Goal: Task Accomplishment & Management: Complete application form

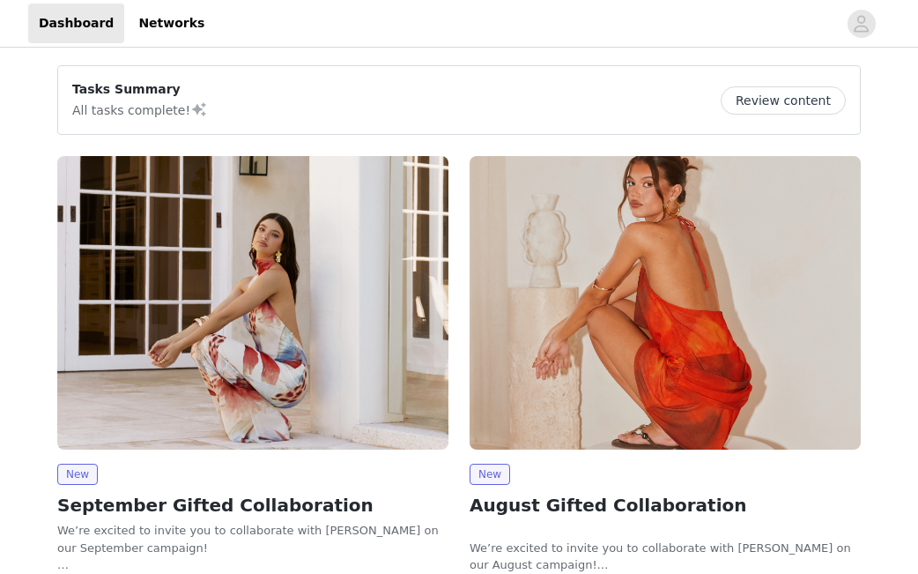
click at [787, 104] on button "Review content" at bounding box center [783, 100] width 125 height 28
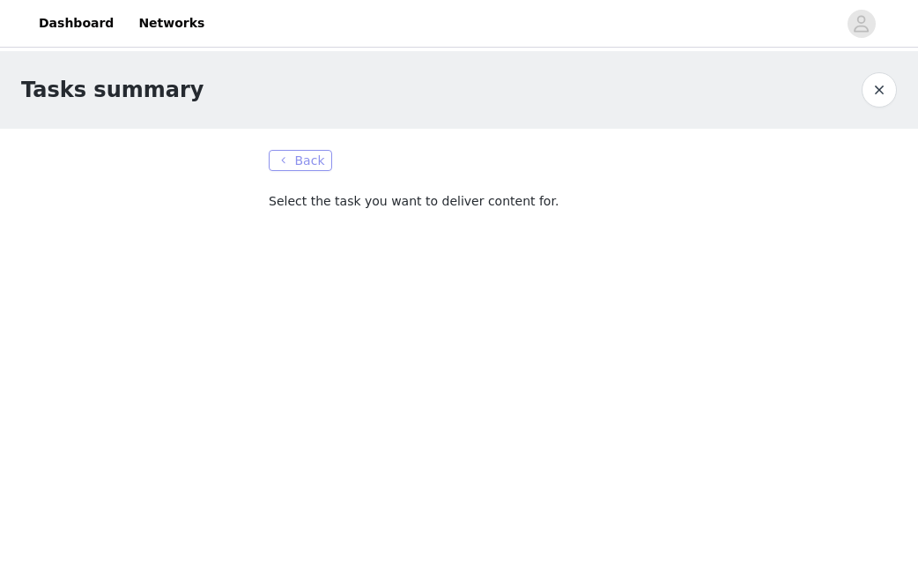
click at [292, 154] on button "Back" at bounding box center [300, 160] width 63 height 21
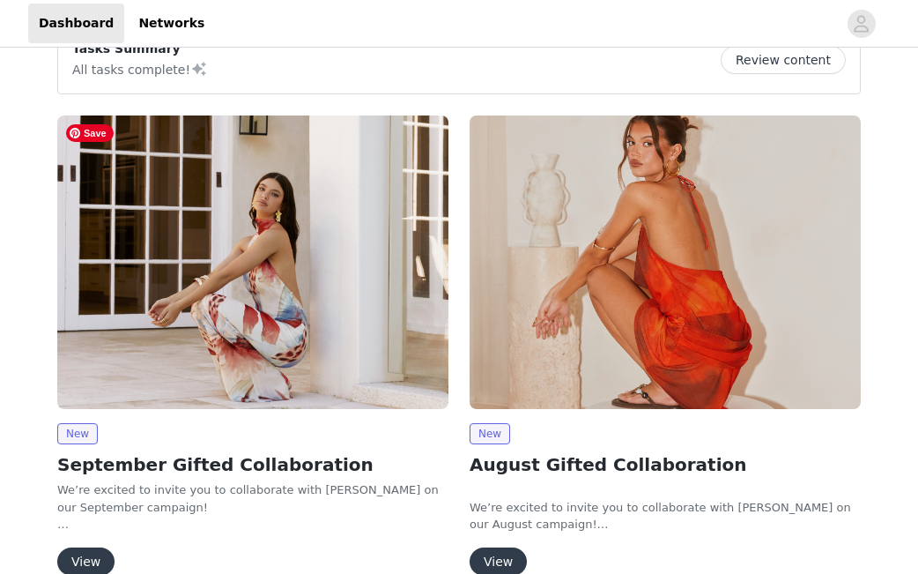
scroll to position [49, 0]
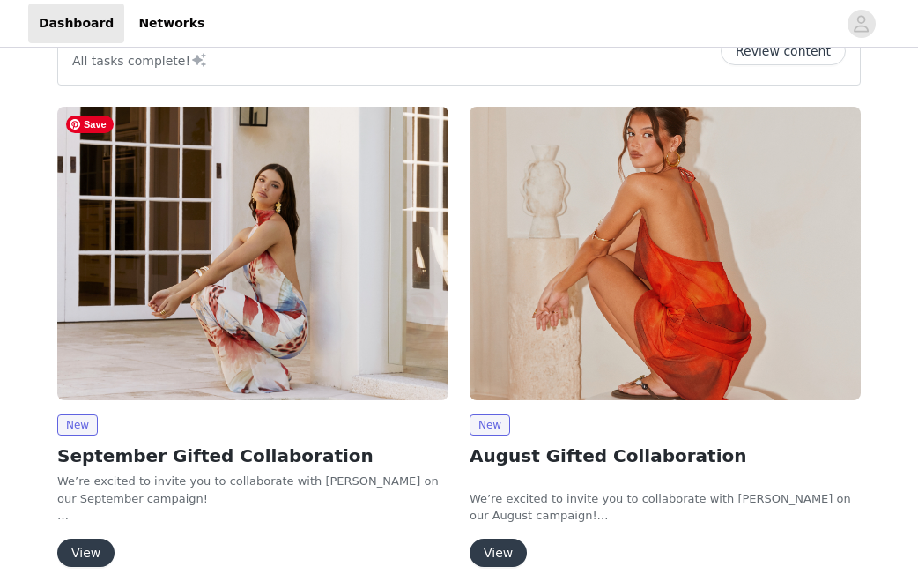
click at [334, 223] on img at bounding box center [252, 253] width 391 height 293
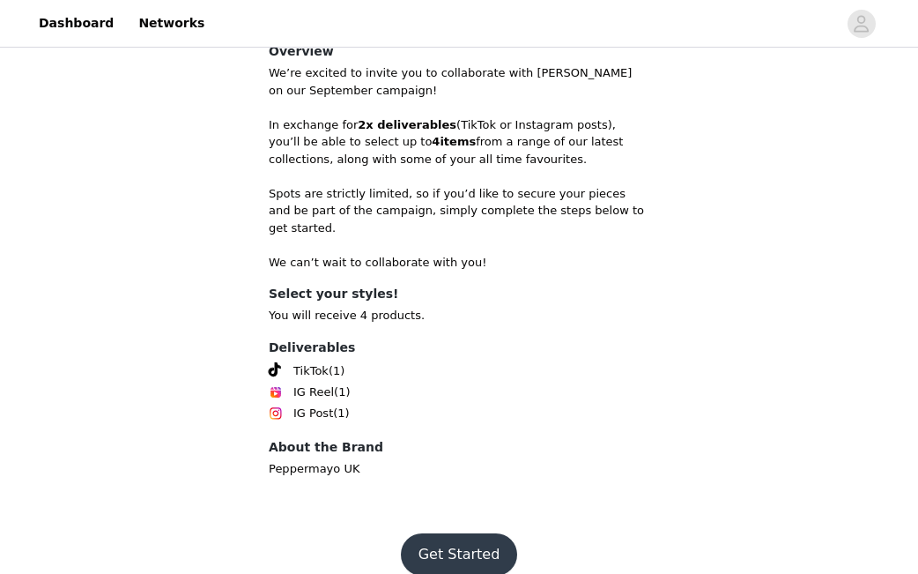
click at [457, 548] on button "Get Started" at bounding box center [459, 554] width 117 height 42
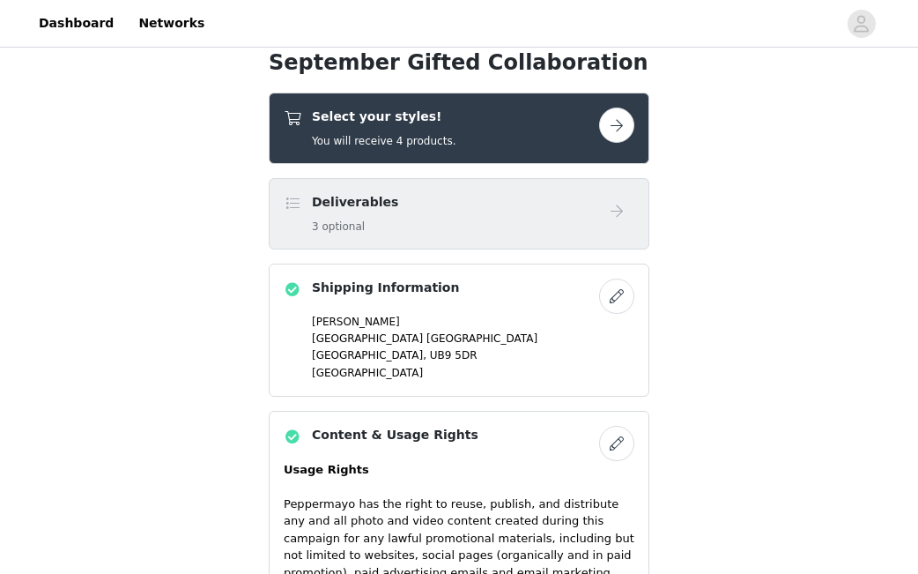
scroll to position [649, 0]
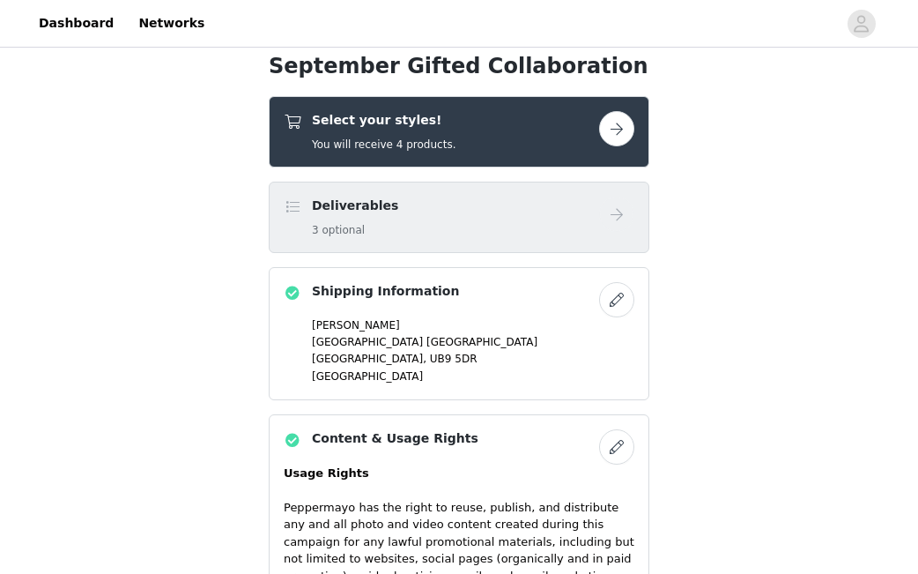
click at [613, 130] on button "button" at bounding box center [616, 128] width 35 height 35
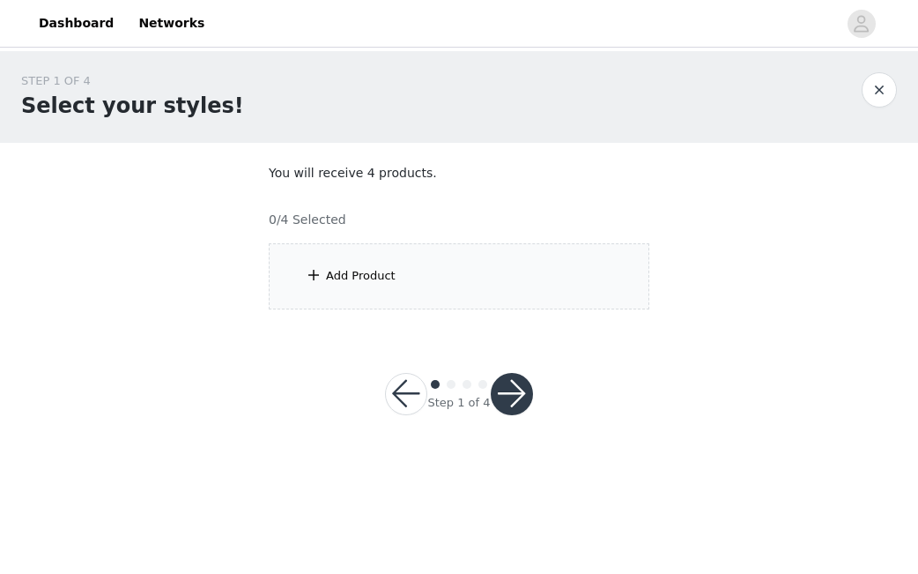
click at [382, 277] on div "Add Product" at bounding box center [361, 276] width 70 height 18
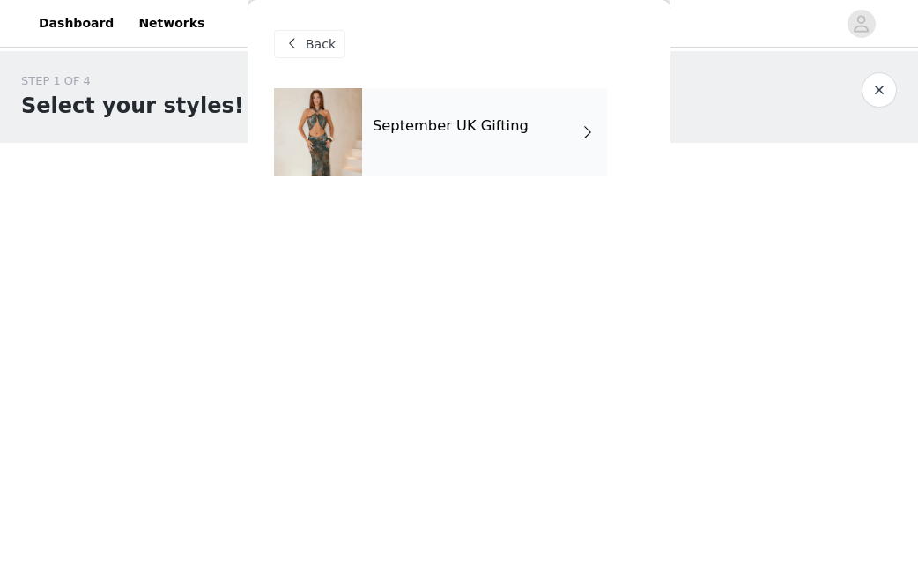
click at [471, 121] on h4 "September UK Gifting" at bounding box center [451, 126] width 156 height 16
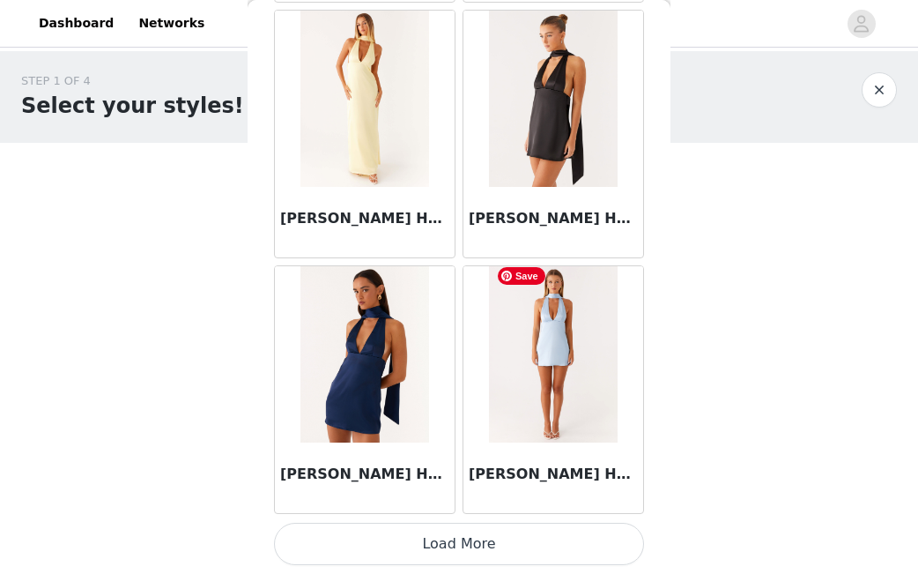
scroll to position [2122, 0]
click at [429, 529] on button "Load More" at bounding box center [459, 543] width 370 height 42
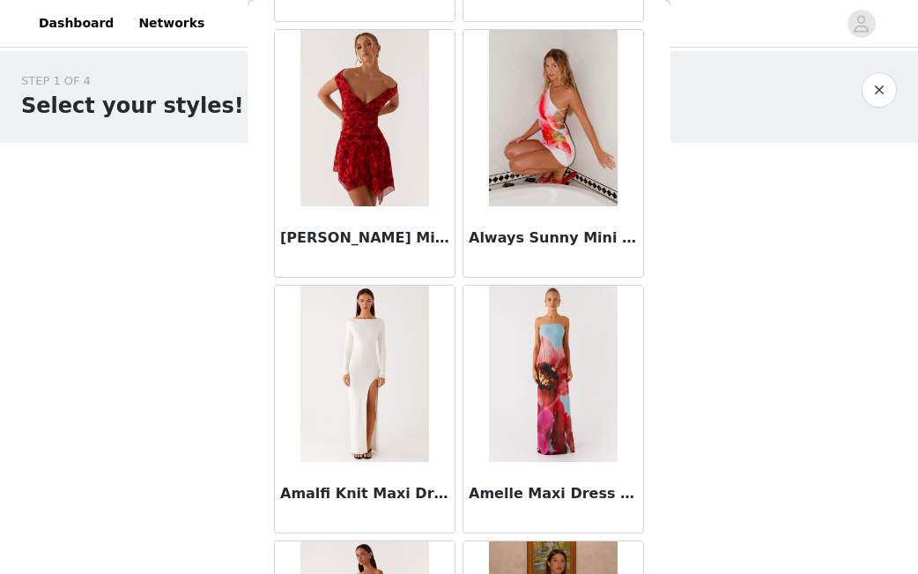
scroll to position [3379, 0]
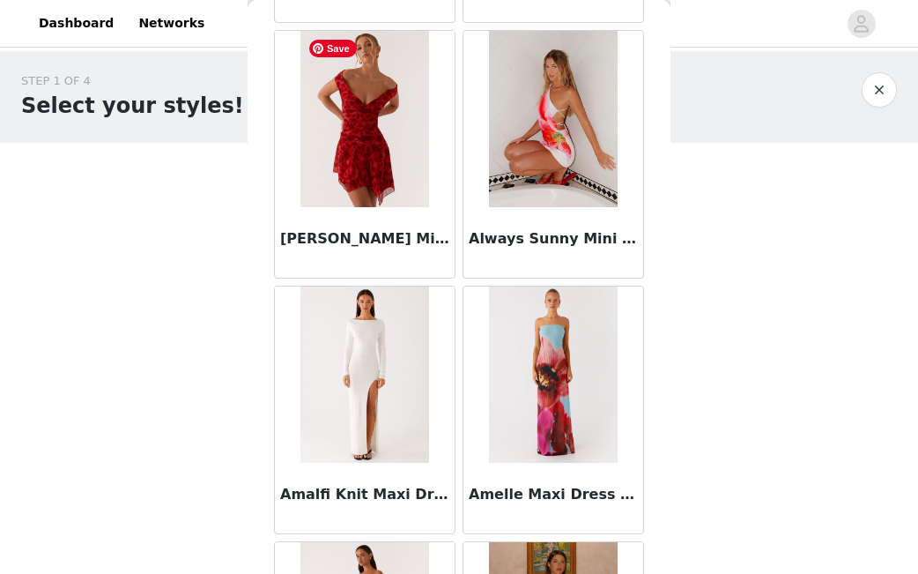
click at [405, 116] on img at bounding box center [364, 119] width 128 height 176
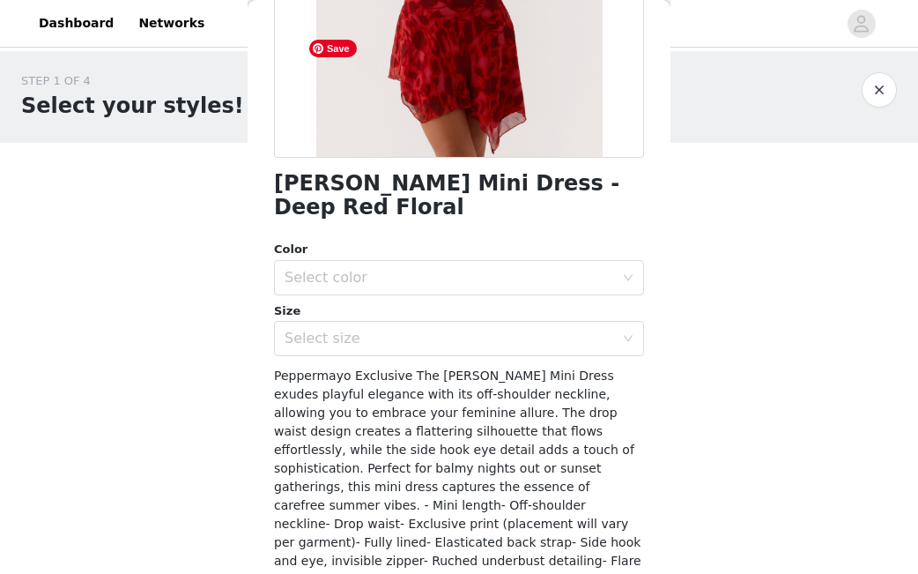
scroll to position [337, 0]
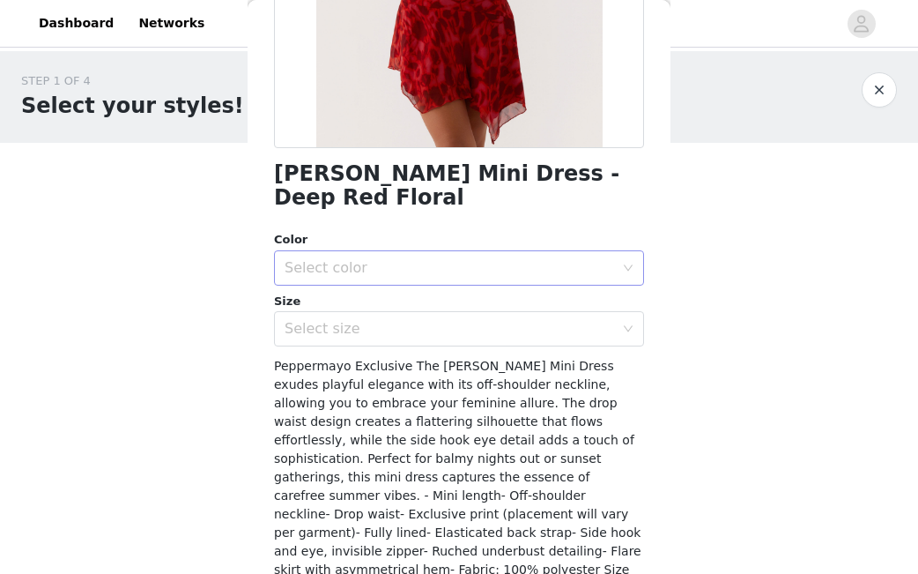
click at [388, 259] on div "Select color" at bounding box center [449, 268] width 329 height 18
click at [380, 280] on li "Deep Red Floral" at bounding box center [459, 282] width 370 height 28
click at [380, 320] on div "Select size" at bounding box center [449, 329] width 329 height 18
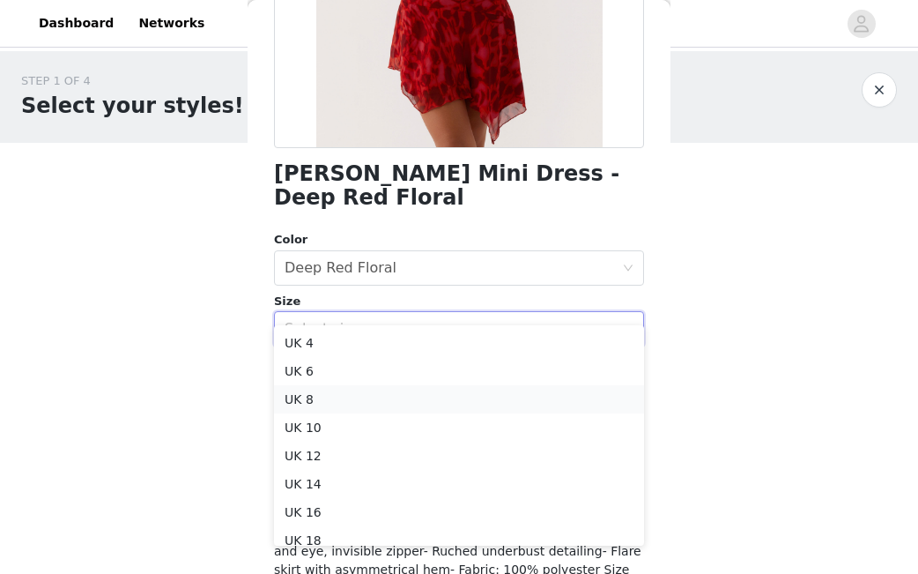
click at [353, 400] on li "UK 8" at bounding box center [459, 399] width 370 height 28
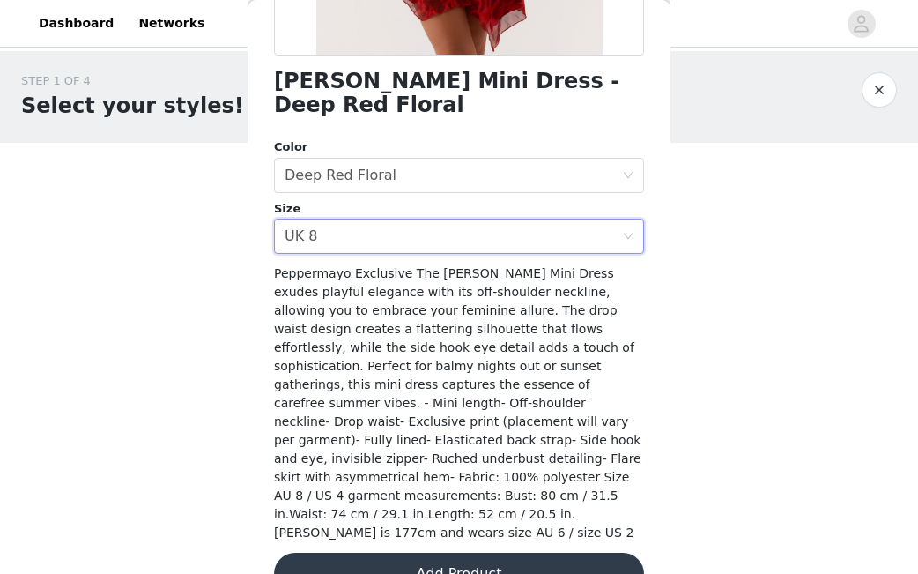
scroll to position [428, 0]
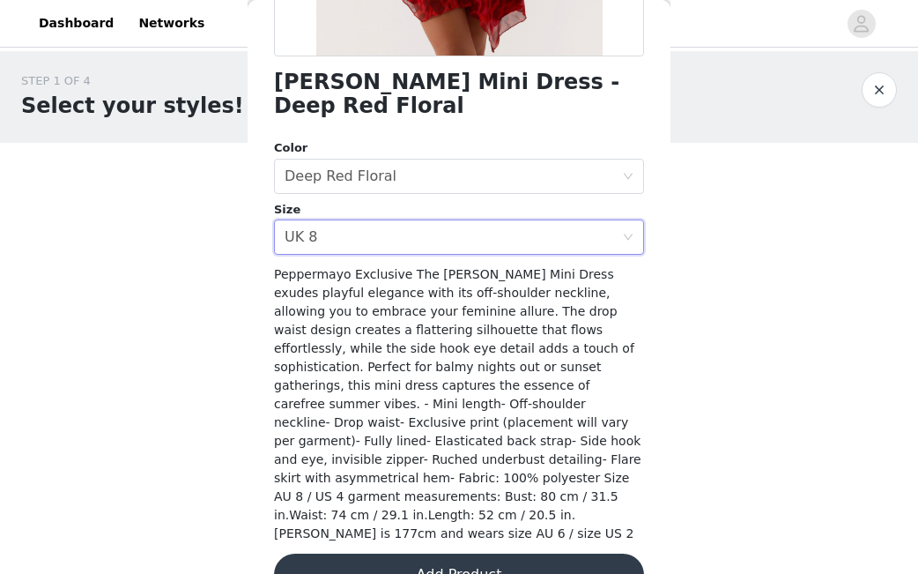
click at [433, 553] on button "Add Product" at bounding box center [459, 574] width 370 height 42
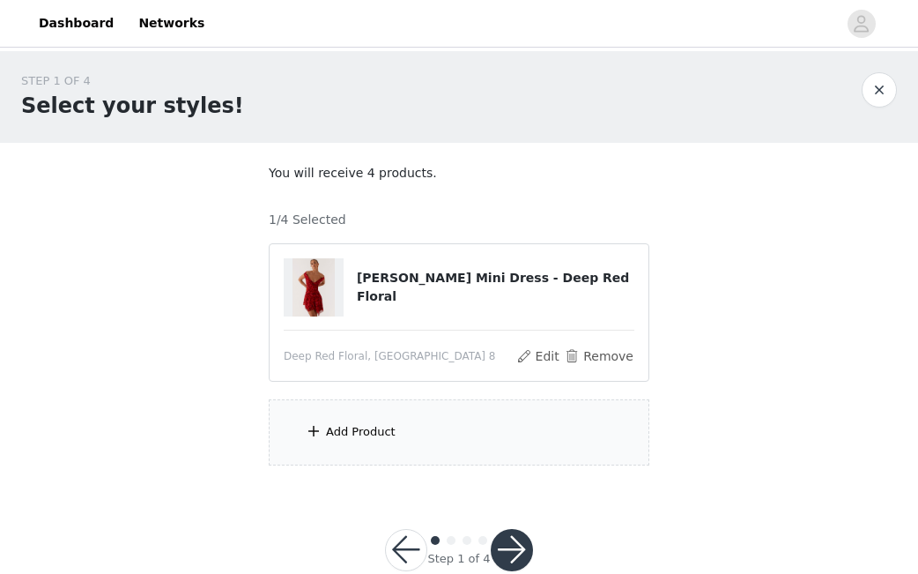
click at [456, 428] on div "Add Product" at bounding box center [459, 432] width 381 height 66
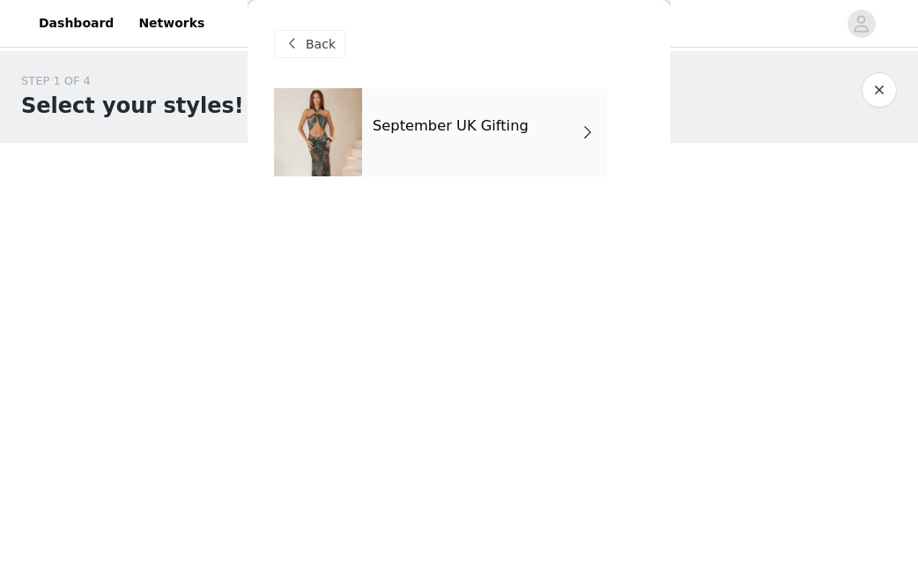
click at [458, 129] on h4 "September UK Gifting" at bounding box center [451, 126] width 156 height 16
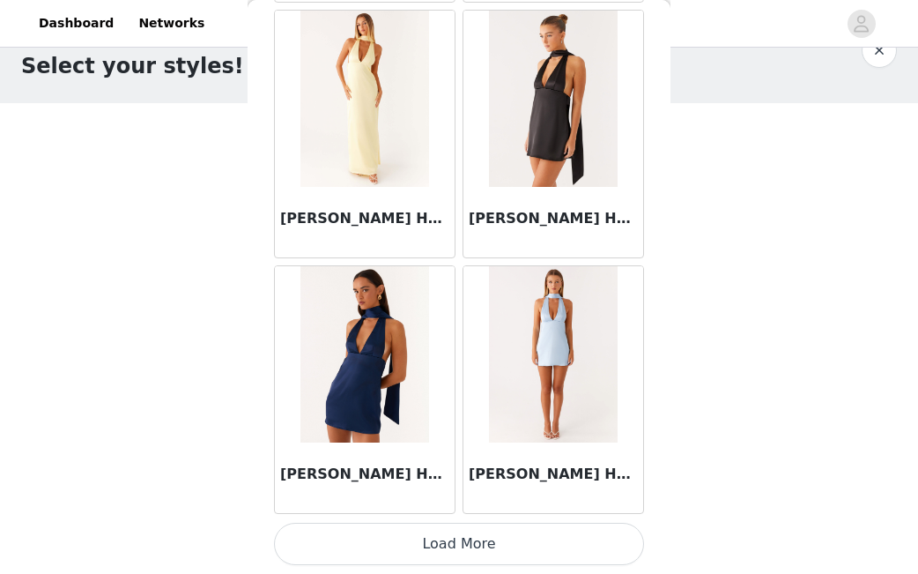
scroll to position [39, 0]
click at [454, 543] on button "Load More" at bounding box center [459, 543] width 370 height 42
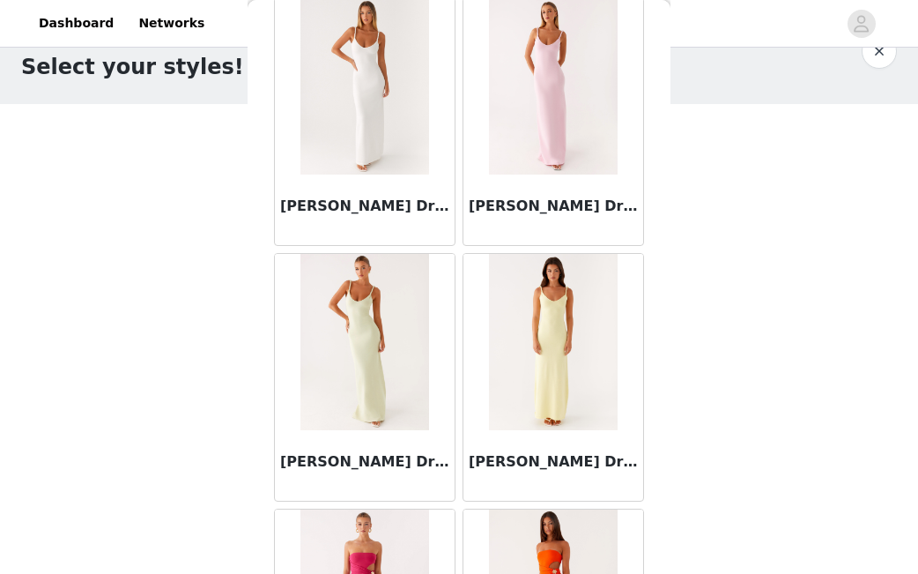
scroll to position [4437, 0]
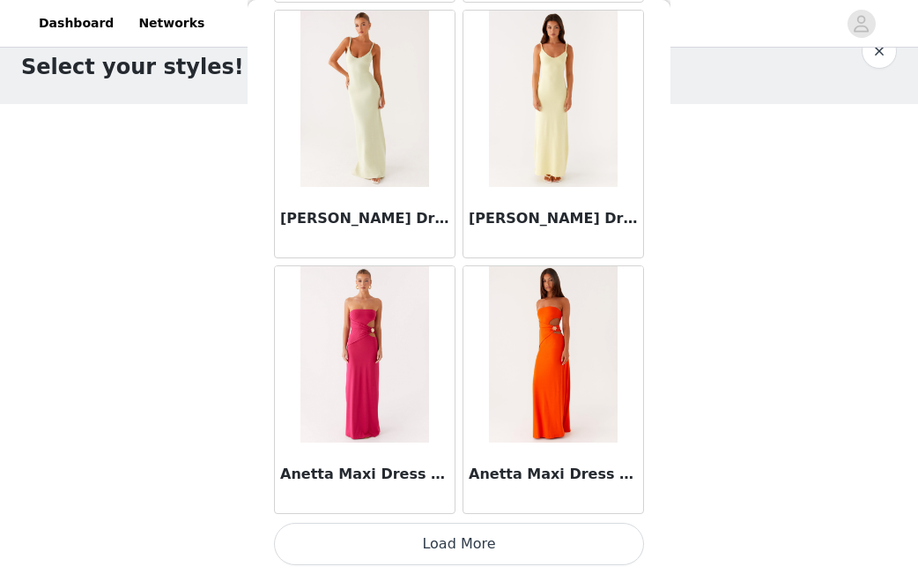
click at [451, 544] on button "Load More" at bounding box center [459, 543] width 370 height 42
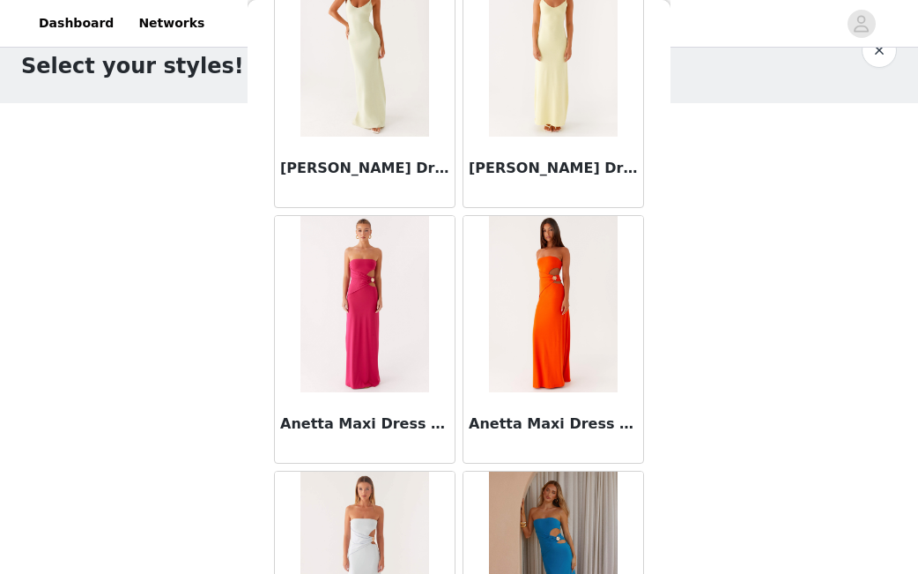
scroll to position [0, 0]
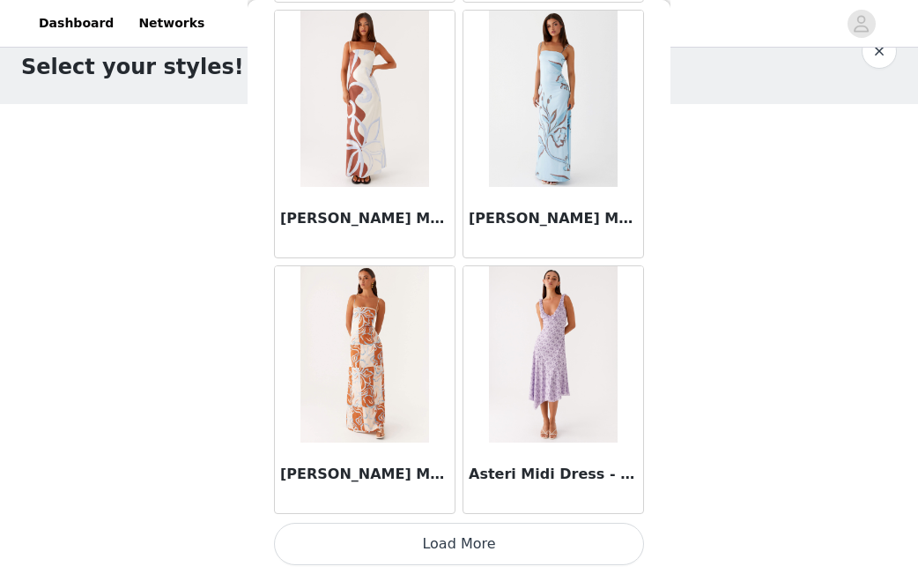
click at [441, 551] on button "Load More" at bounding box center [459, 543] width 370 height 42
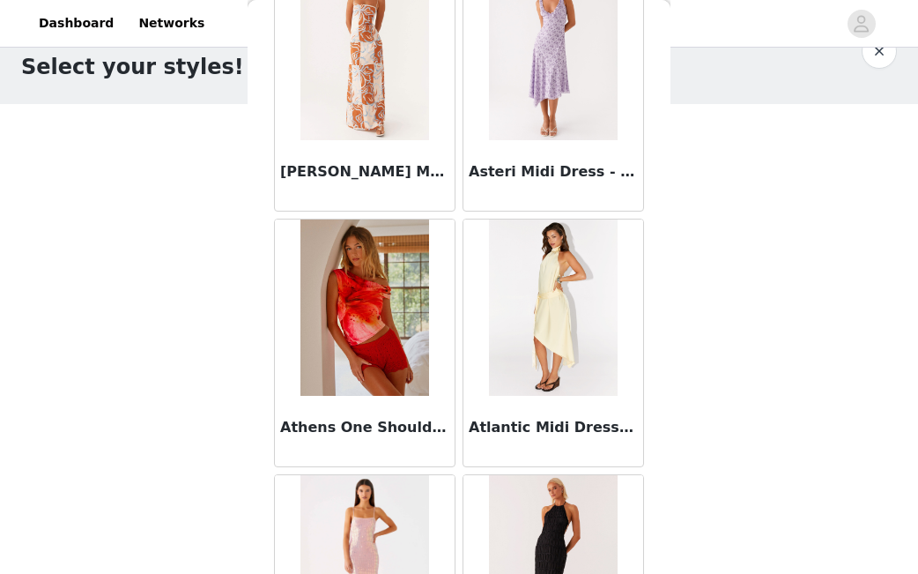
scroll to position [7375, 0]
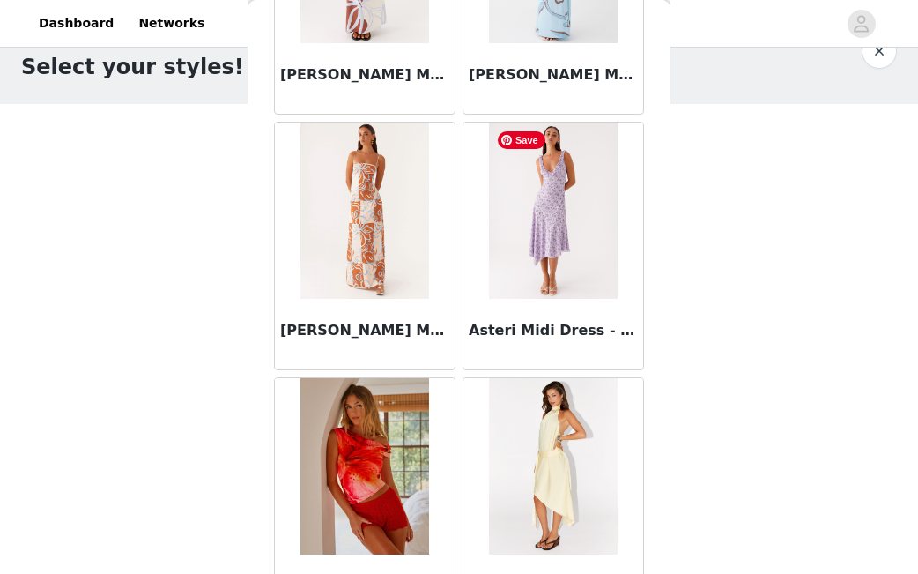
click at [561, 207] on img at bounding box center [553, 210] width 128 height 176
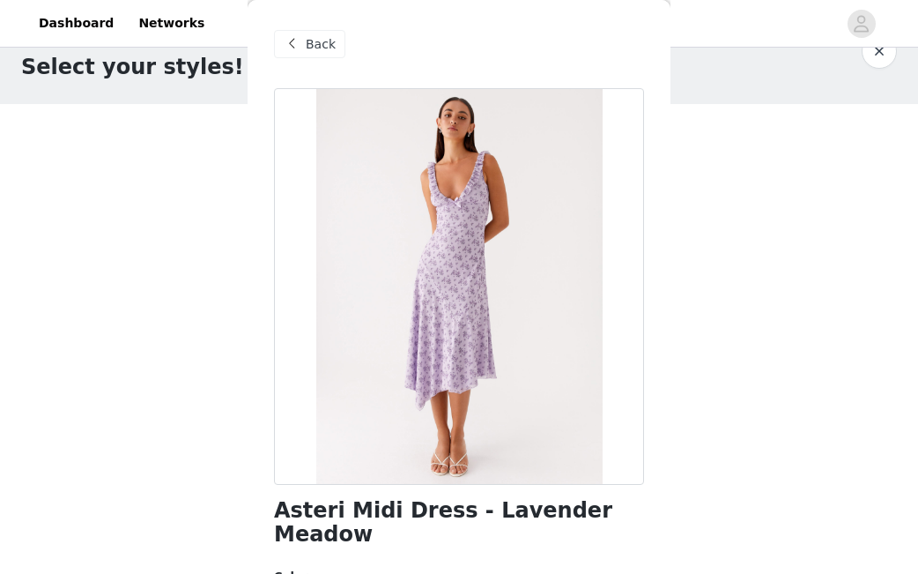
click at [303, 40] on div "Back" at bounding box center [309, 44] width 71 height 28
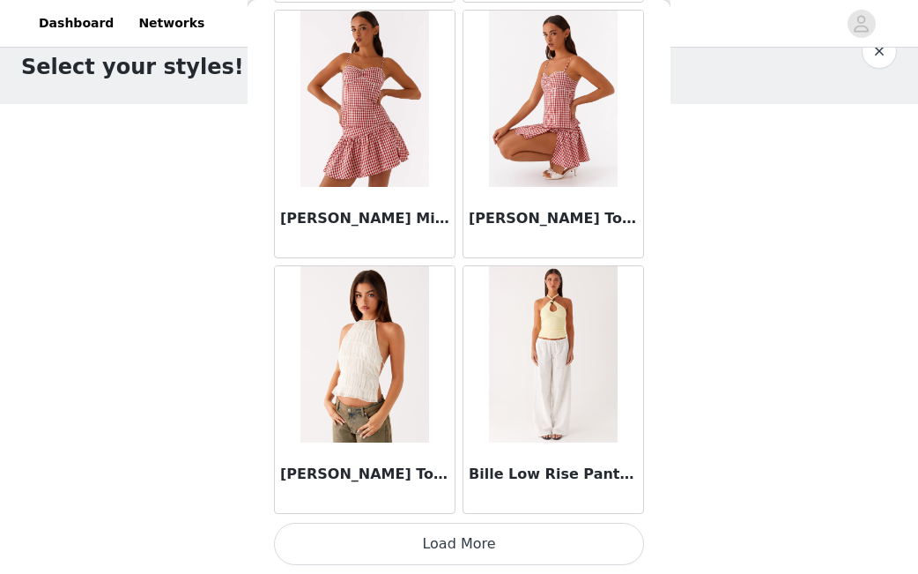
scroll to position [9787, 0]
click at [537, 378] on img at bounding box center [553, 354] width 128 height 176
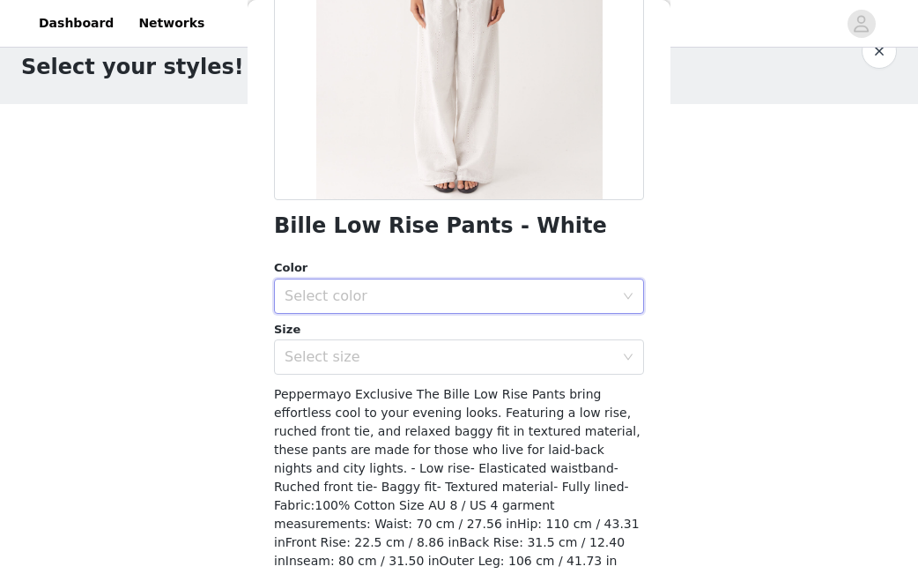
click at [458, 282] on div "Select color" at bounding box center [453, 295] width 337 height 33
click at [407, 342] on li "White" at bounding box center [459, 334] width 370 height 28
click at [405, 364] on div "Select size" at bounding box center [449, 357] width 329 height 18
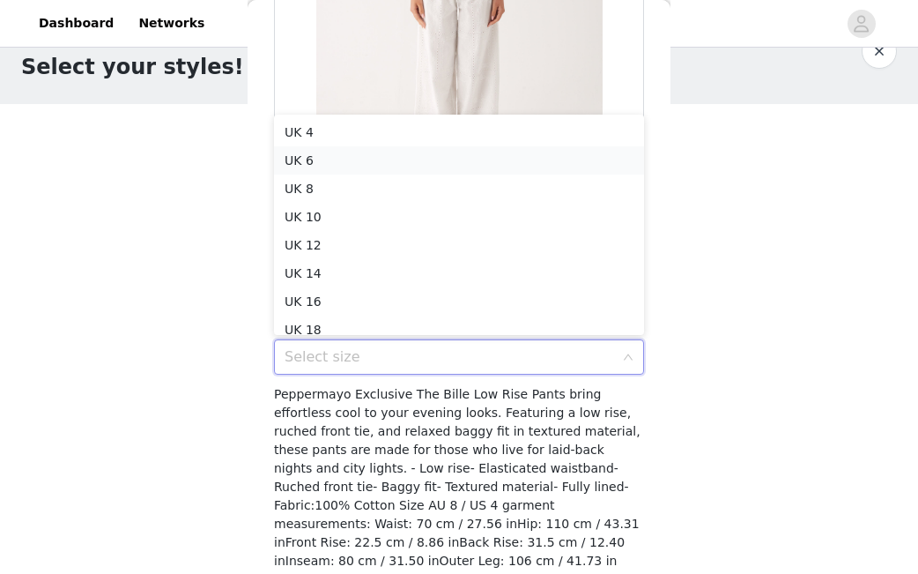
click at [374, 167] on li "UK 6" at bounding box center [459, 160] width 370 height 28
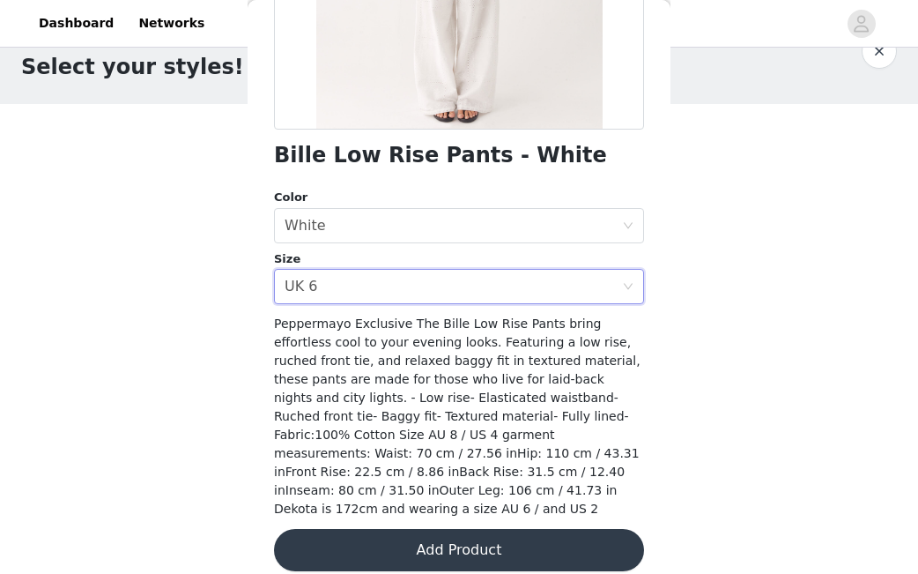
scroll to position [354, 0]
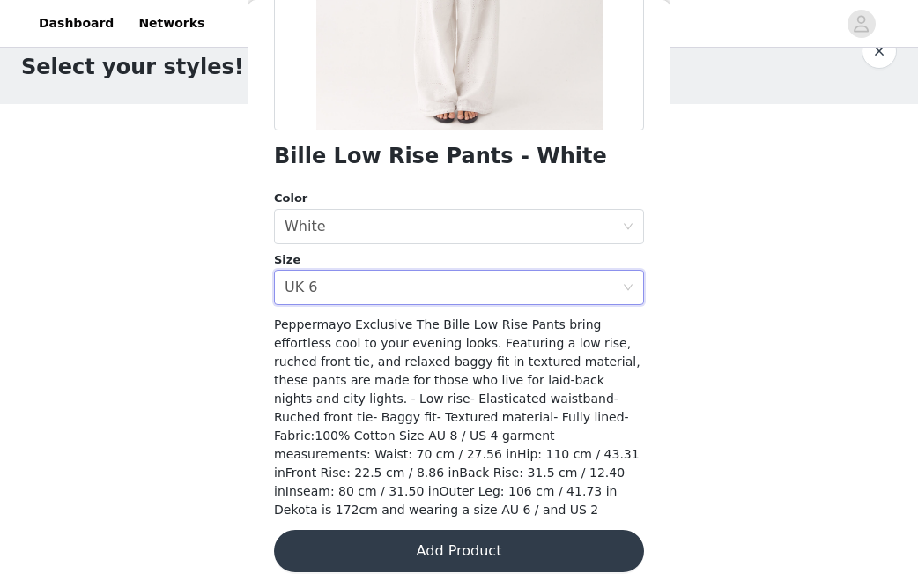
click at [426, 539] on button "Add Product" at bounding box center [459, 550] width 370 height 42
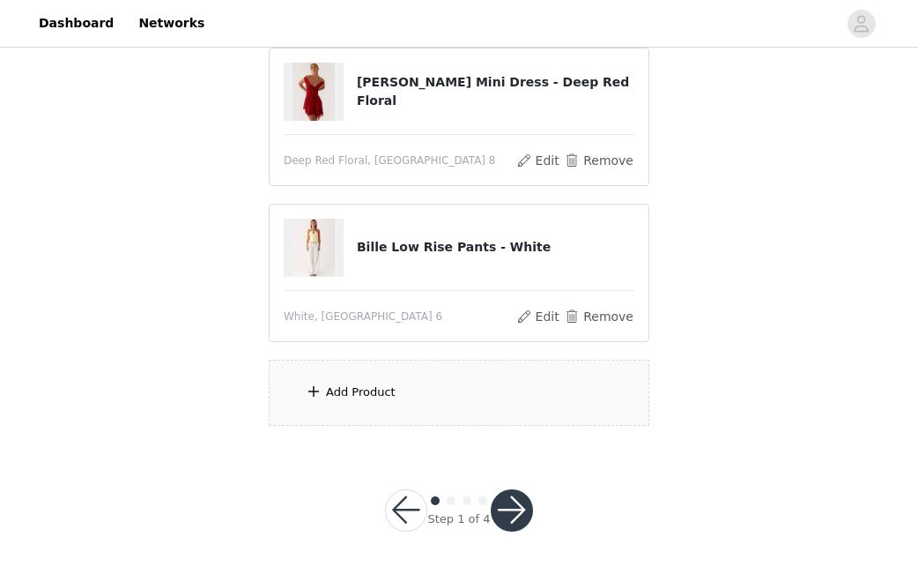
scroll to position [195, 0]
click at [410, 389] on div "Add Product" at bounding box center [459, 393] width 381 height 66
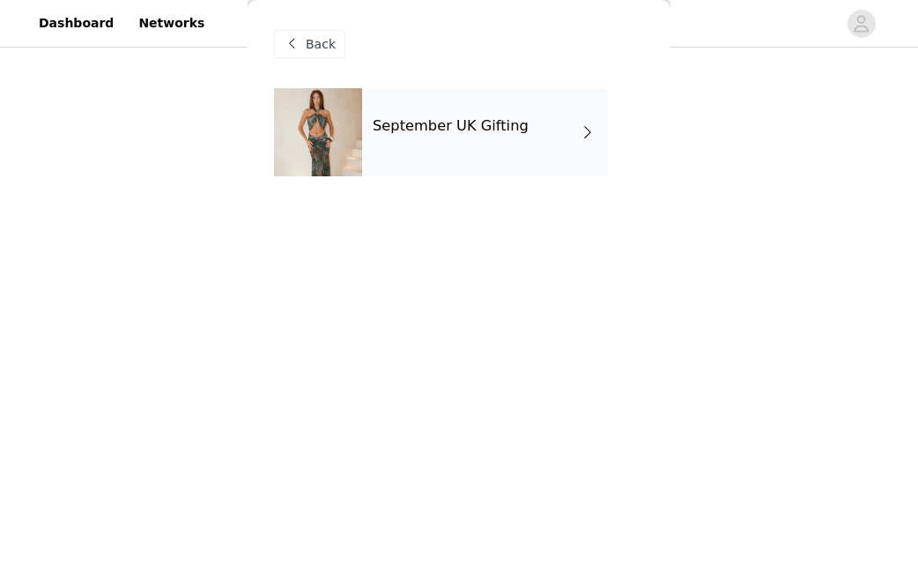
click at [450, 130] on h4 "September UK Gifting" at bounding box center [451, 126] width 156 height 16
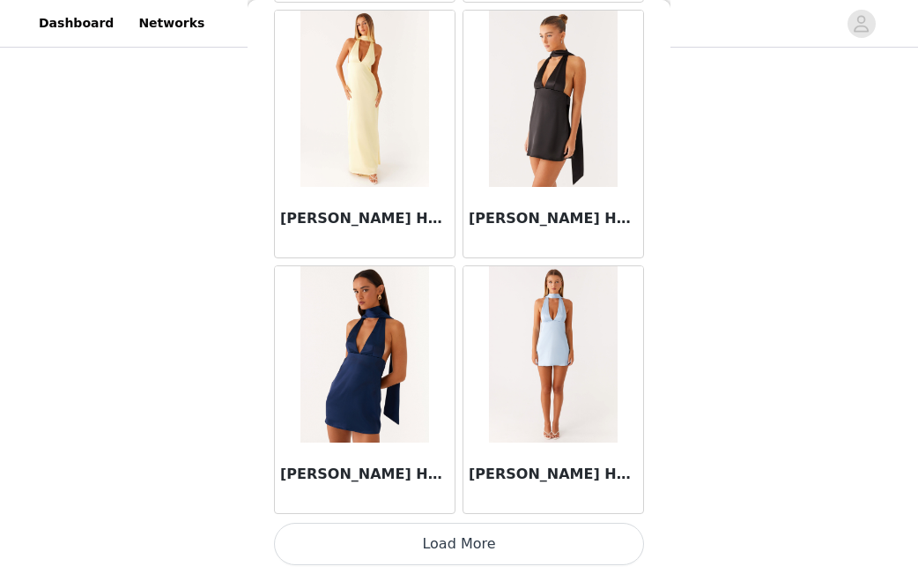
click at [444, 546] on button "Load More" at bounding box center [459, 543] width 370 height 42
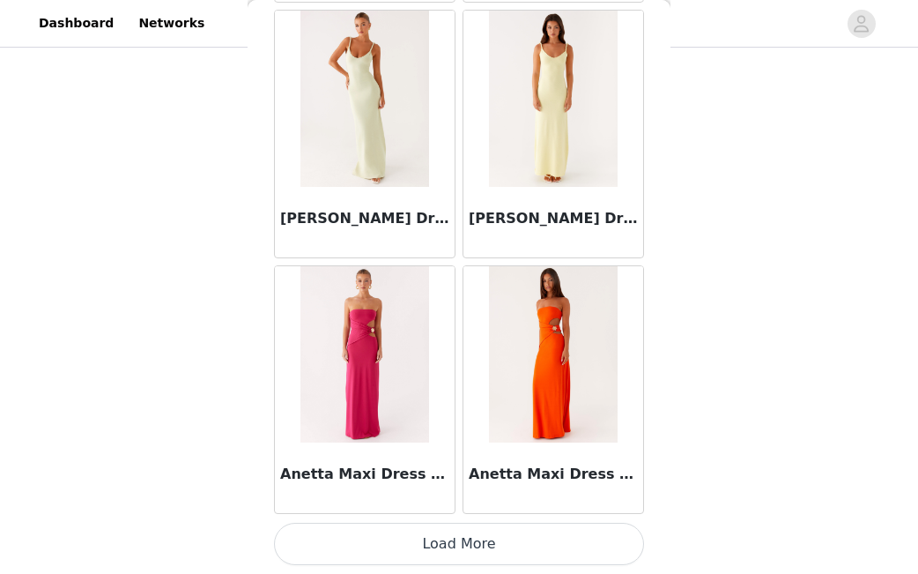
click at [447, 539] on button "Load More" at bounding box center [459, 543] width 370 height 42
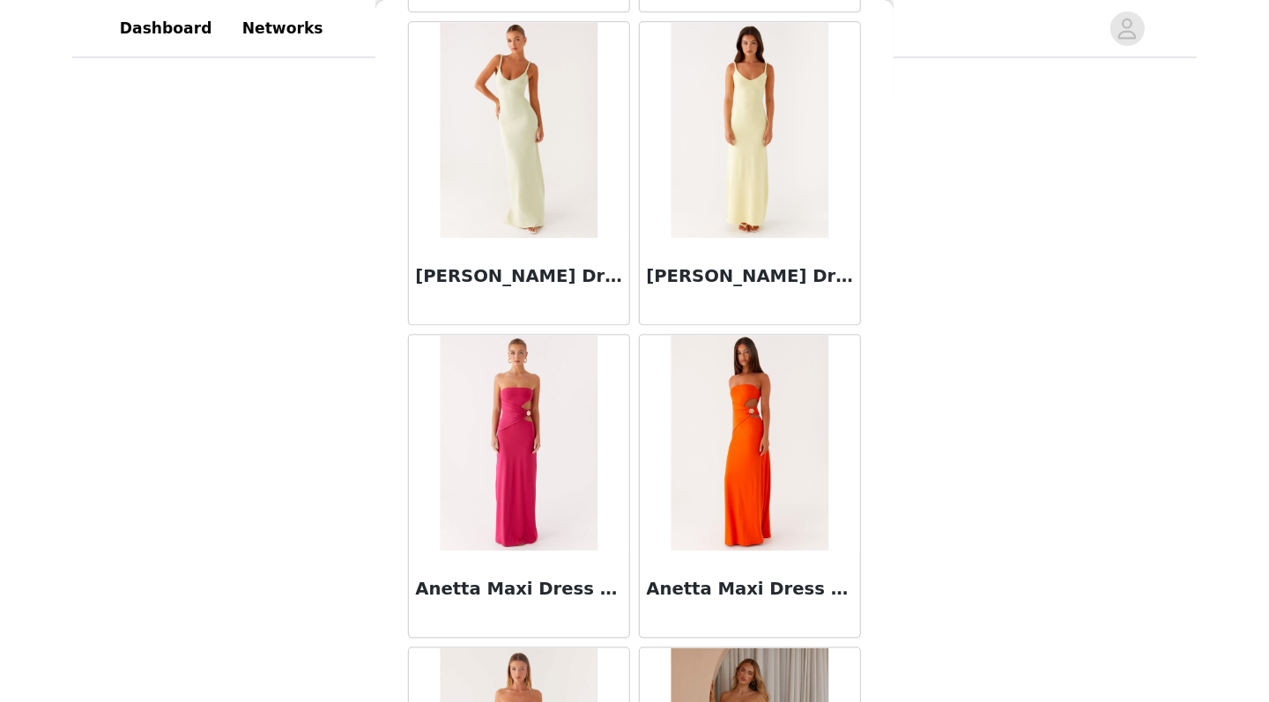
scroll to position [66, 0]
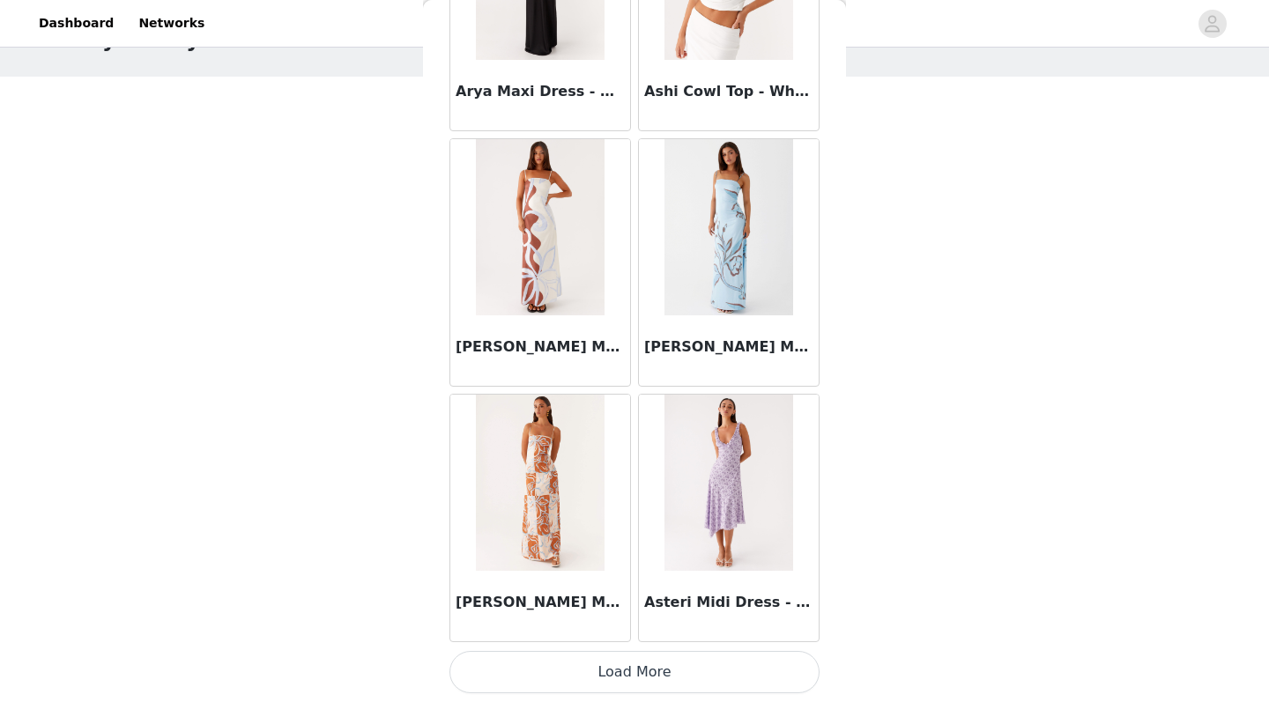
click at [654, 578] on button "Load More" at bounding box center [634, 672] width 370 height 42
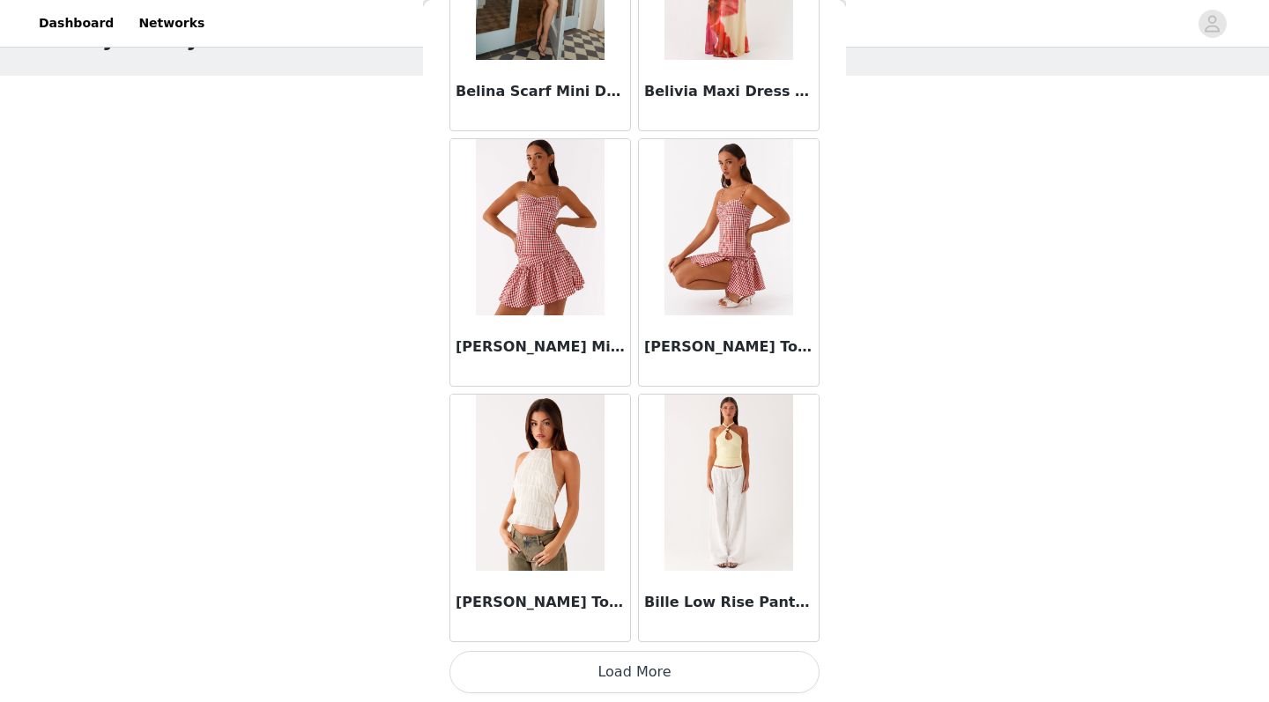
scroll to position [9660, 0]
click at [626, 578] on button "Load More" at bounding box center [634, 672] width 370 height 42
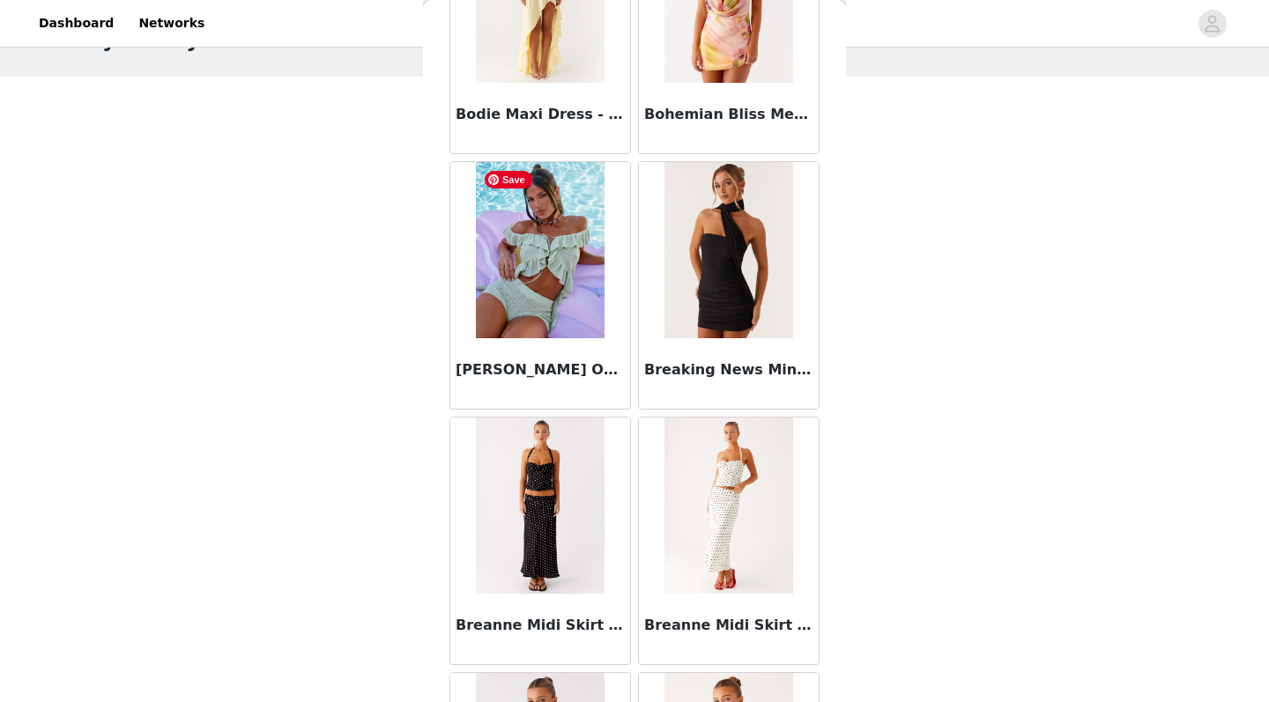
click at [568, 267] on img at bounding box center [540, 250] width 128 height 176
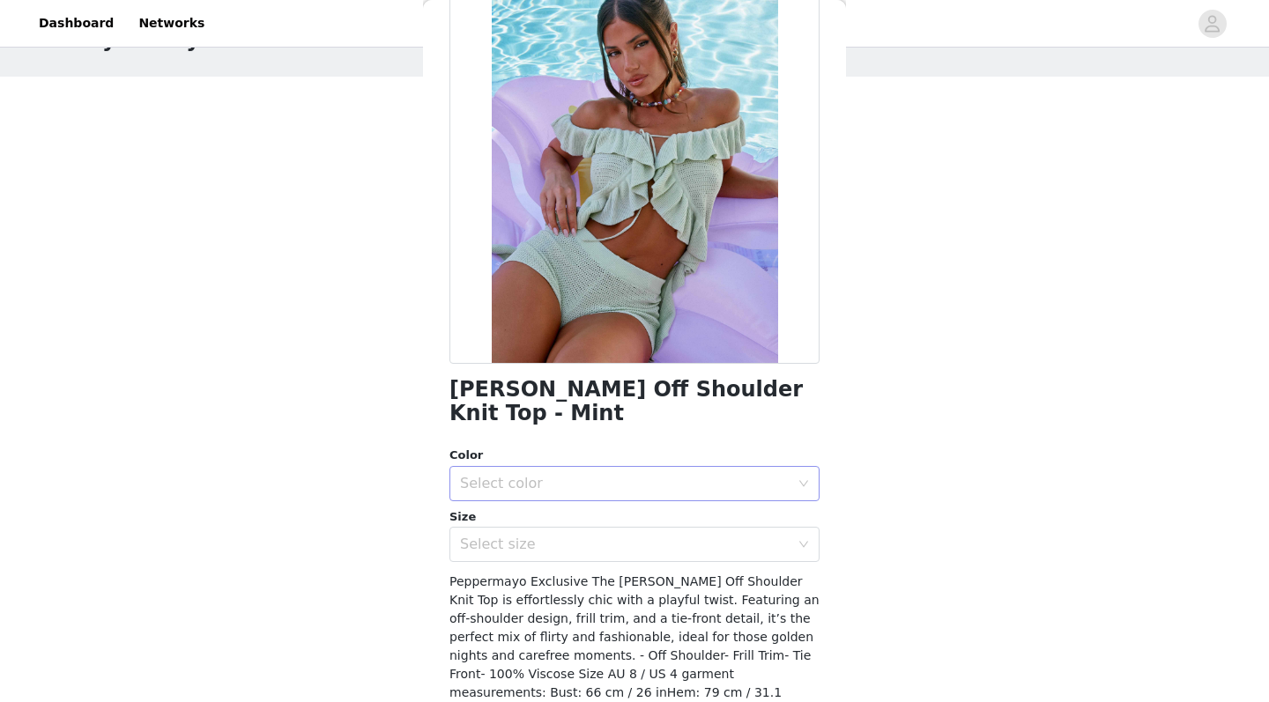
click at [603, 475] on div "Select color" at bounding box center [624, 484] width 329 height 18
click at [601, 496] on li "Mint" at bounding box center [634, 498] width 370 height 28
click at [597, 530] on div "Select size" at bounding box center [628, 544] width 337 height 33
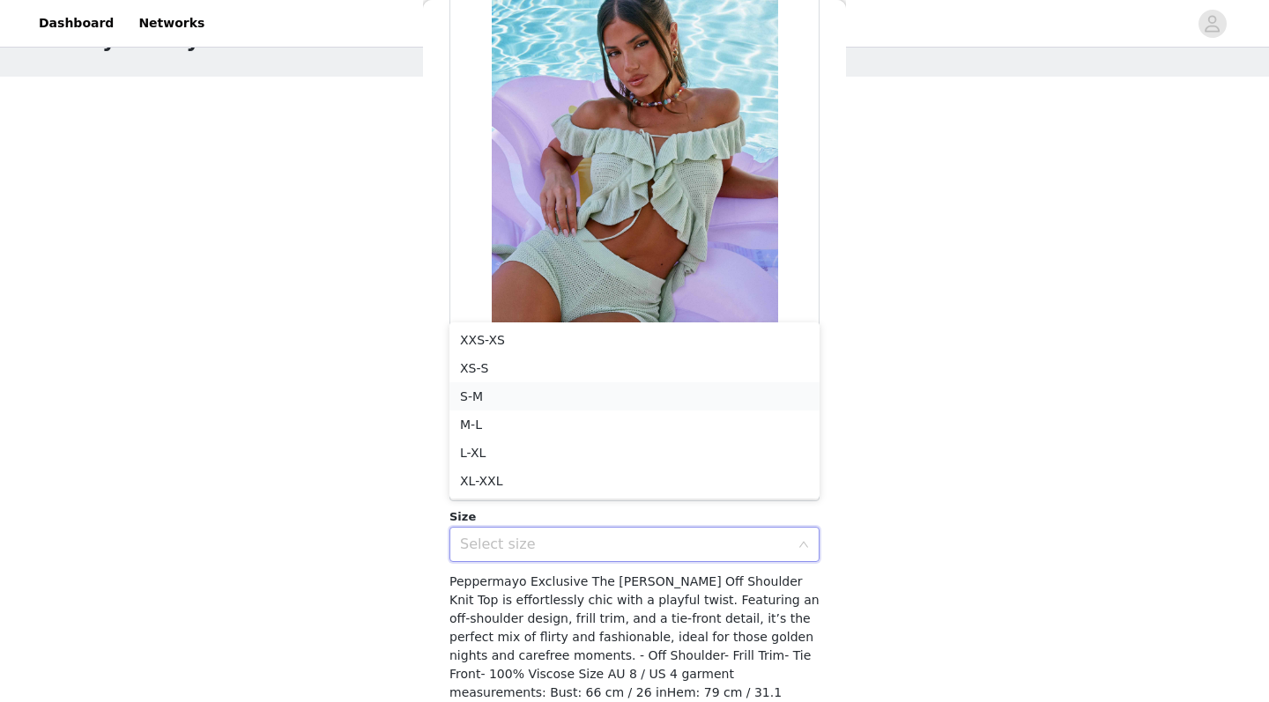
click at [573, 386] on li "S-M" at bounding box center [634, 396] width 370 height 28
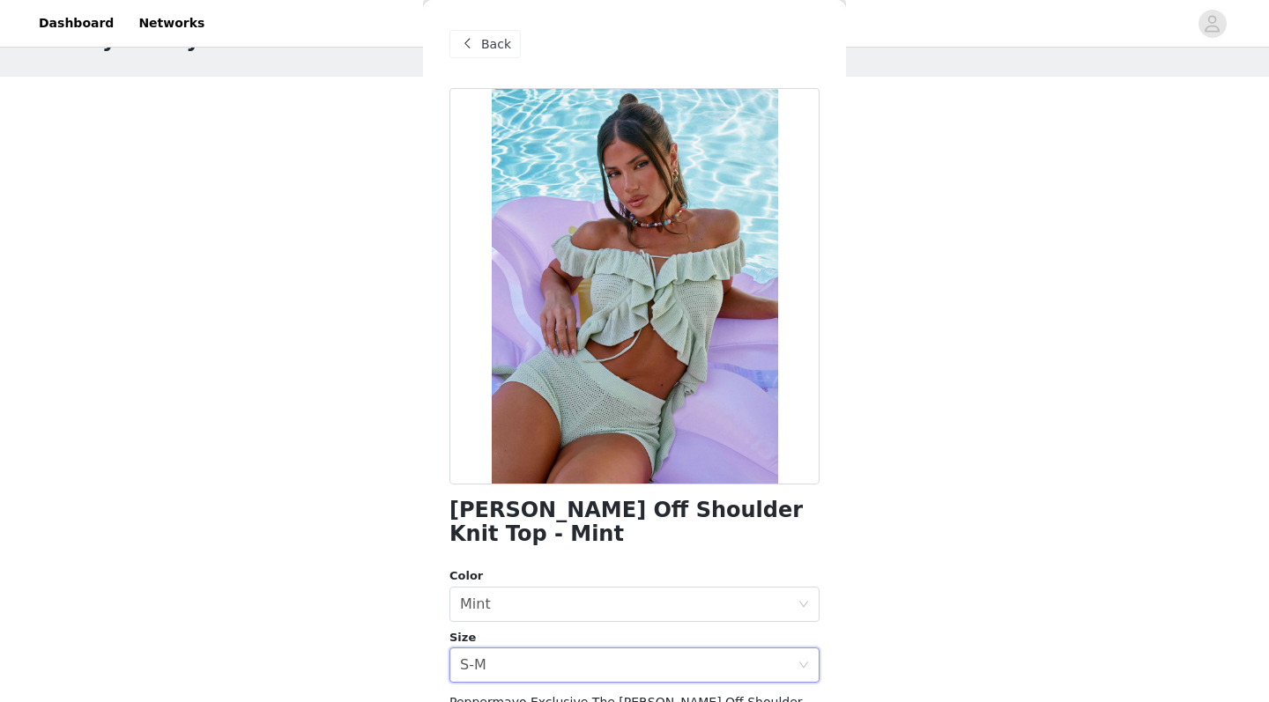
scroll to position [0, 0]
click at [501, 44] on span "Back" at bounding box center [496, 44] width 30 height 19
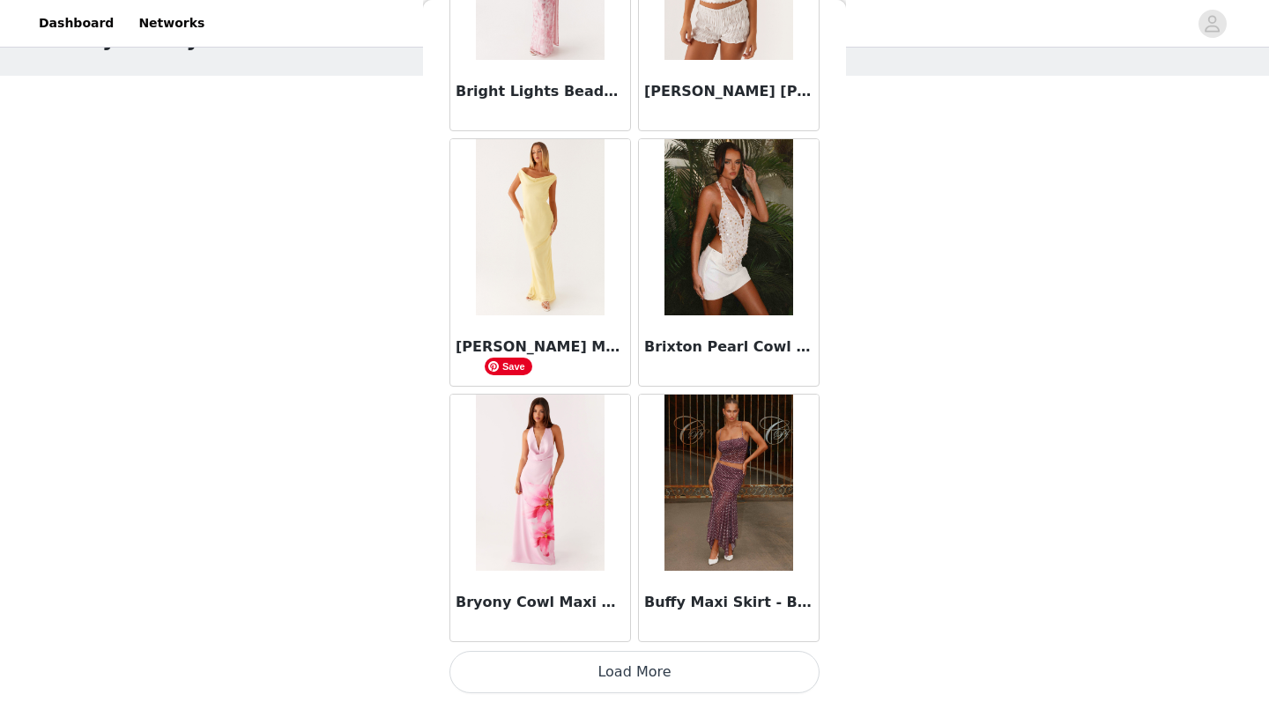
scroll to position [12216, 0]
click at [585, 578] on button "Load More" at bounding box center [634, 672] width 370 height 42
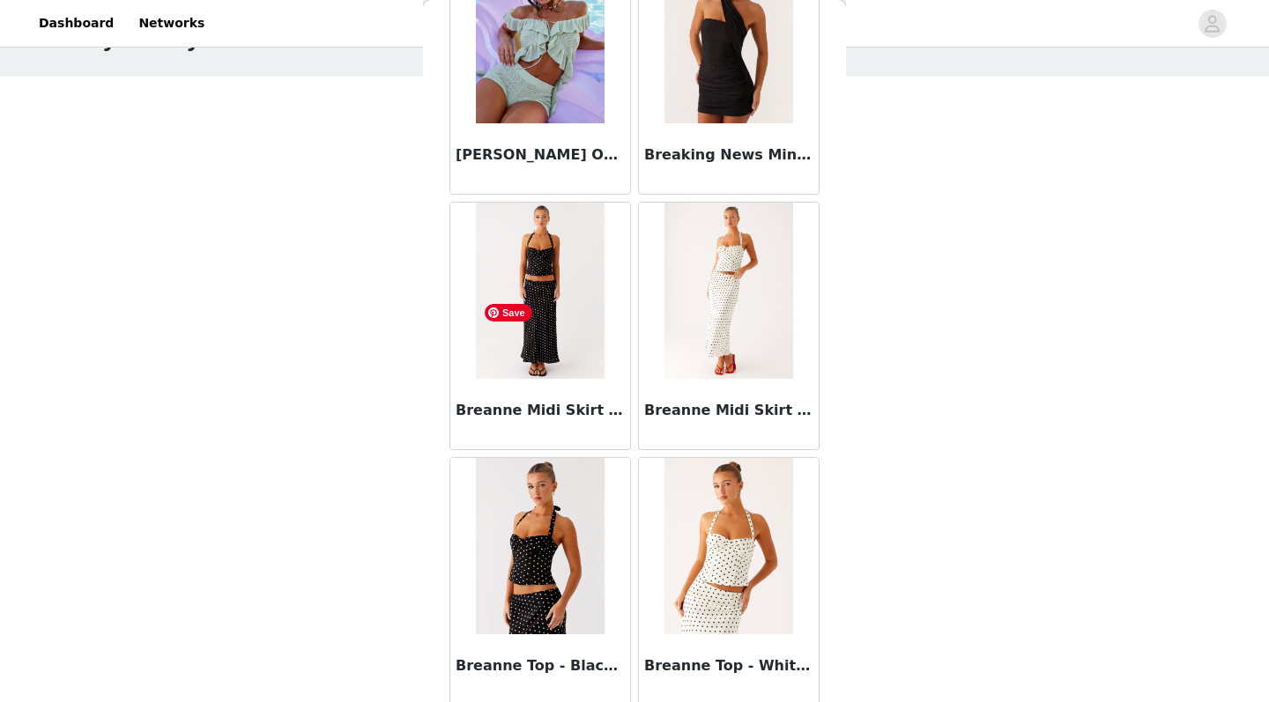
scroll to position [11384, 0]
click at [565, 302] on img at bounding box center [540, 290] width 128 height 176
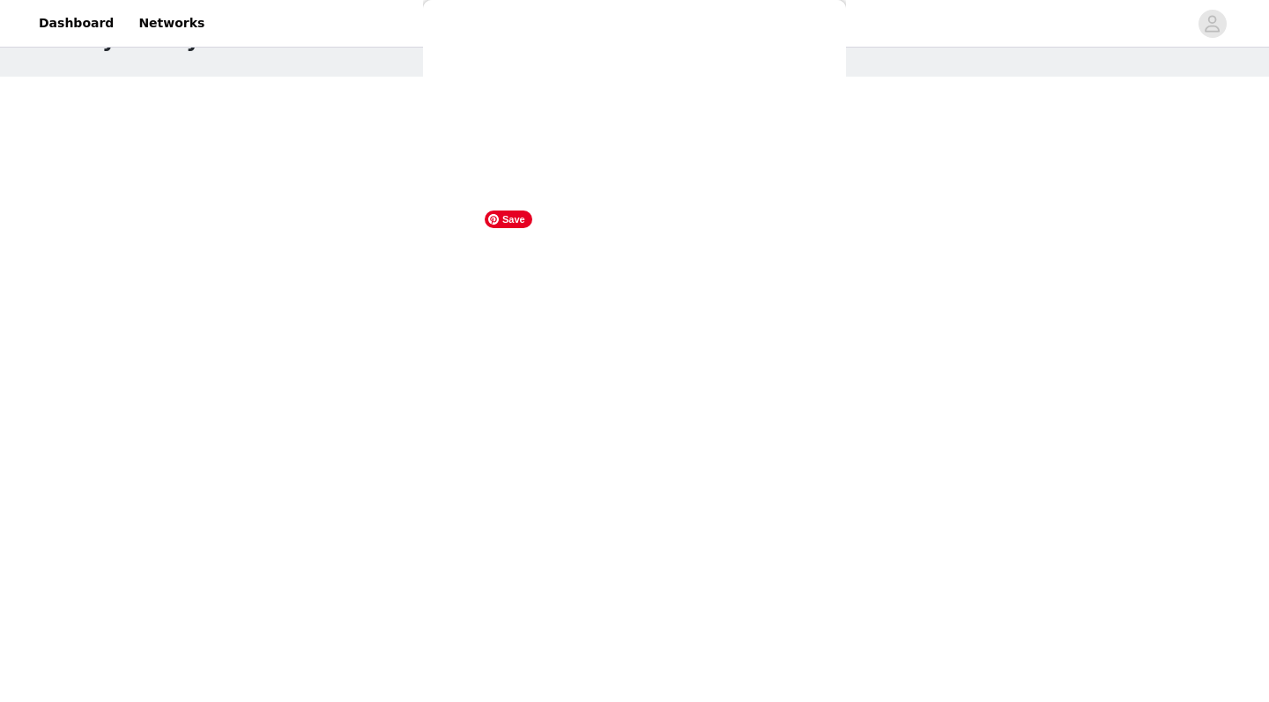
scroll to position [0, 0]
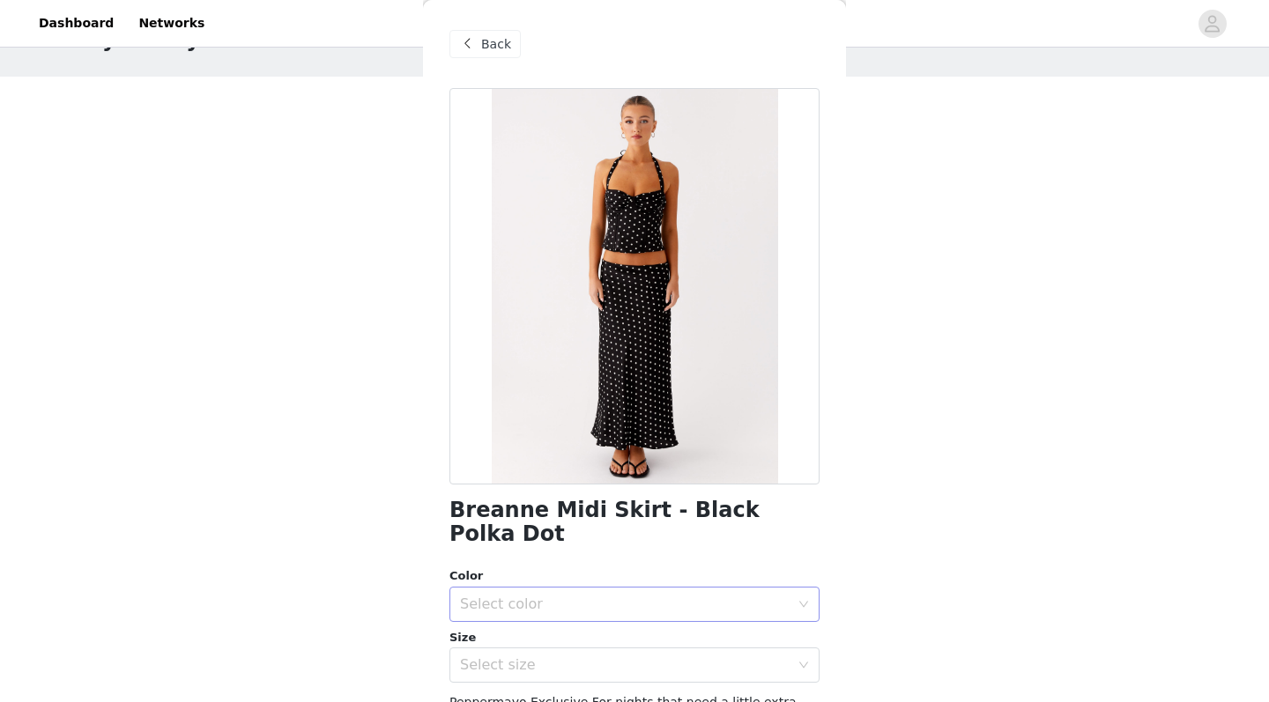
click at [661, 578] on div "Select color" at bounding box center [624, 605] width 329 height 18
click at [641, 578] on li "Black Polka Dot" at bounding box center [634, 618] width 370 height 28
click at [636, 578] on div "Select size" at bounding box center [624, 665] width 329 height 18
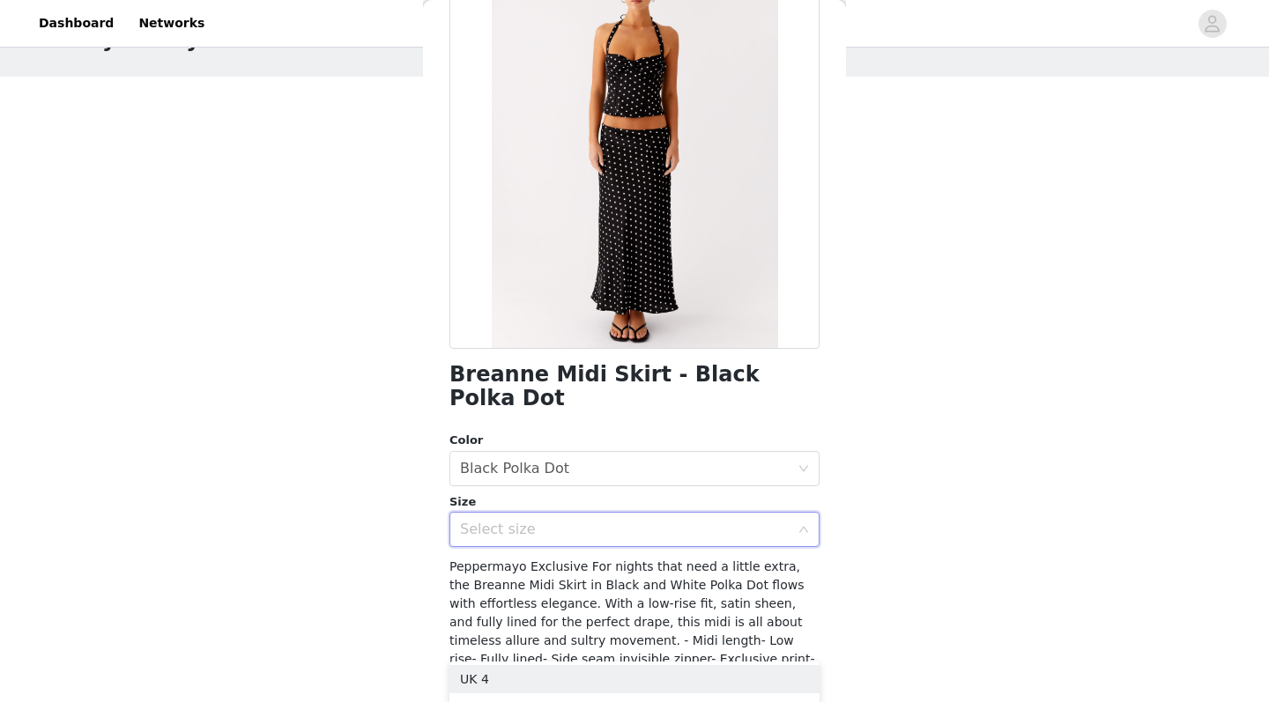
scroll to position [149, 0]
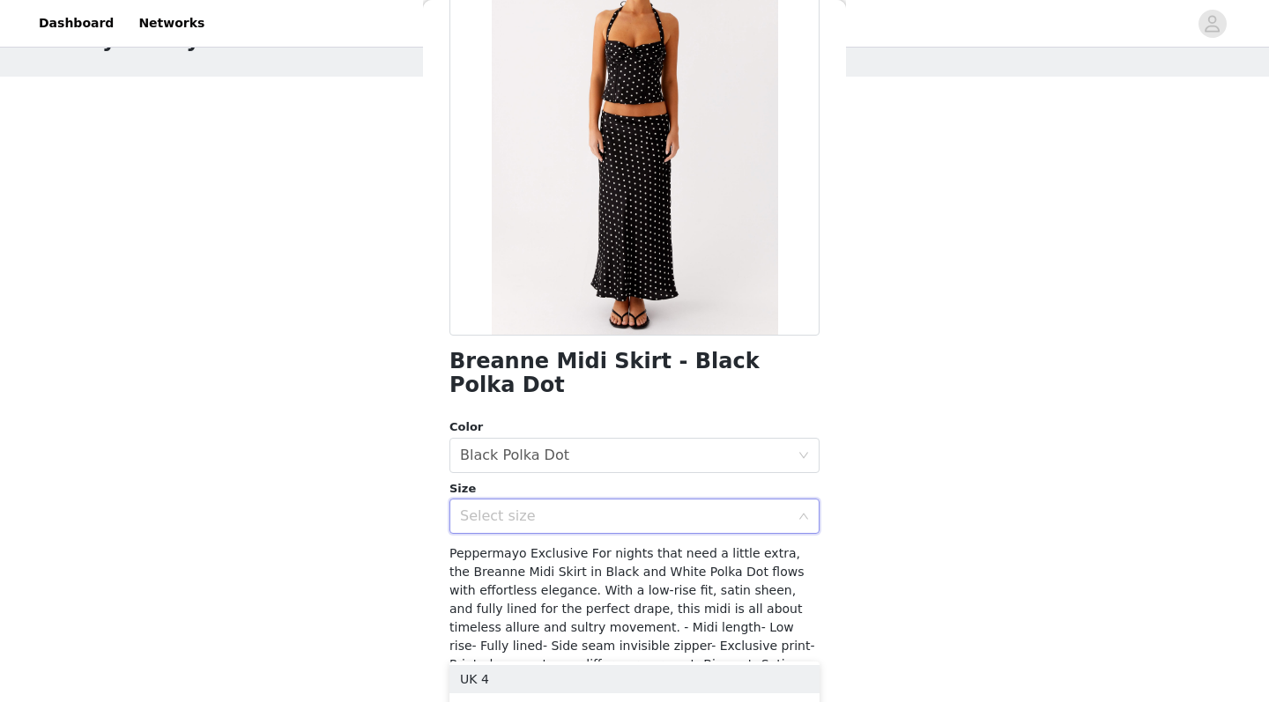
click at [609, 507] on div "Select size" at bounding box center [624, 516] width 329 height 18
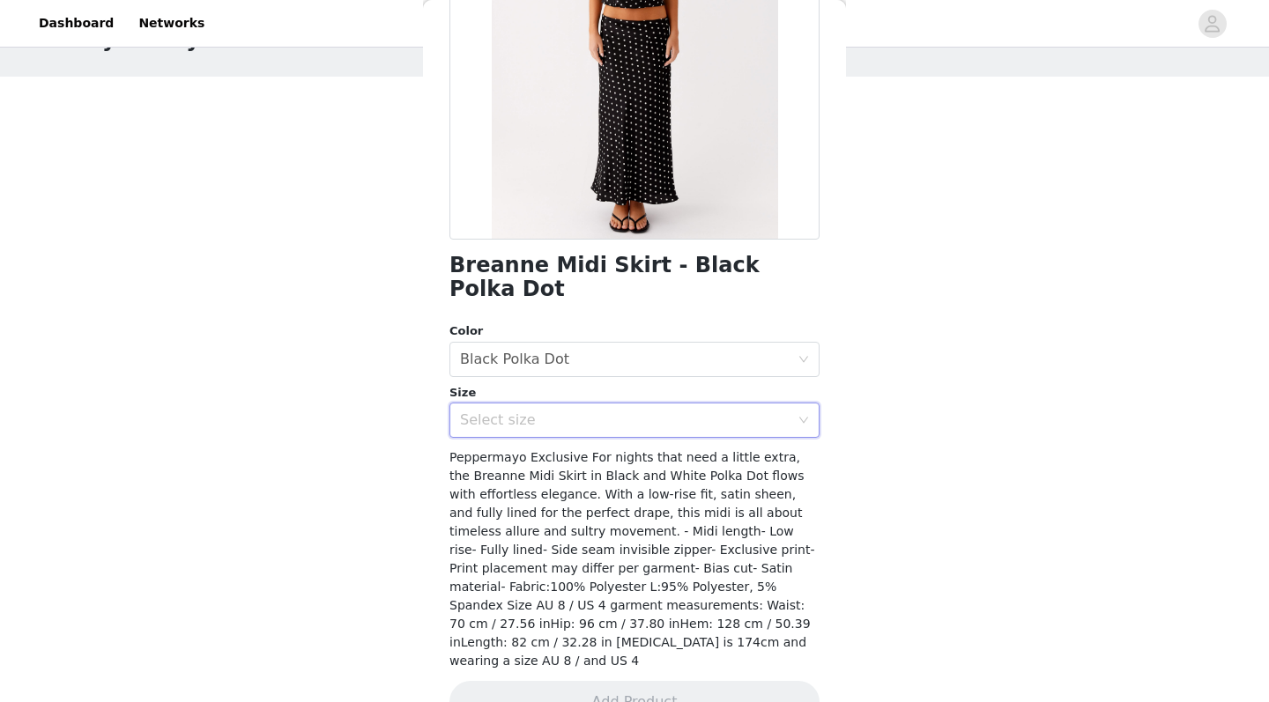
scroll to position [244, 0]
click at [616, 412] on div "Select size" at bounding box center [624, 421] width 329 height 18
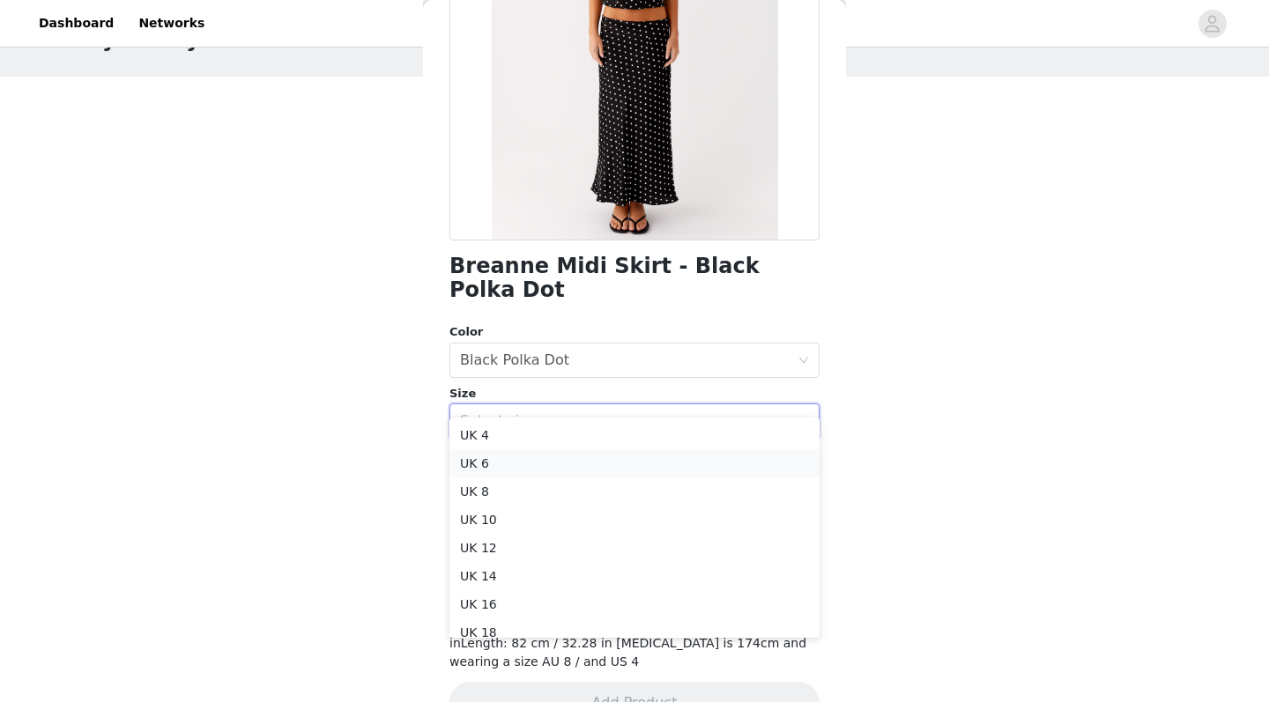
click at [544, 461] on li "UK 6" at bounding box center [634, 463] width 370 height 28
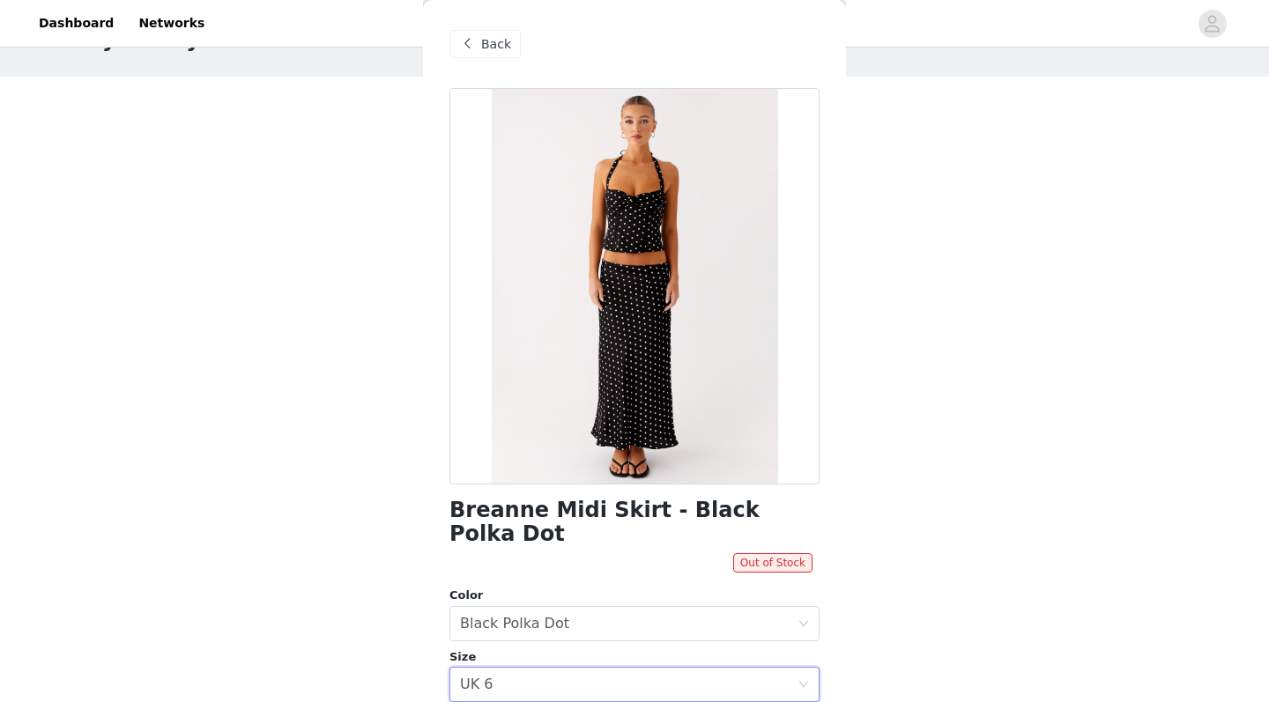
scroll to position [0, 0]
click at [481, 43] on span "Back" at bounding box center [496, 44] width 30 height 19
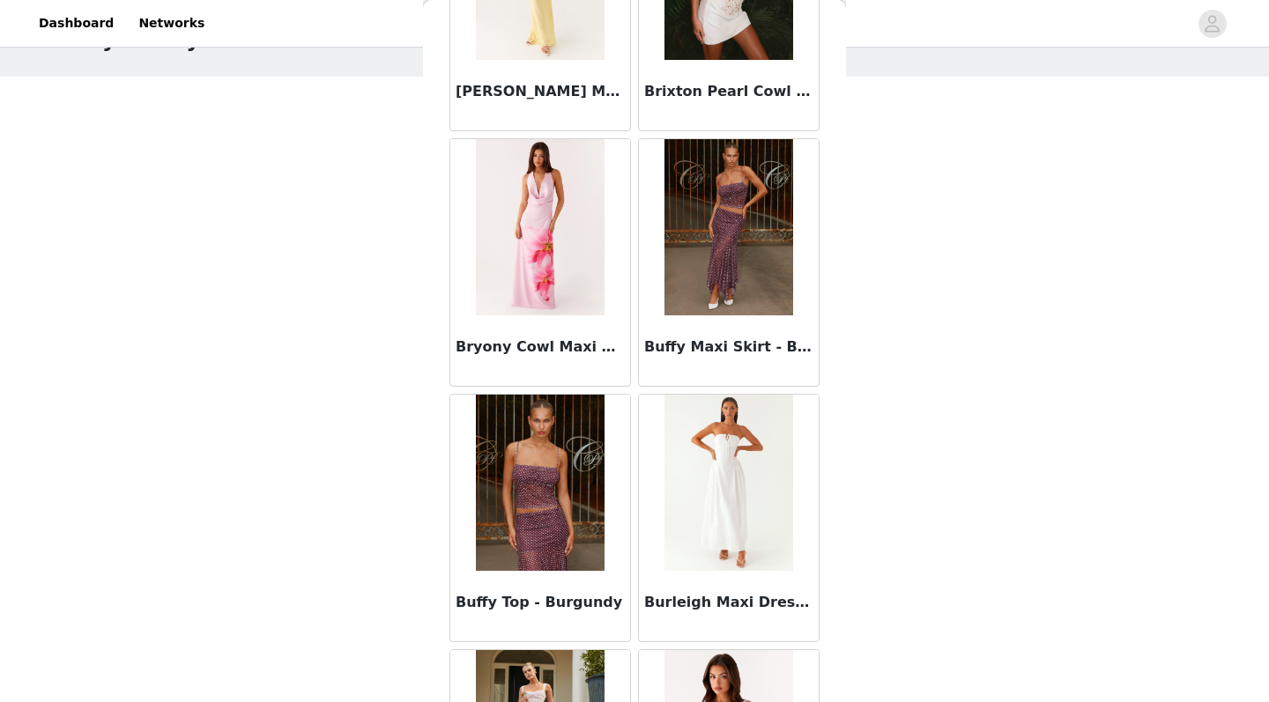
scroll to position [12520, 0]
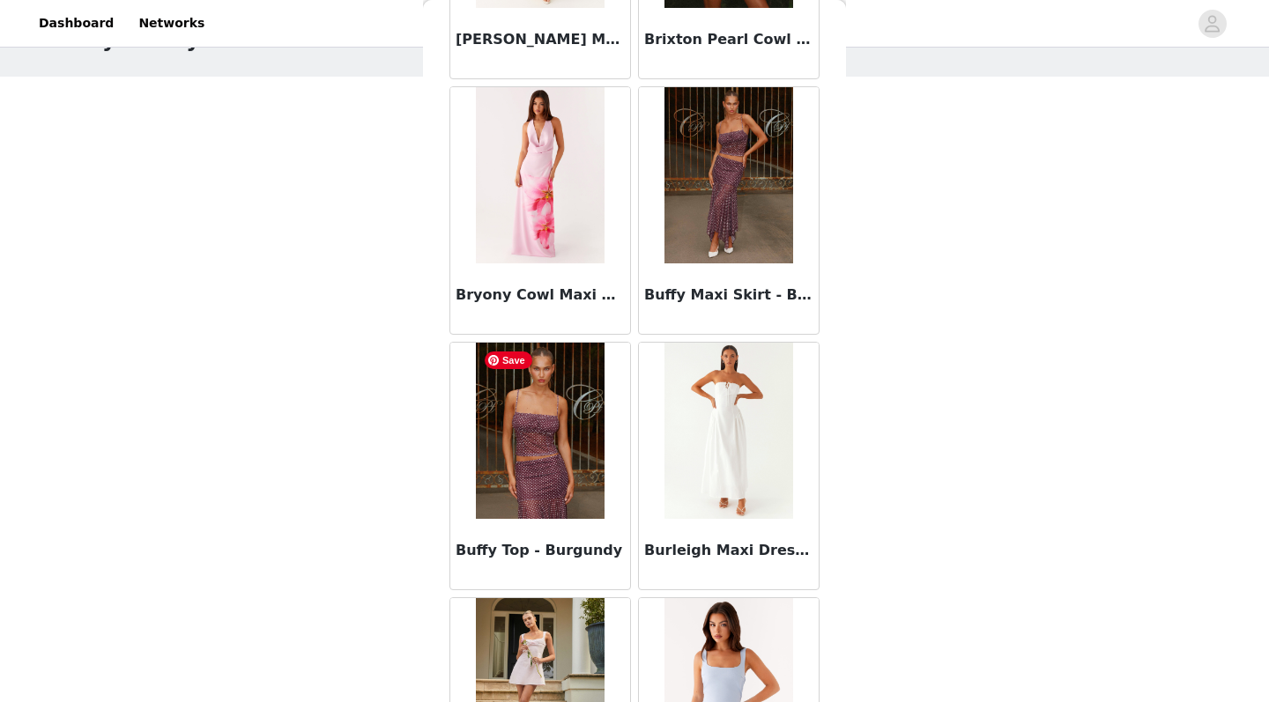
click at [583, 444] on img at bounding box center [540, 431] width 128 height 176
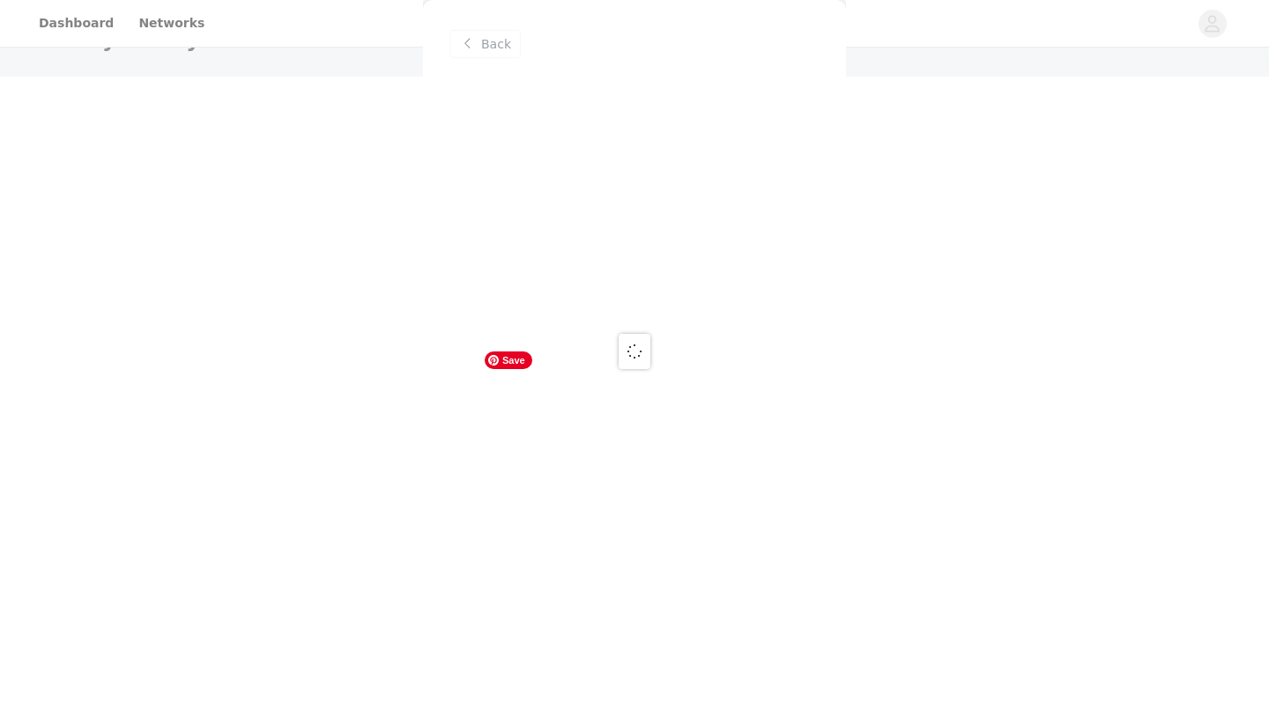
scroll to position [0, 0]
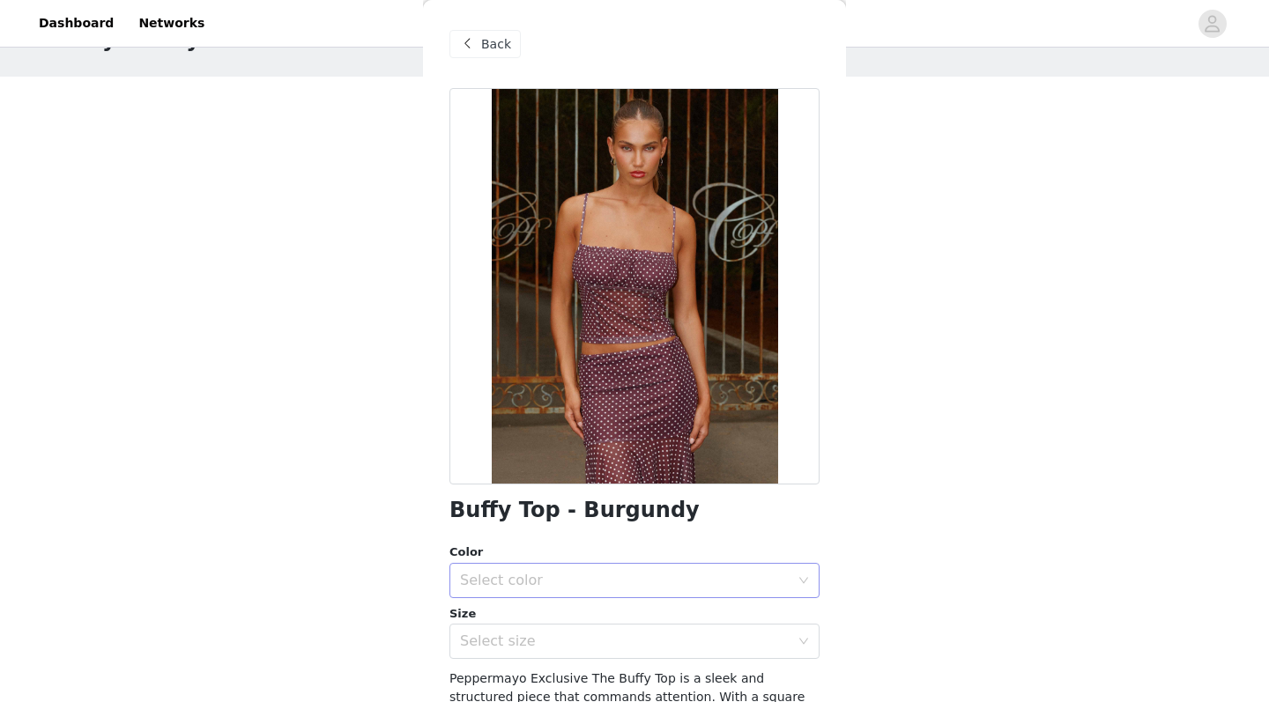
click at [639, 577] on div "Select color" at bounding box center [624, 581] width 329 height 18
click at [622, 578] on li "Burgundy" at bounding box center [634, 618] width 370 height 28
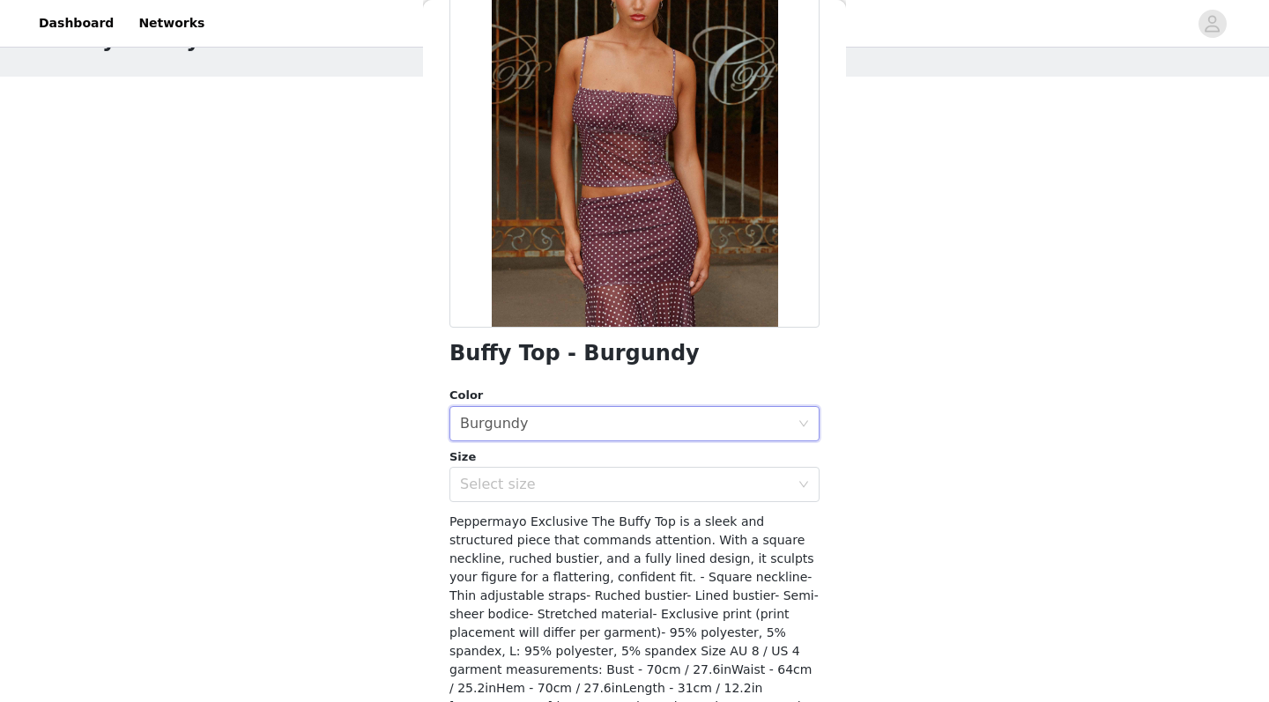
scroll to position [199, 0]
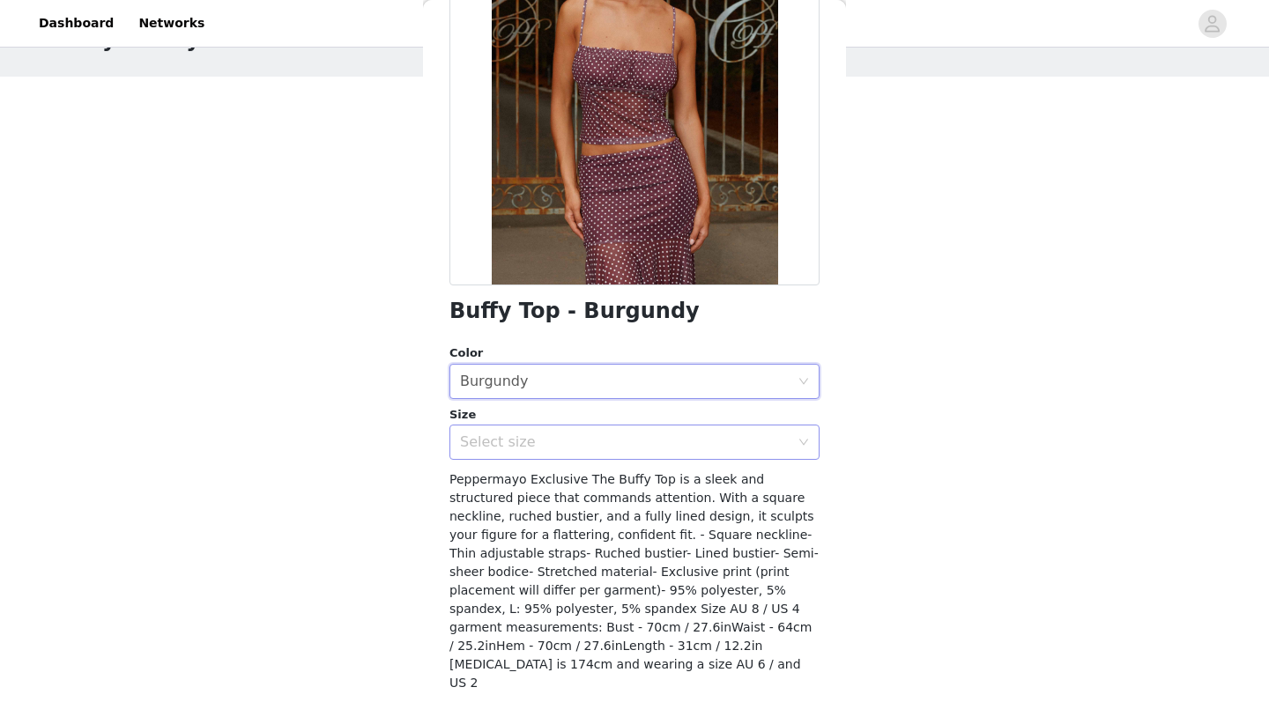
click at [627, 441] on div "Select size" at bounding box center [624, 442] width 329 height 18
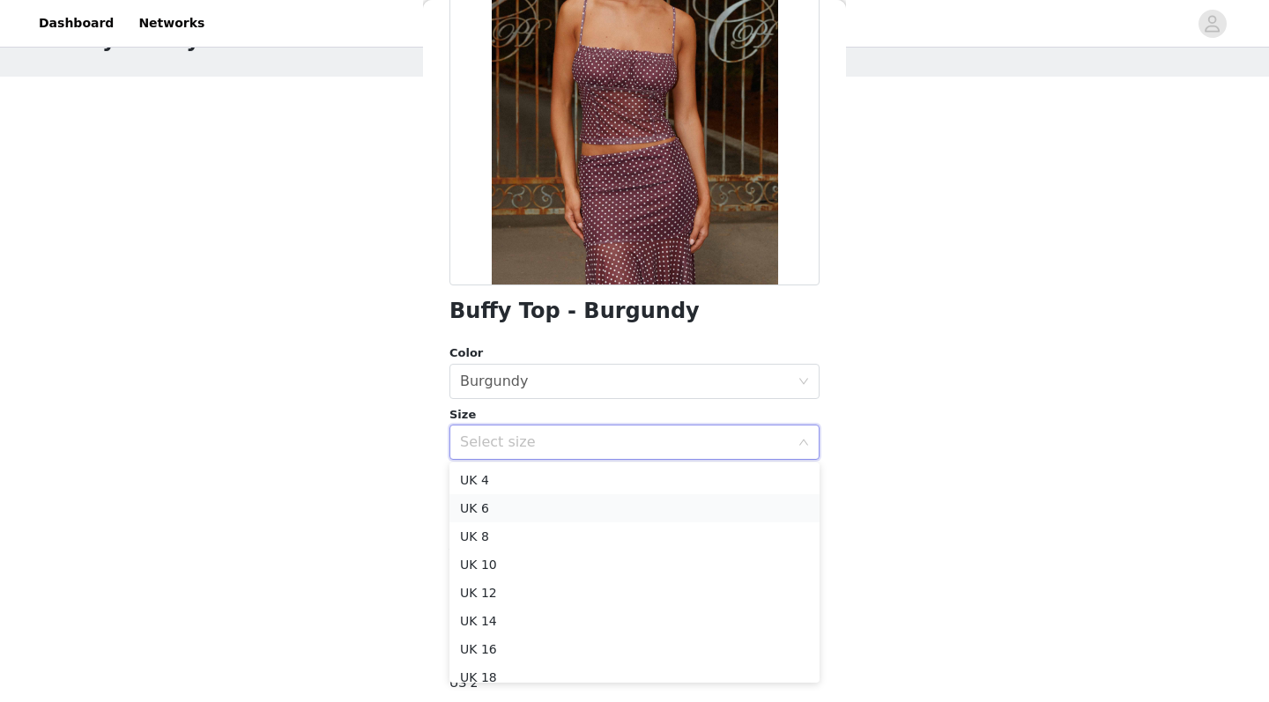
click at [571, 515] on li "UK 6" at bounding box center [634, 508] width 370 height 28
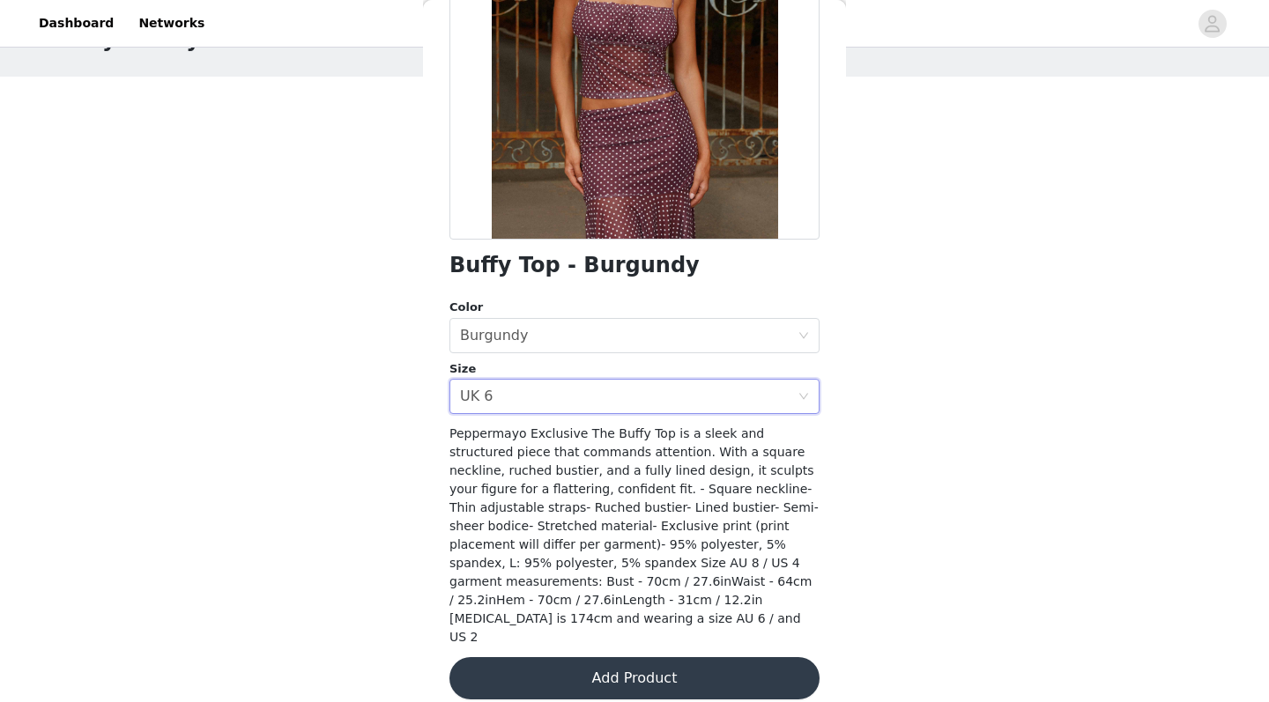
scroll to position [244, 0]
click at [615, 578] on button "Add Product" at bounding box center [634, 679] width 370 height 42
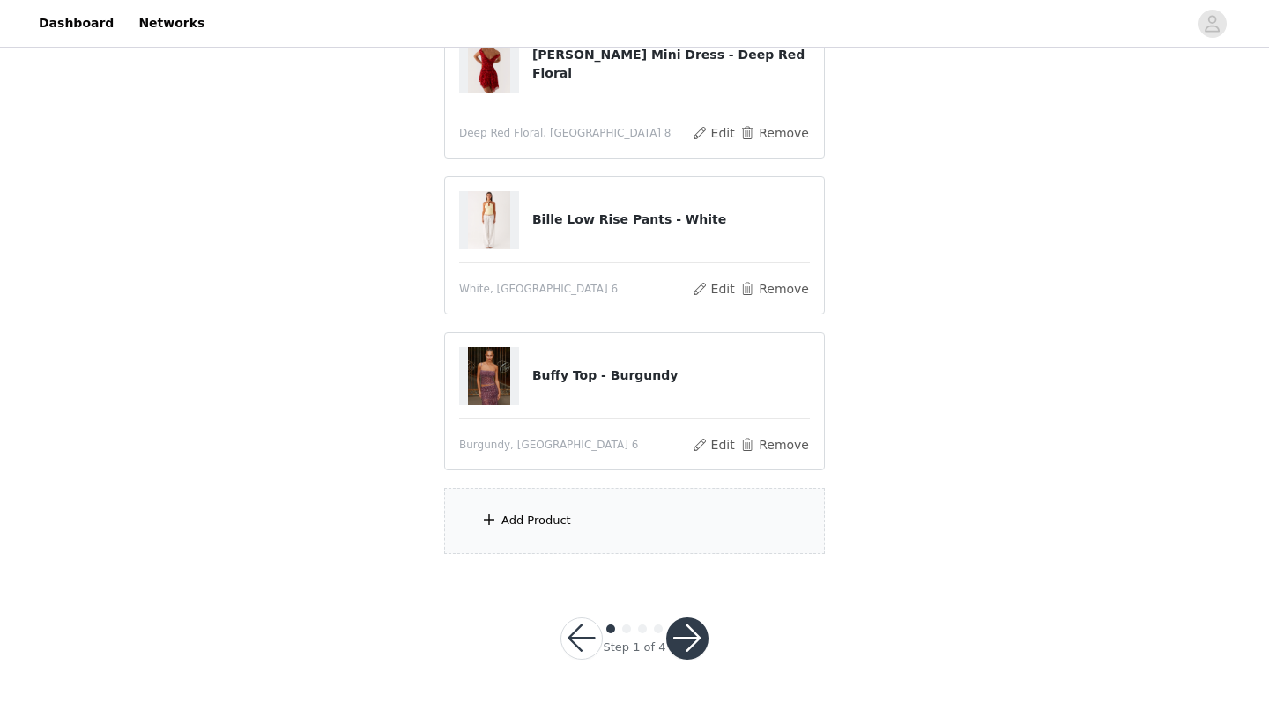
scroll to position [222, 0]
click at [580, 518] on div "Add Product" at bounding box center [634, 522] width 381 height 66
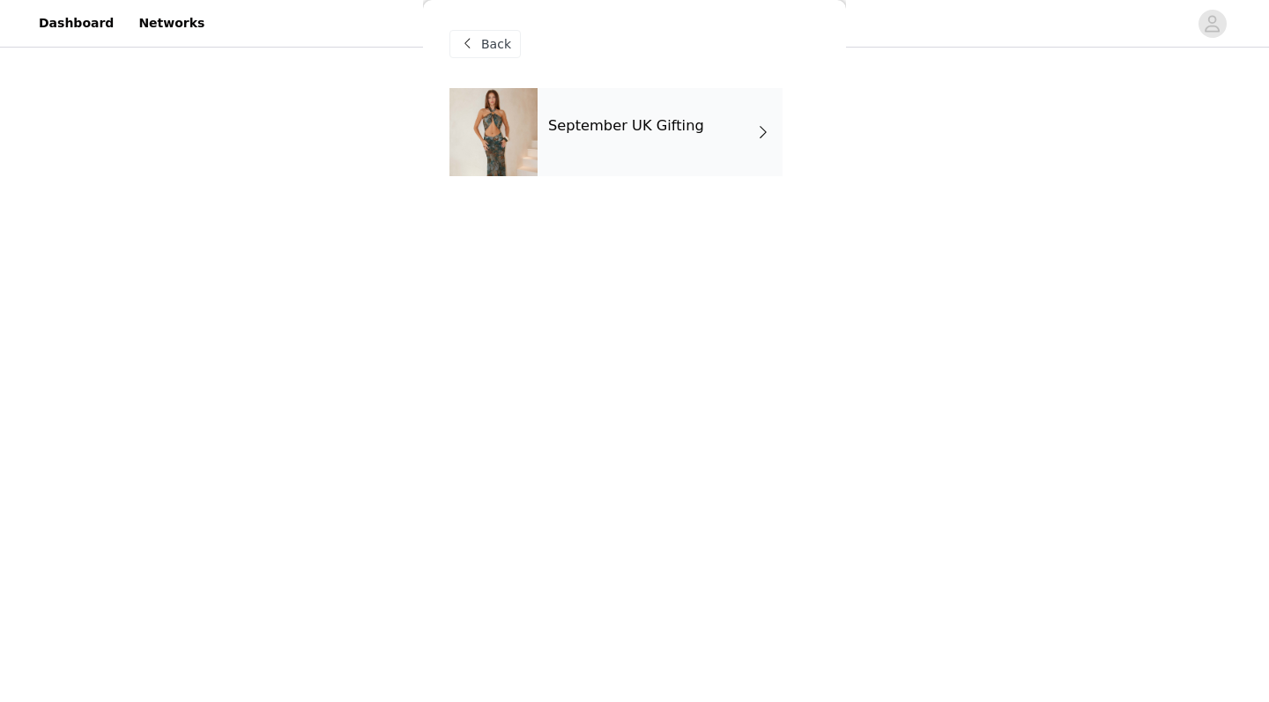
click at [596, 124] on h4 "September UK Gifting" at bounding box center [626, 126] width 156 height 16
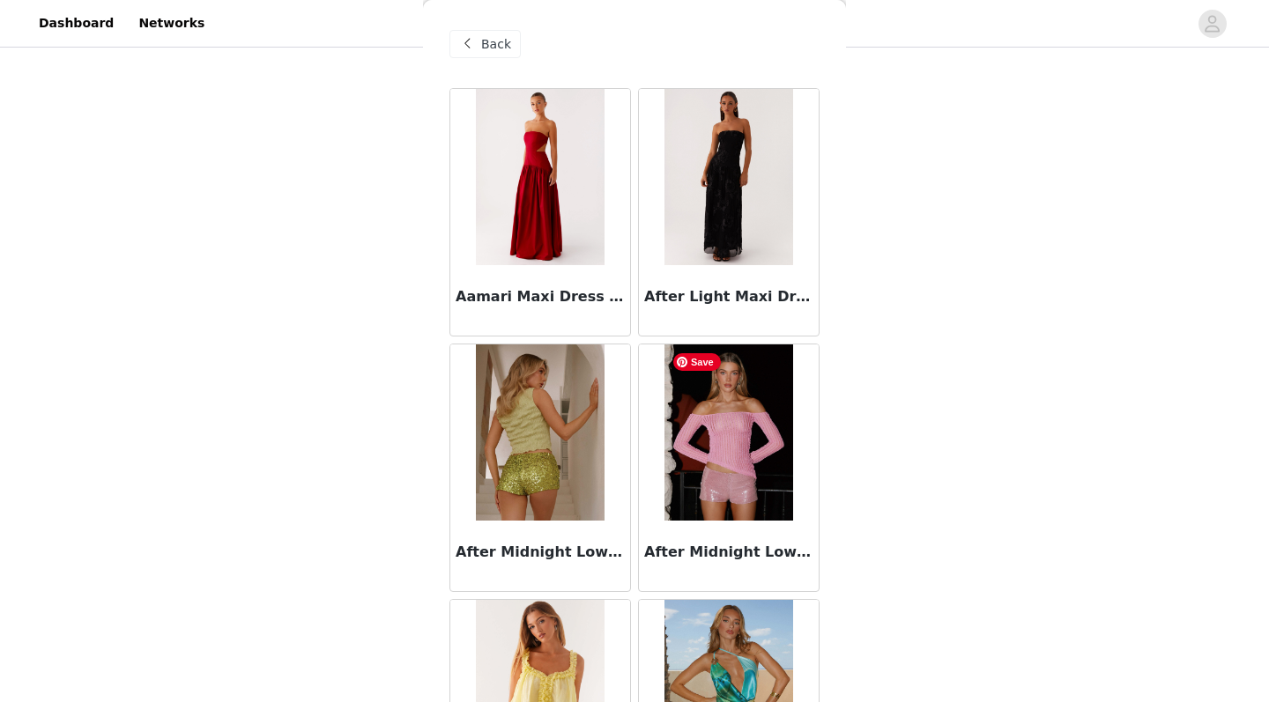
click at [742, 471] on img at bounding box center [728, 432] width 128 height 176
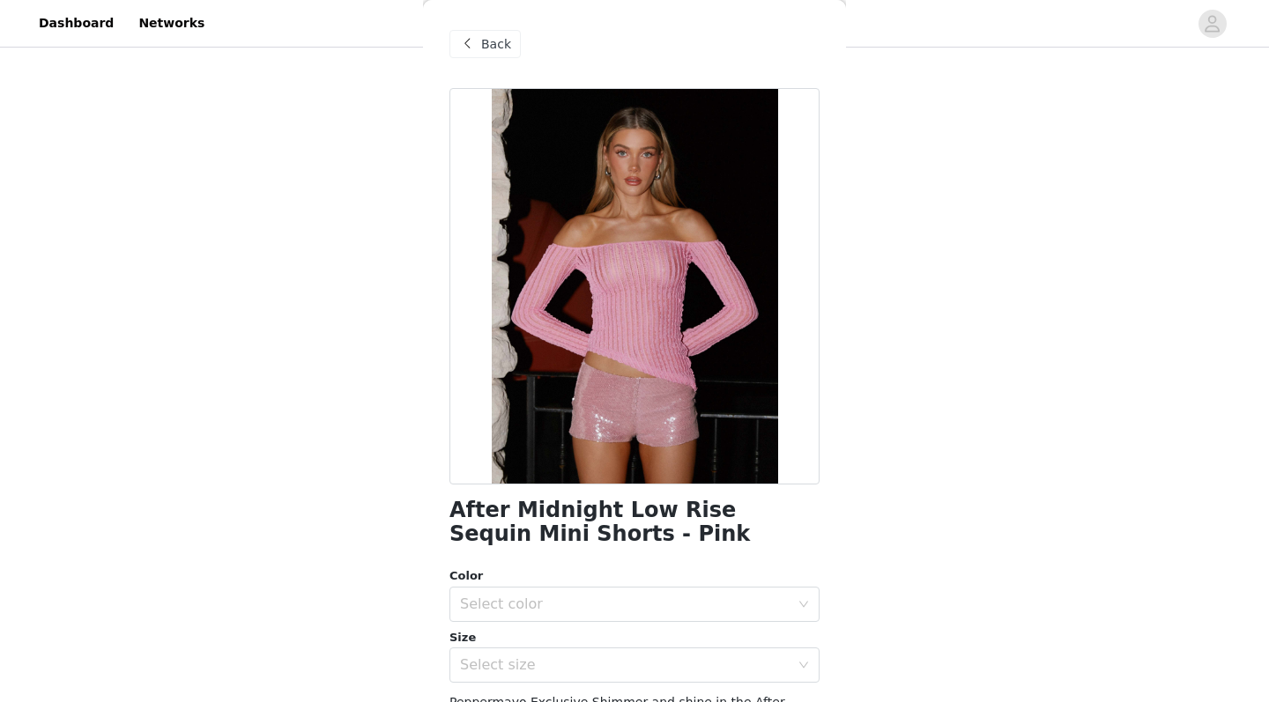
click at [477, 44] on span at bounding box center [466, 43] width 21 height 21
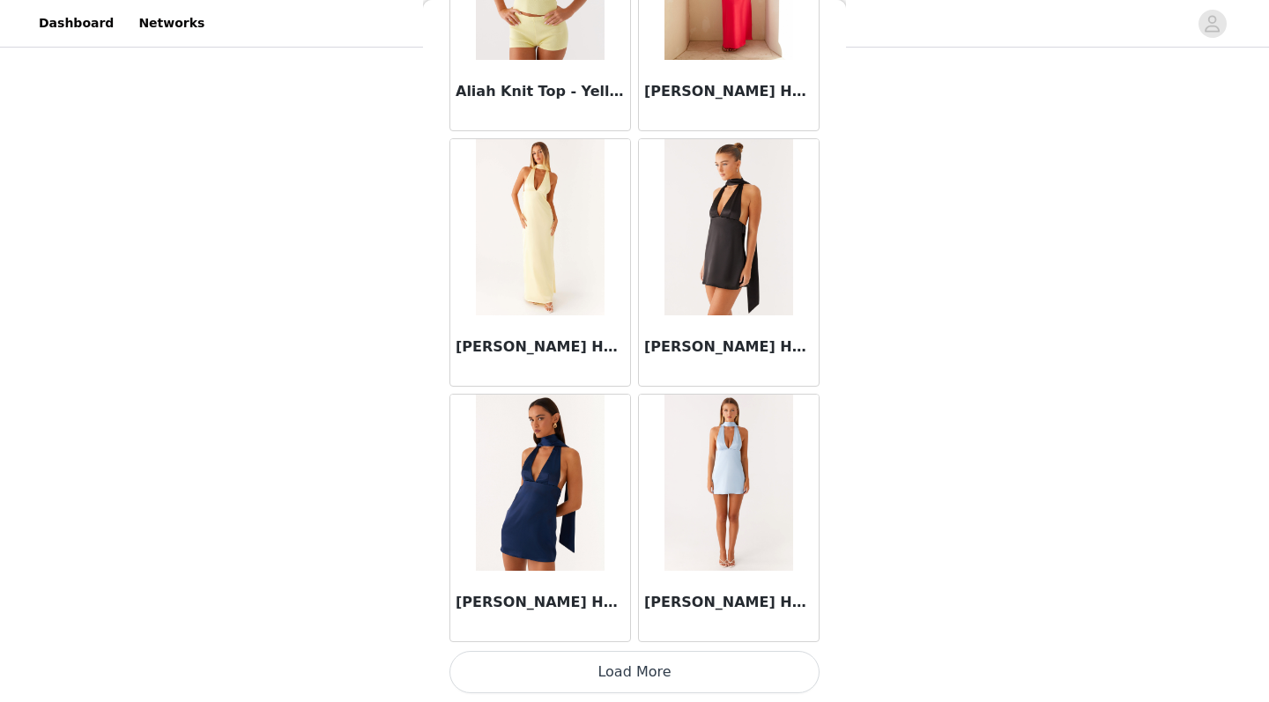
click at [662, 578] on button "Load More" at bounding box center [634, 672] width 370 height 42
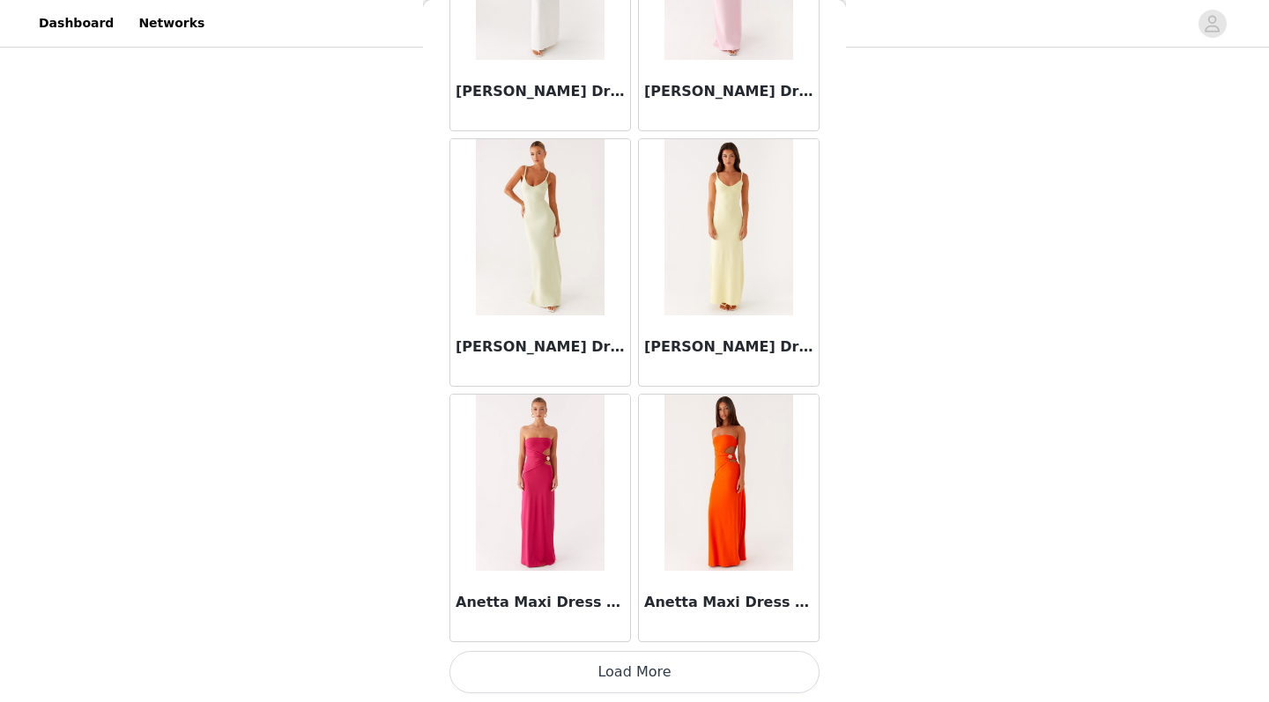
click at [632, 578] on button "Load More" at bounding box center [634, 672] width 370 height 42
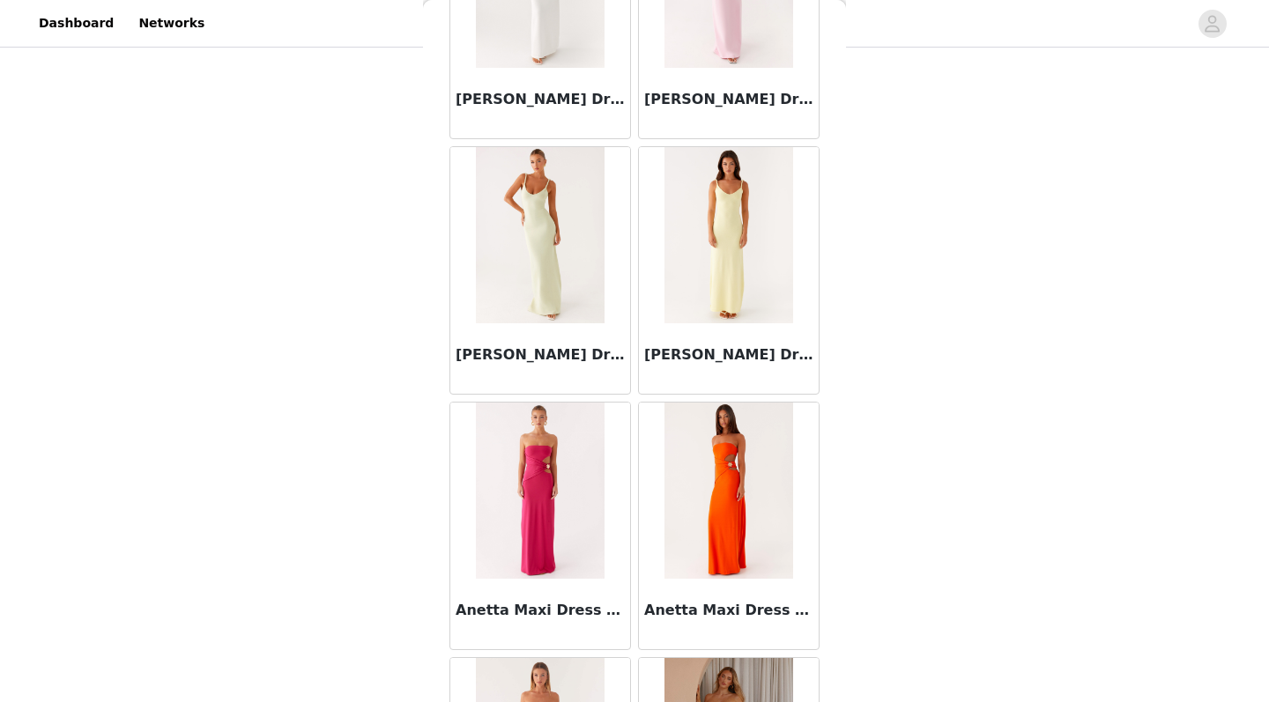
scroll to position [222, 0]
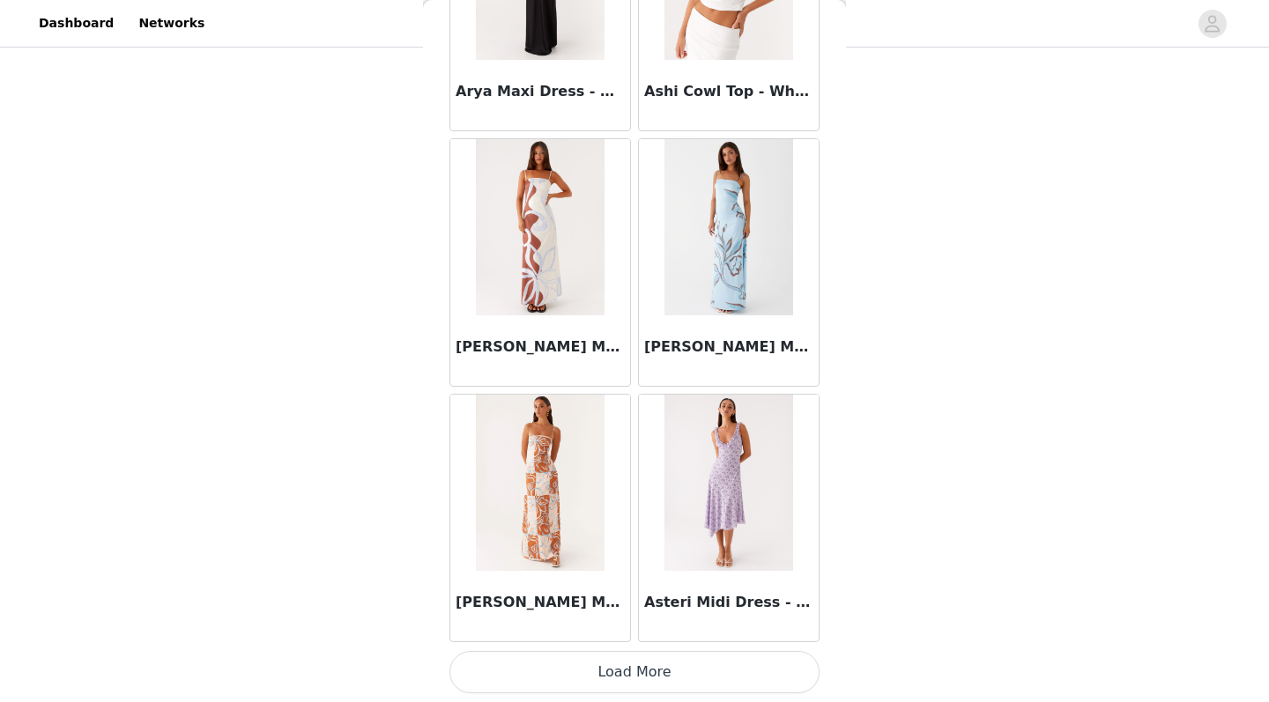
click at [658, 578] on button "Load More" at bounding box center [634, 672] width 370 height 42
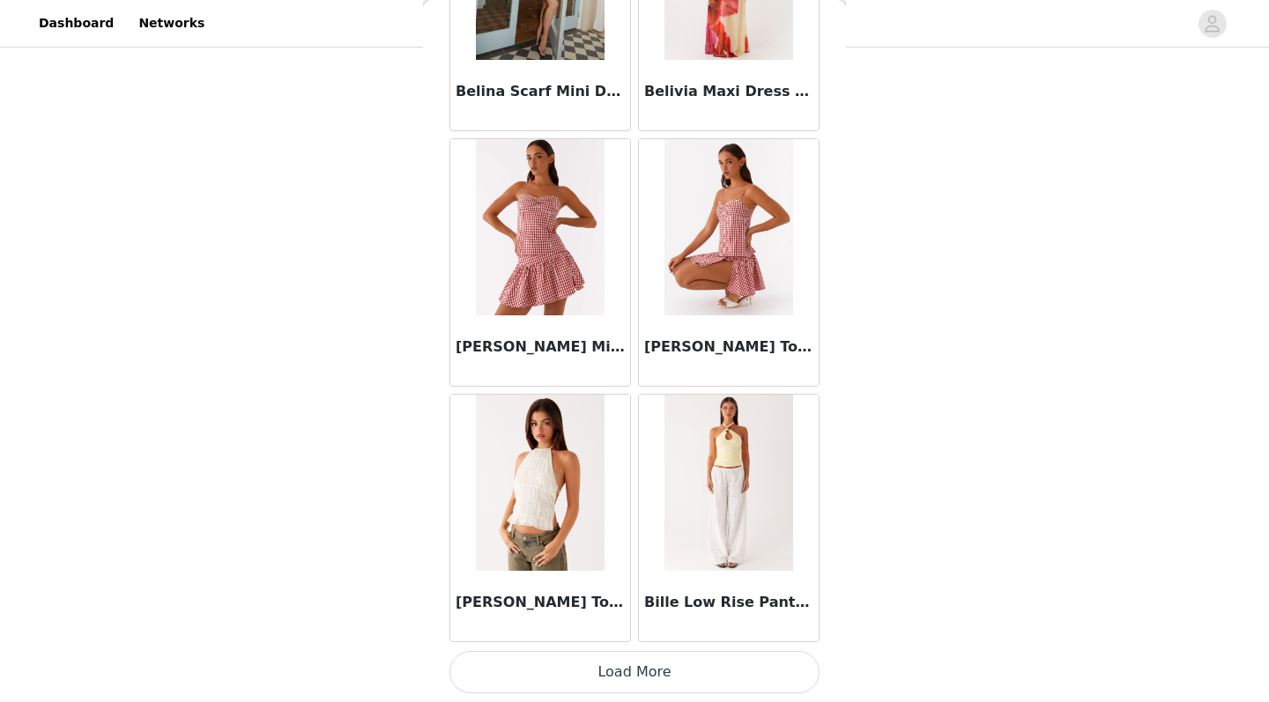
click at [648, 578] on button "Load More" at bounding box center [634, 672] width 370 height 42
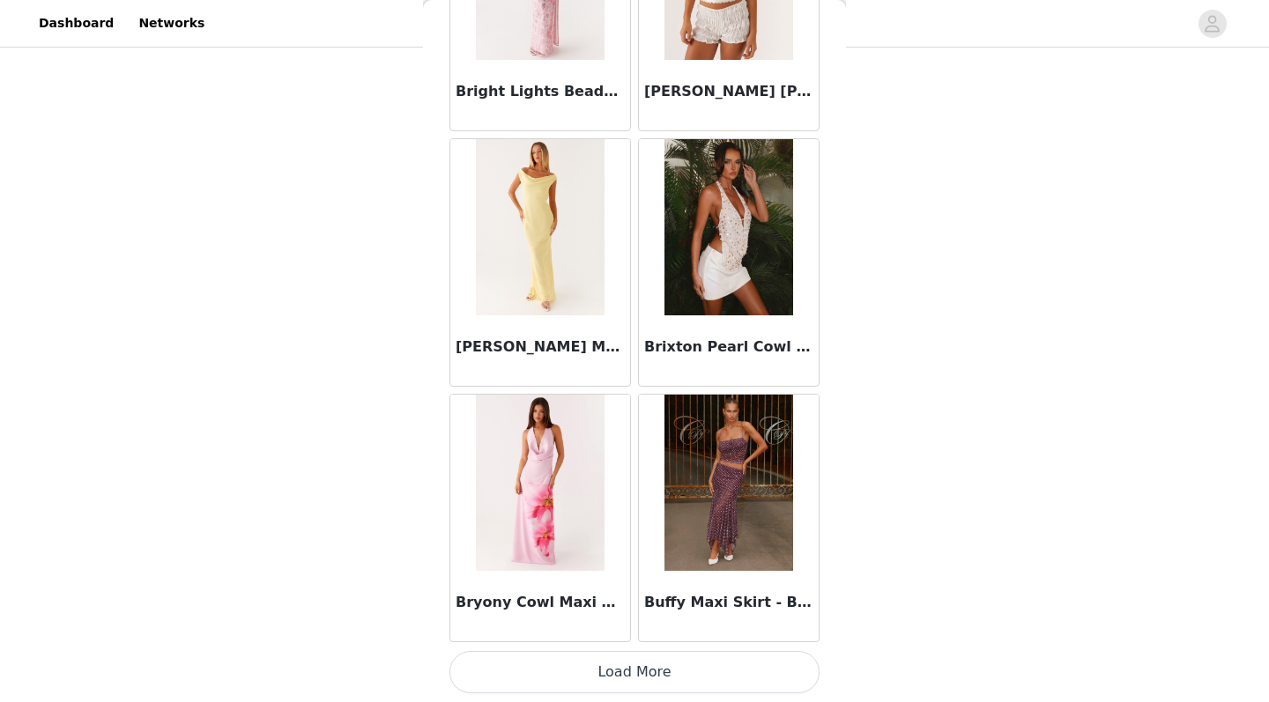
scroll to position [222, 0]
click at [641, 578] on button "Load More" at bounding box center [634, 672] width 370 height 42
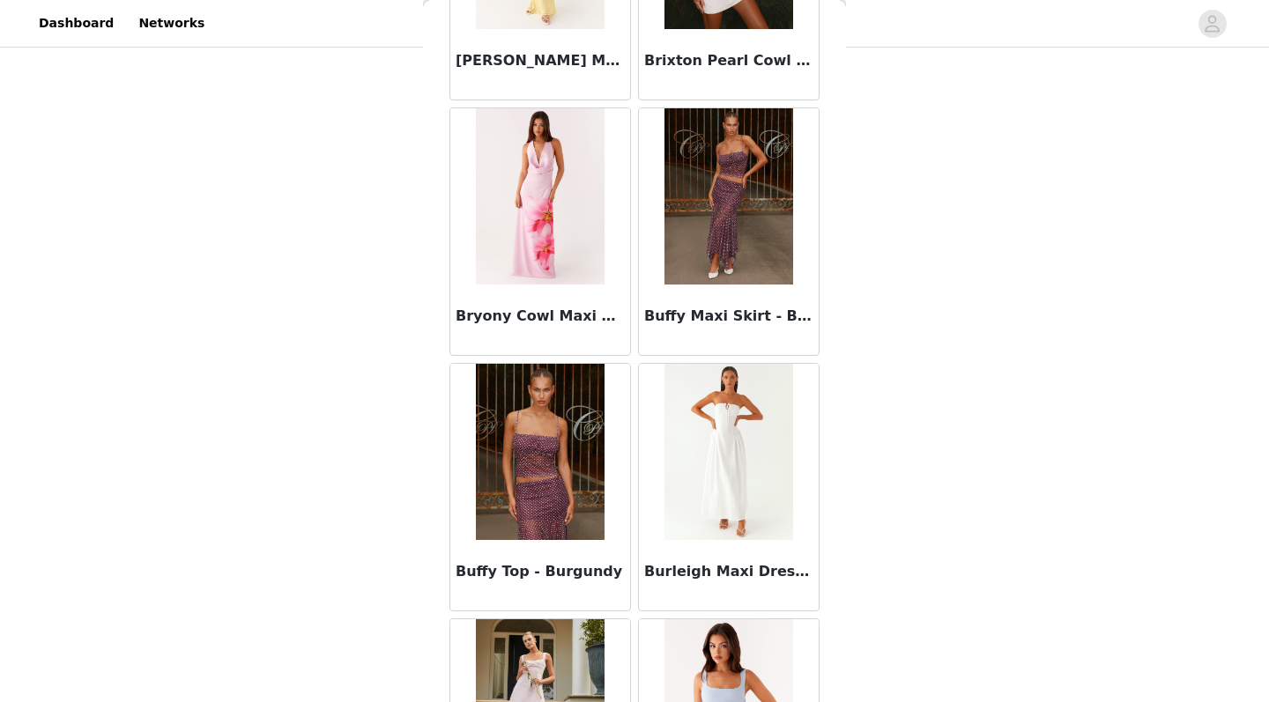
scroll to position [12496, 0]
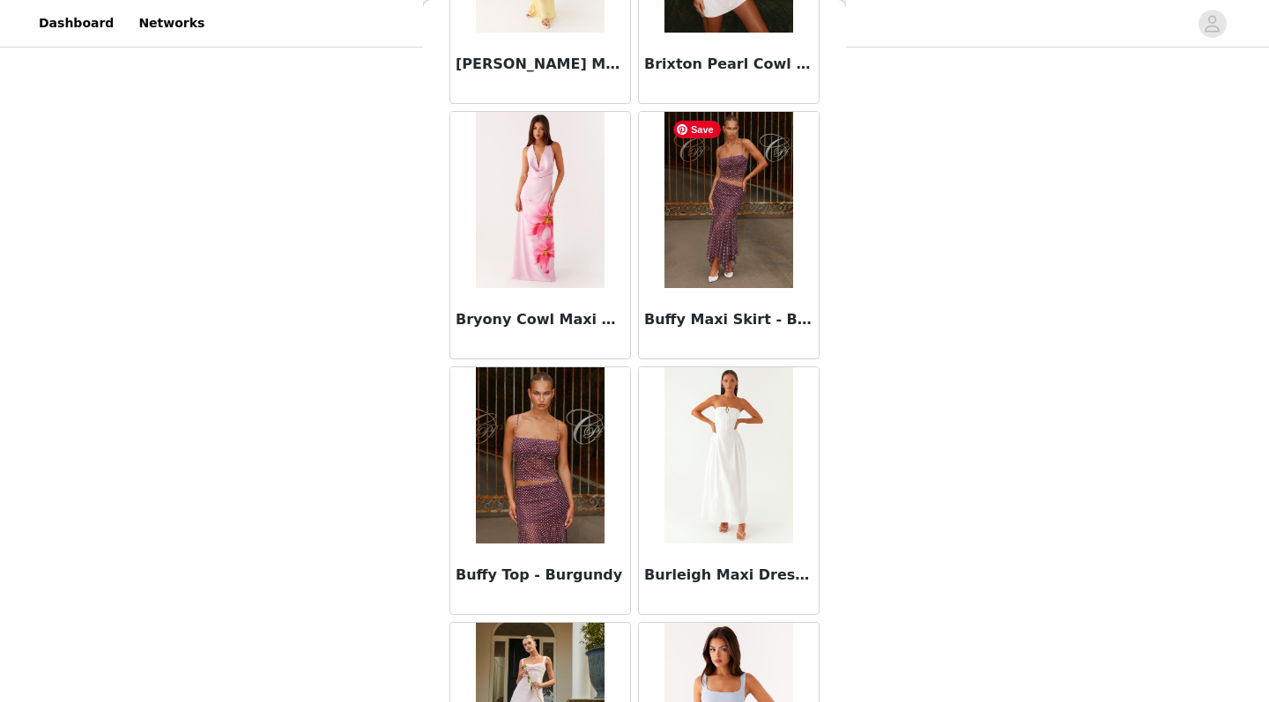
click at [685, 266] on img at bounding box center [728, 200] width 128 height 176
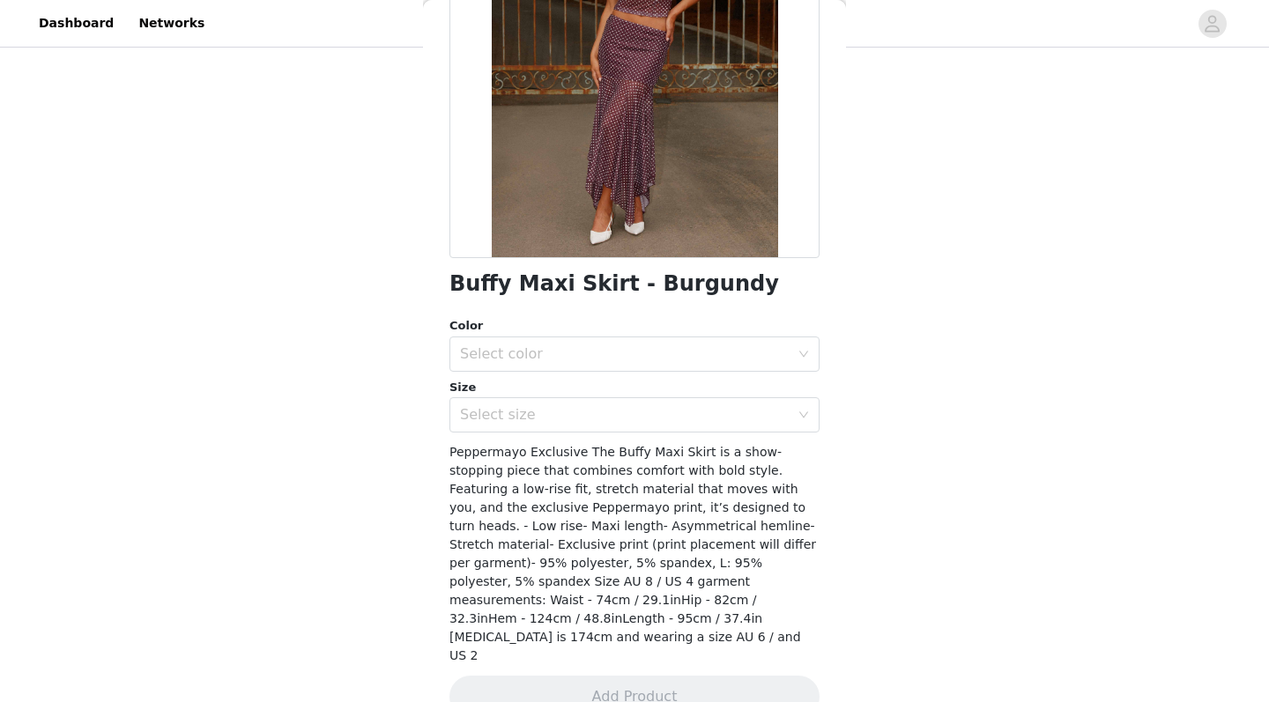
scroll to position [226, 0]
click at [626, 346] on div "Select color" at bounding box center [624, 355] width 329 height 18
click at [609, 384] on li "Burgundy" at bounding box center [634, 393] width 370 height 28
click at [609, 411] on div "Select size" at bounding box center [624, 416] width 329 height 18
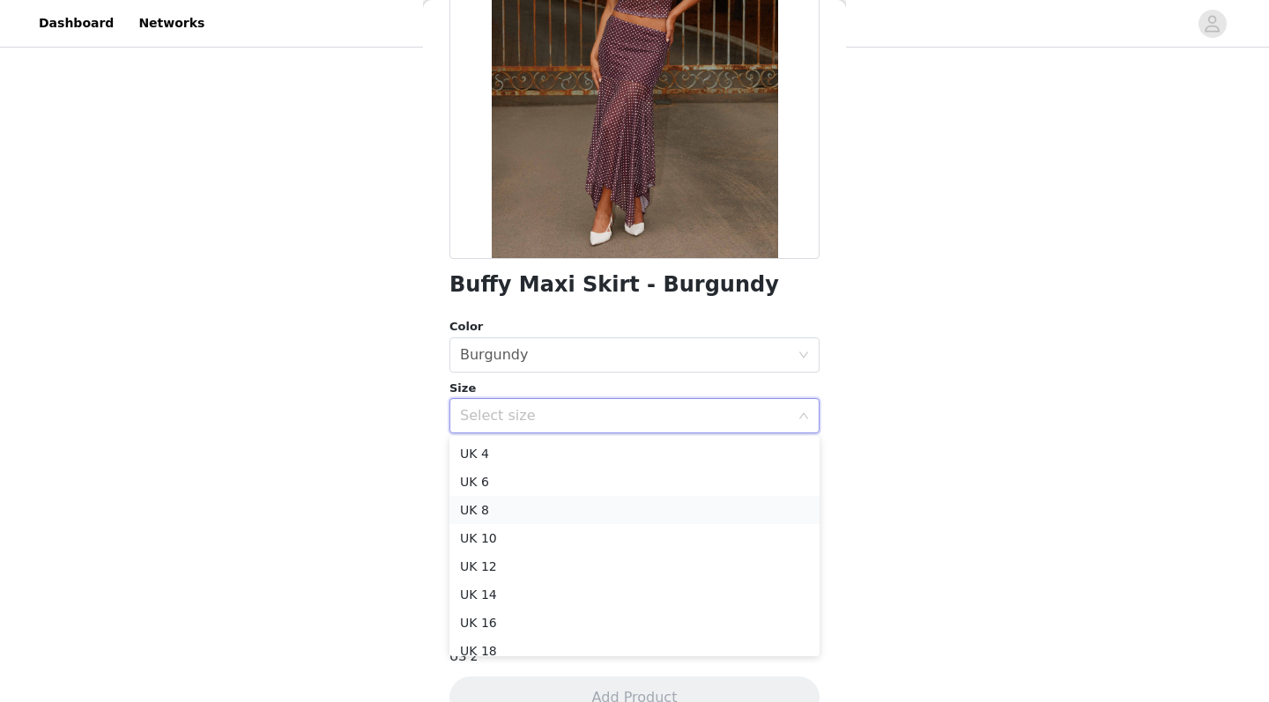
click at [581, 497] on li "UK 8" at bounding box center [634, 510] width 370 height 28
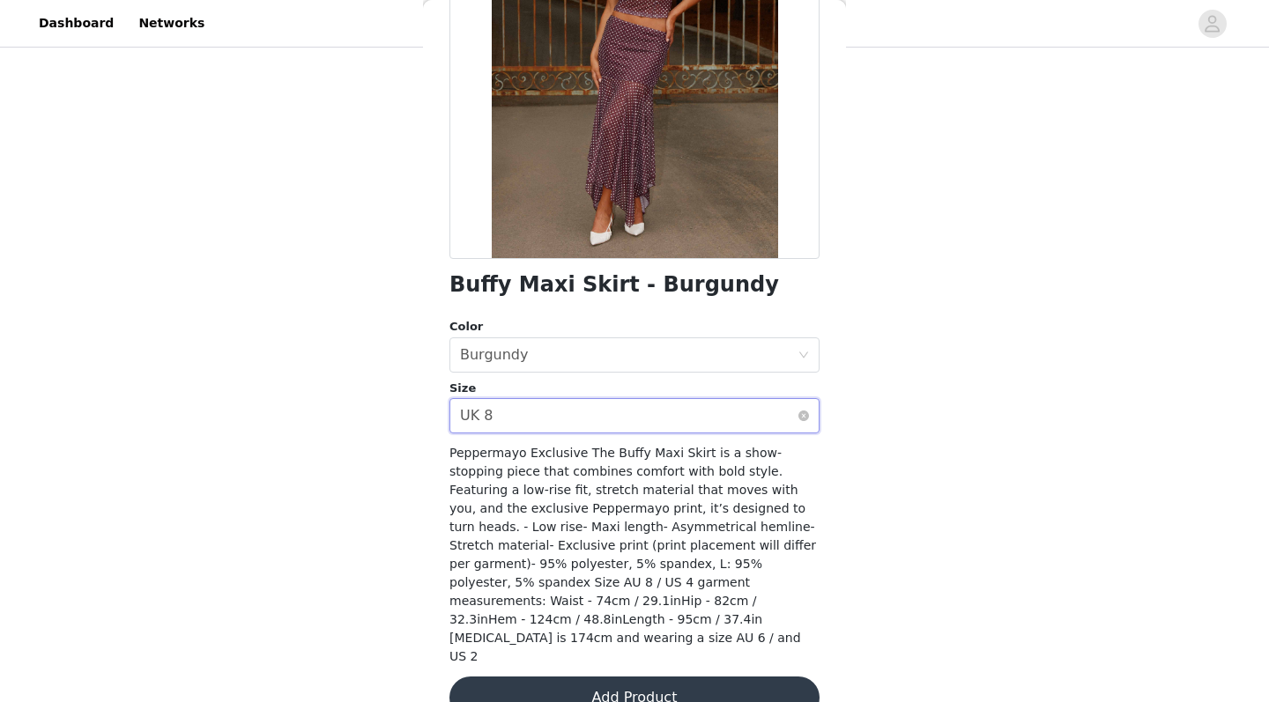
click at [596, 412] on div "Select size UK 8" at bounding box center [628, 415] width 337 height 33
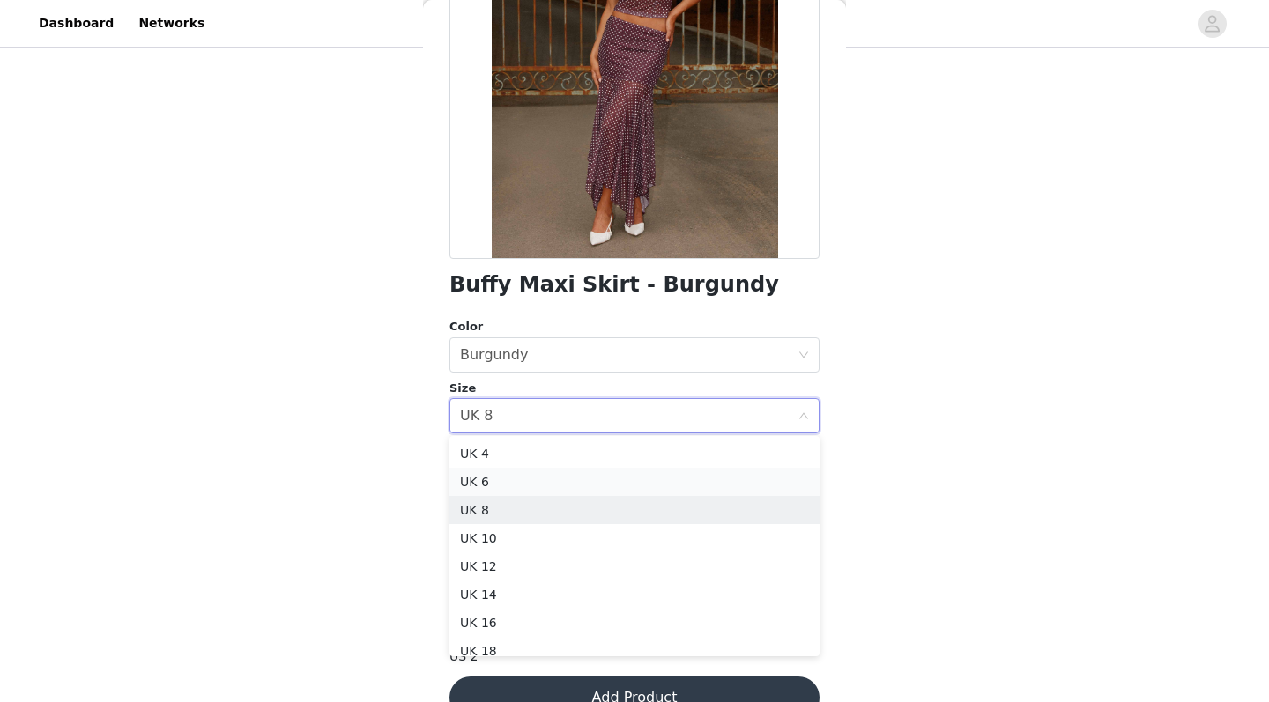
click at [566, 485] on li "UK 6" at bounding box center [634, 482] width 370 height 28
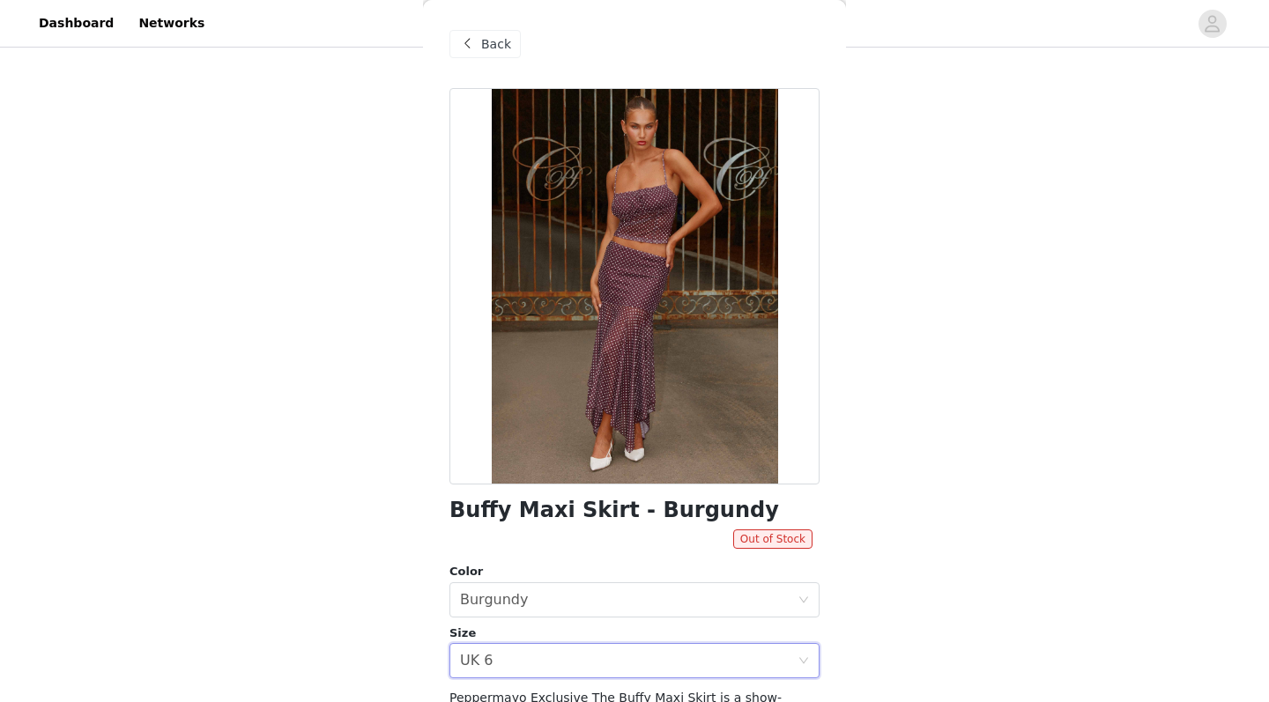
scroll to position [0, 0]
click at [491, 43] on span "Back" at bounding box center [496, 44] width 30 height 19
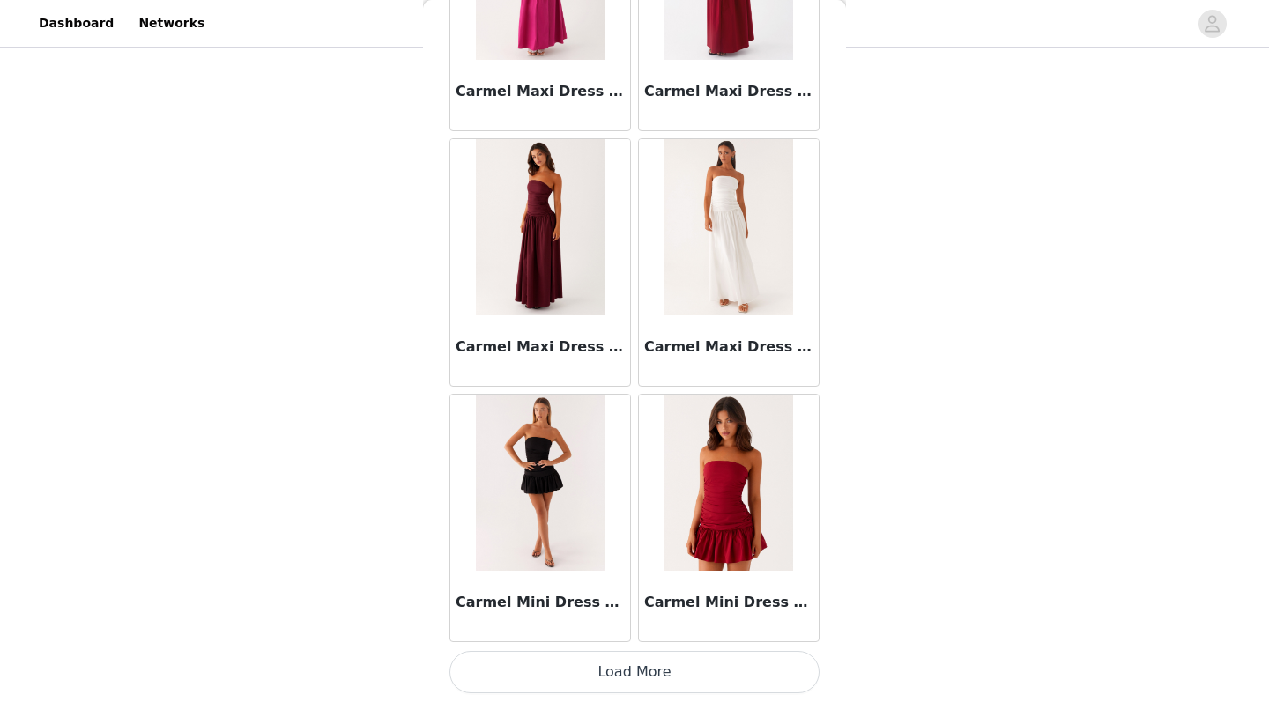
scroll to position [14768, 0]
click at [633, 578] on button "Load More" at bounding box center [634, 672] width 370 height 42
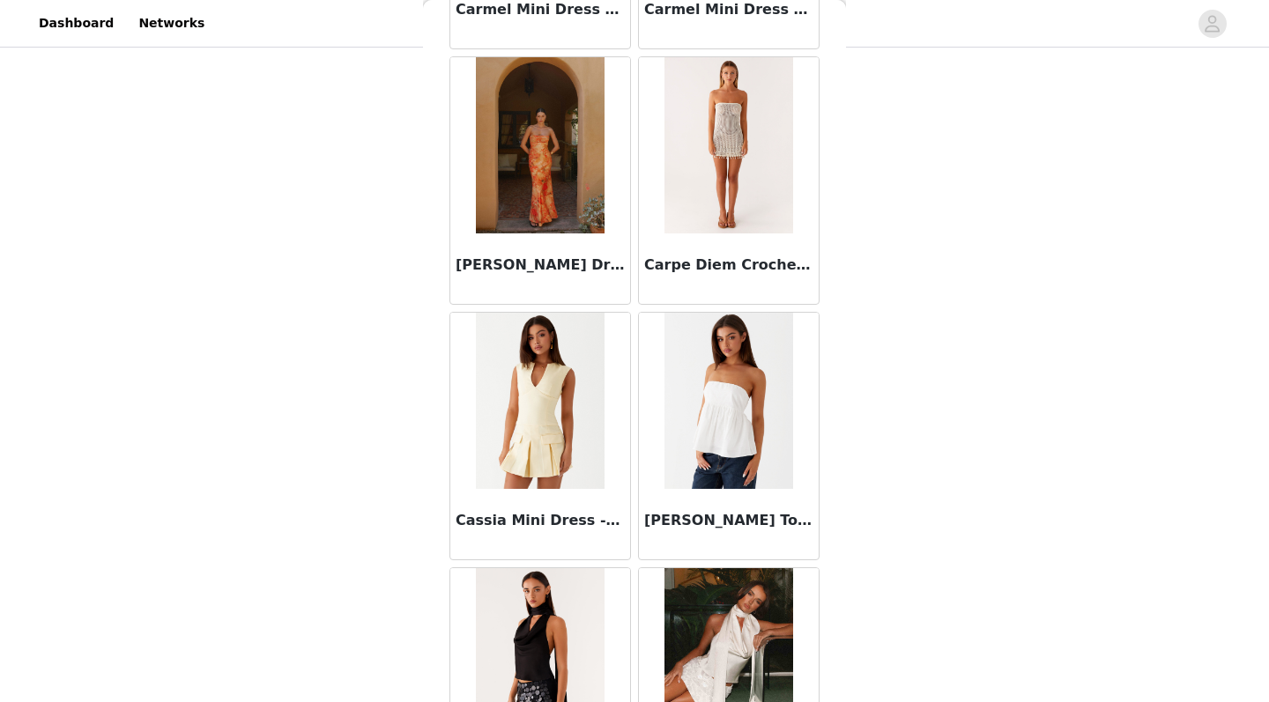
scroll to position [15356, 0]
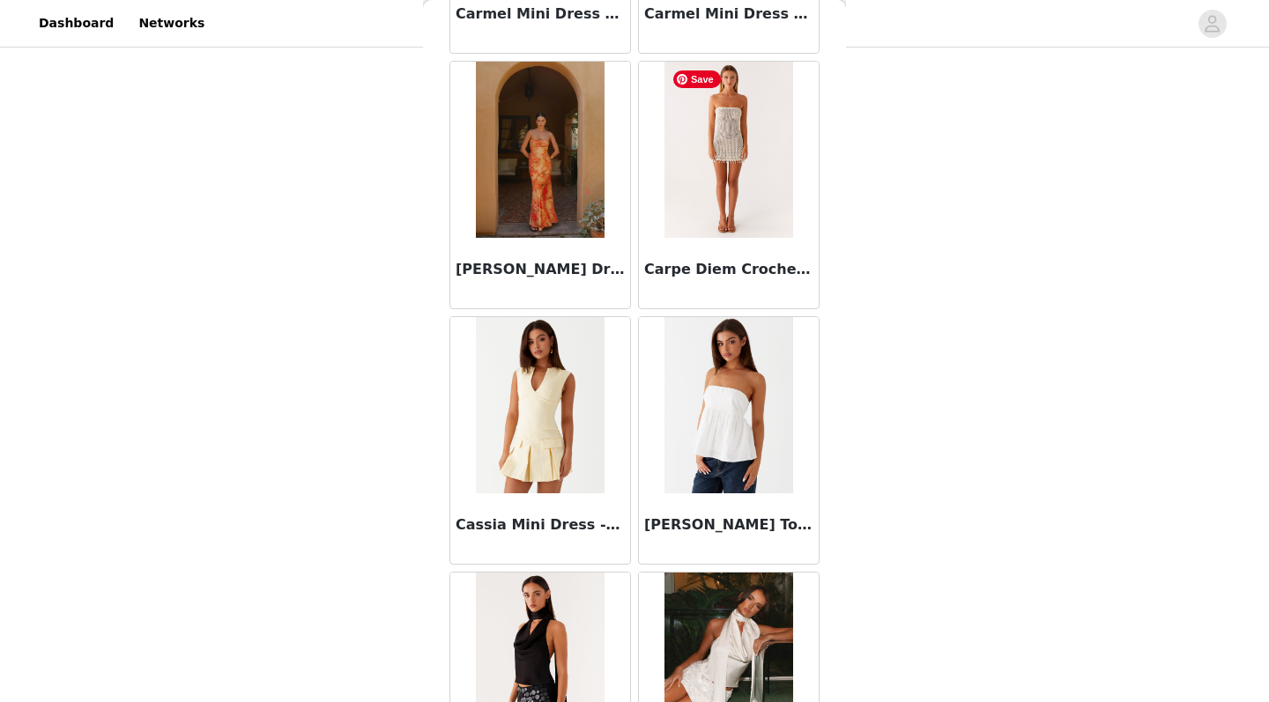
click at [734, 181] on img at bounding box center [728, 150] width 128 height 176
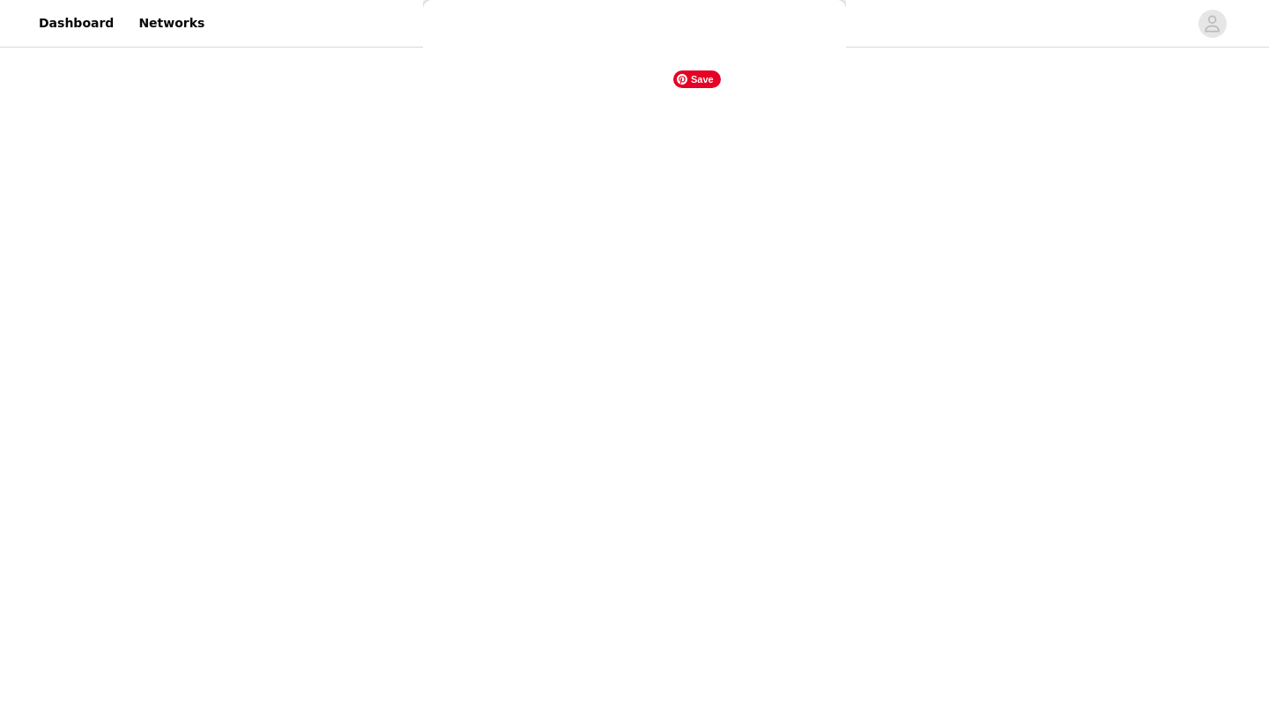
scroll to position [0, 0]
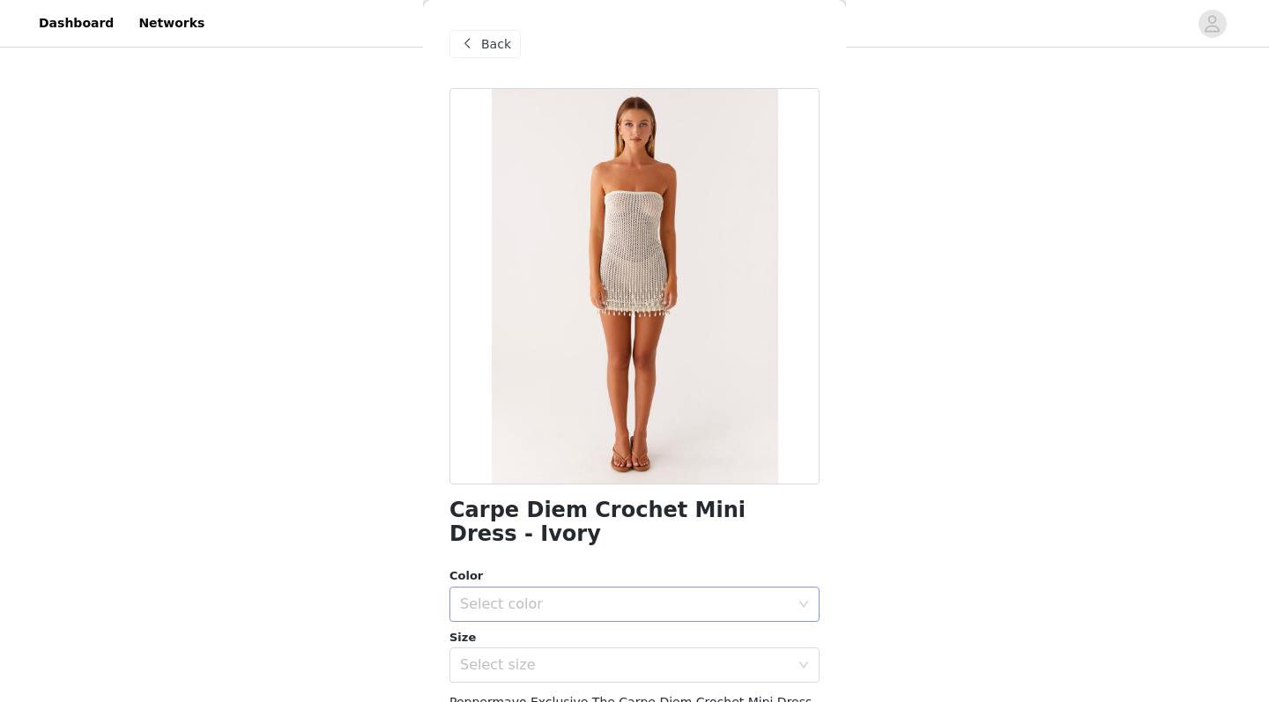
click at [666, 578] on div "Select color" at bounding box center [624, 605] width 329 height 18
click at [611, 578] on li "Ivory" at bounding box center [634, 618] width 370 height 28
click at [603, 578] on div "Select size" at bounding box center [624, 665] width 329 height 18
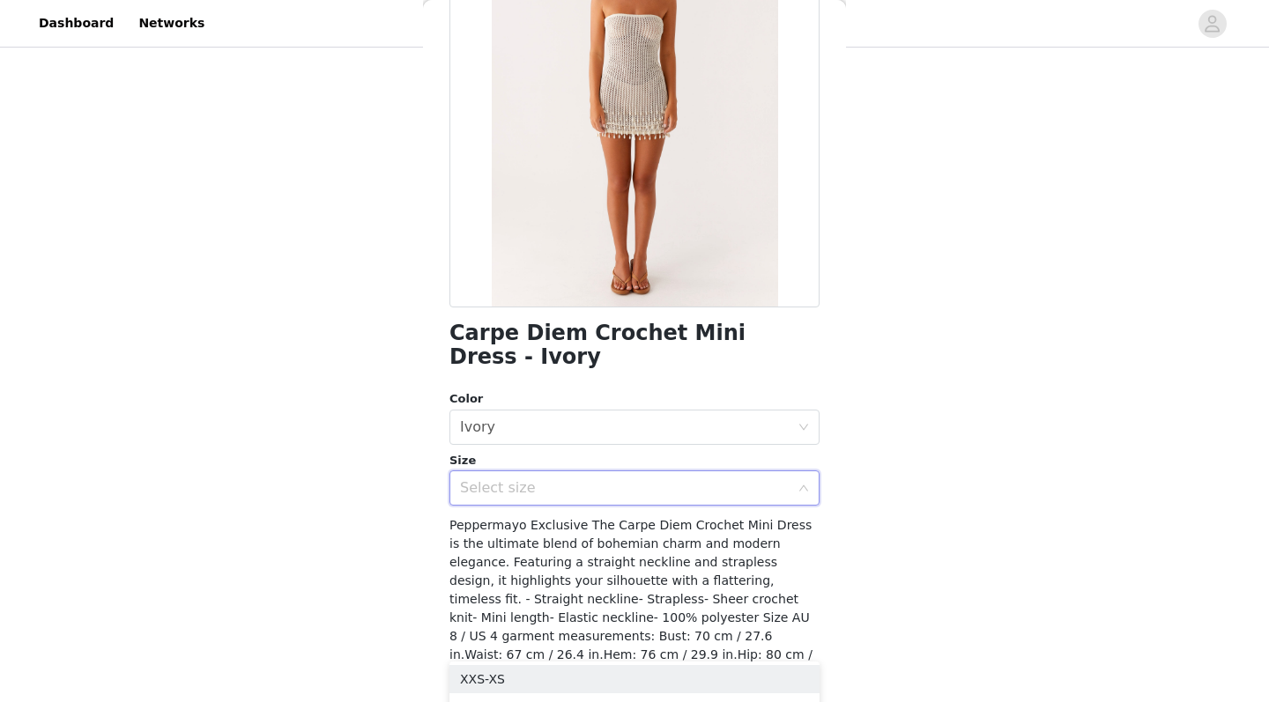
scroll to position [181, 0]
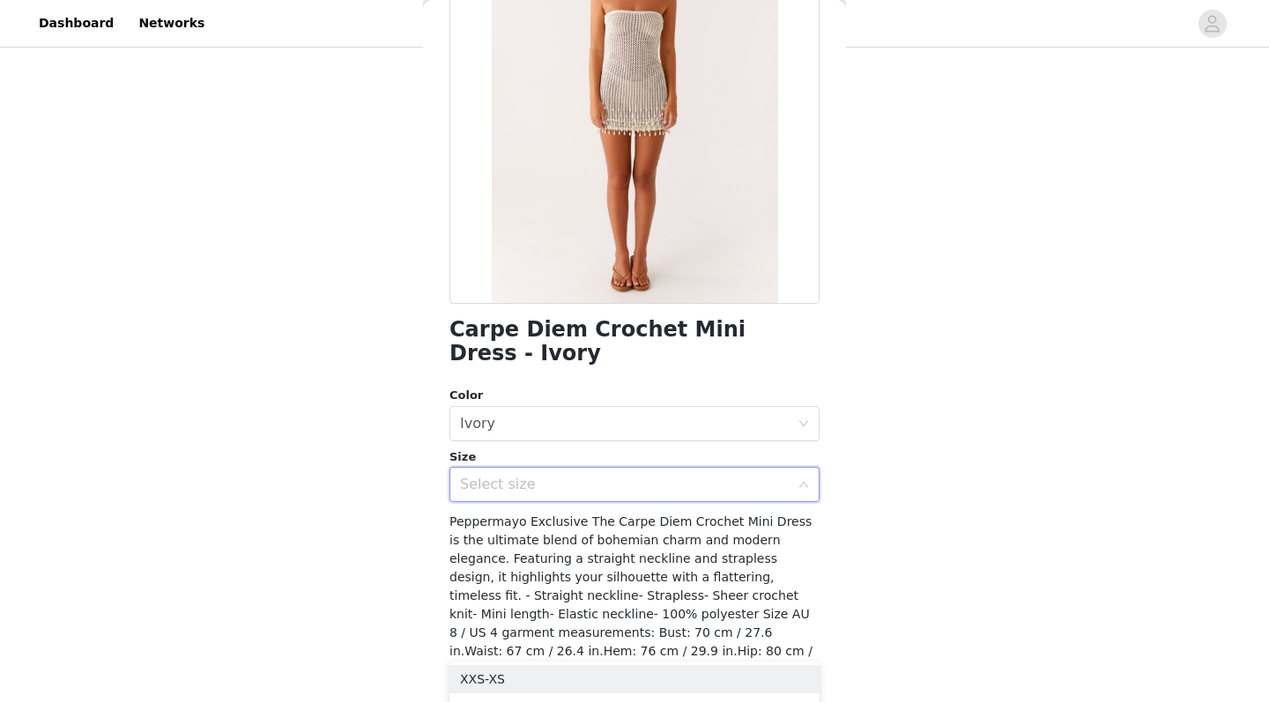
click at [595, 476] on div "Select size" at bounding box center [624, 485] width 329 height 18
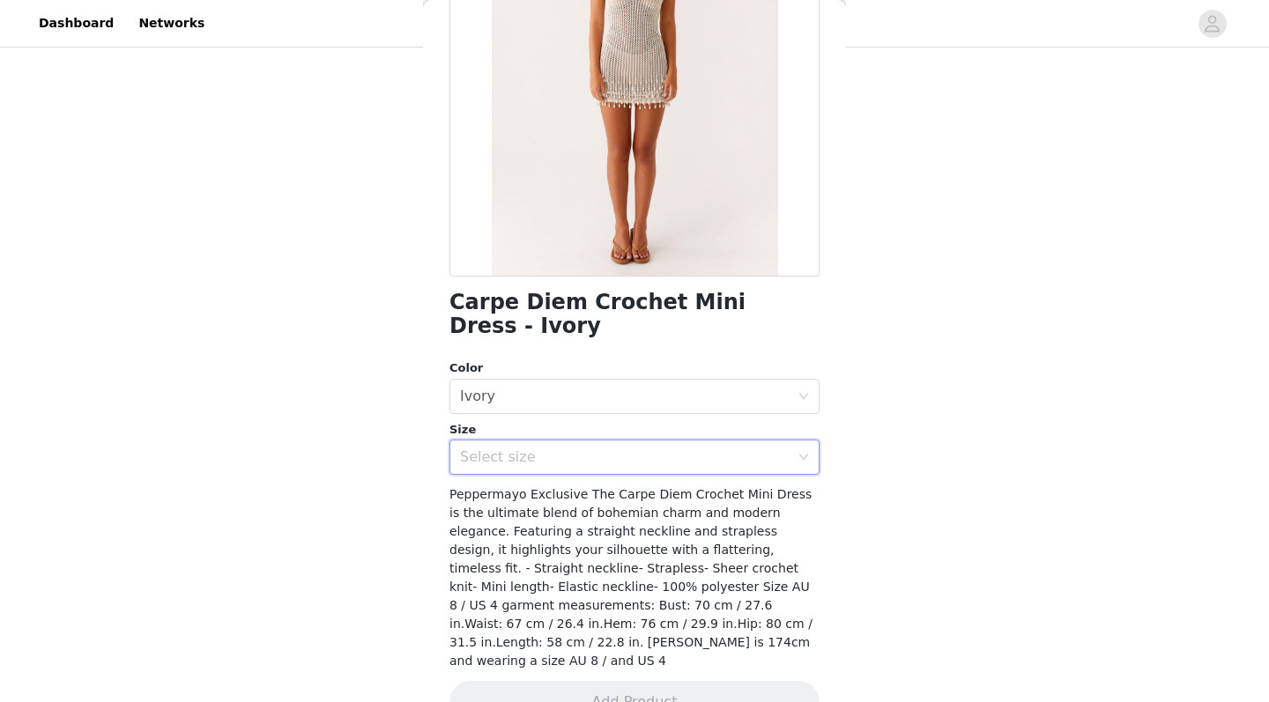
scroll to position [207, 0]
click at [599, 442] on div "Select size" at bounding box center [628, 457] width 337 height 33
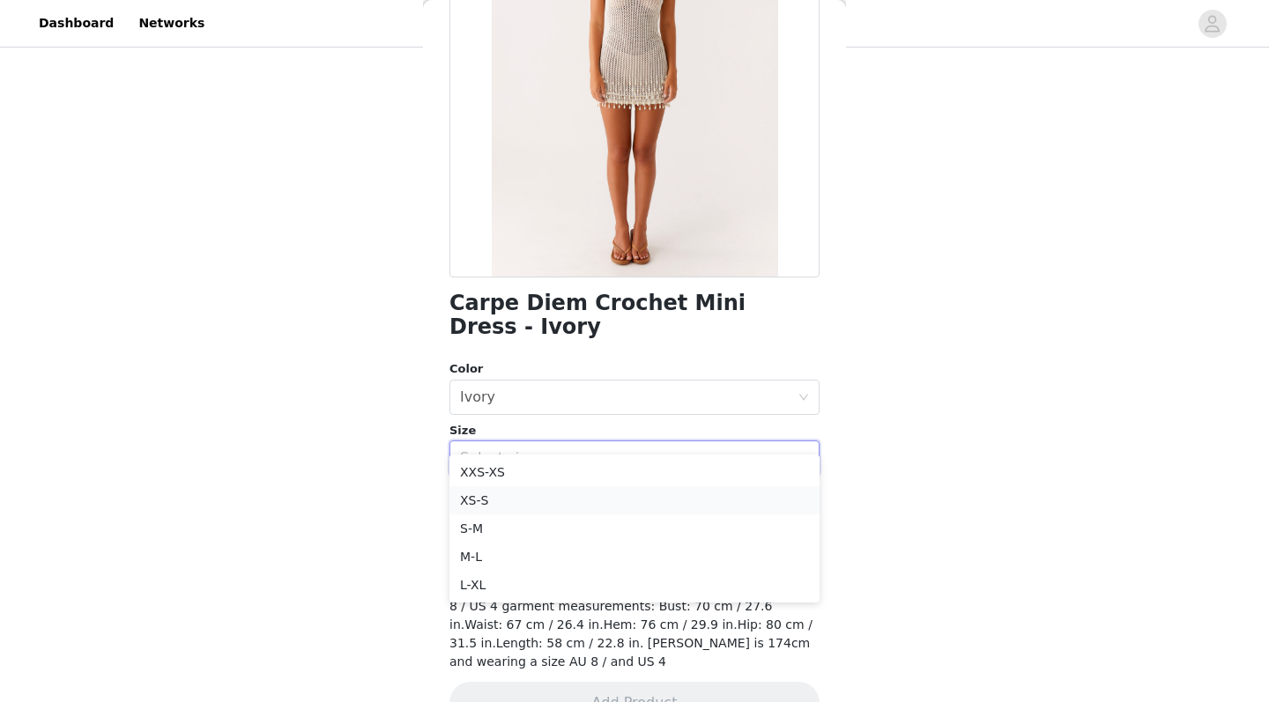
click at [555, 506] on li "XS-S" at bounding box center [634, 500] width 370 height 28
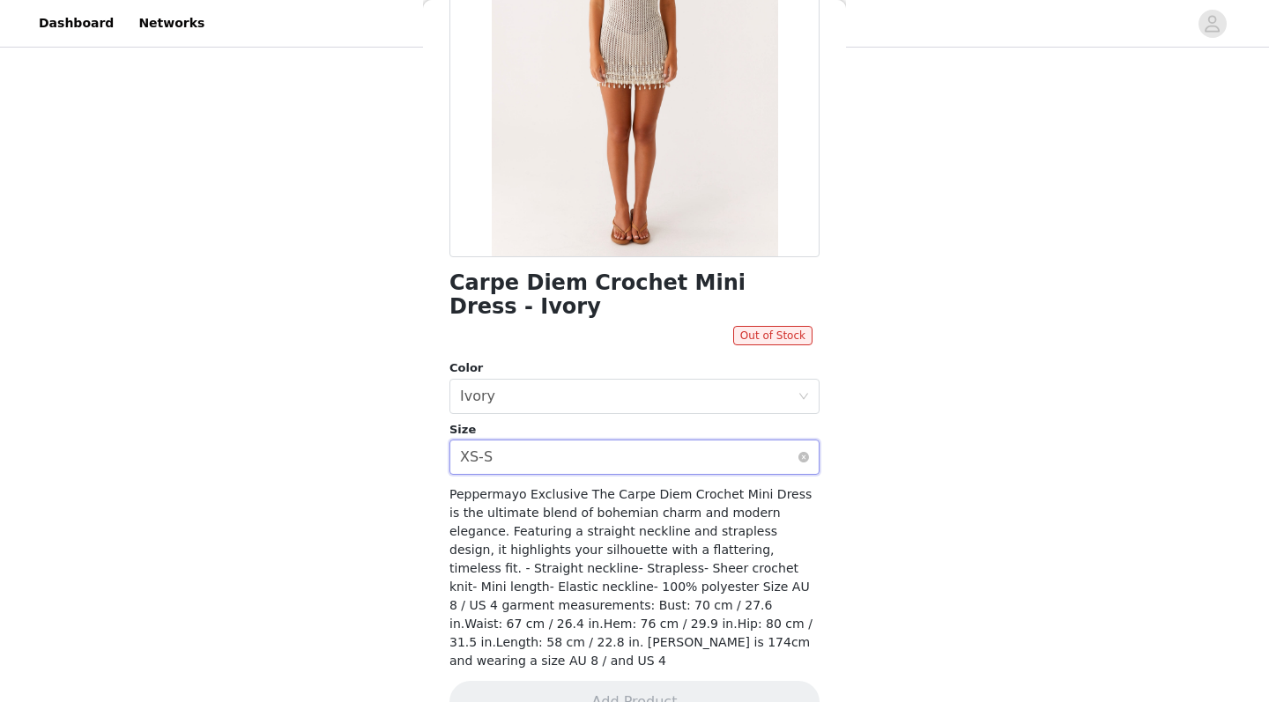
scroll to position [226, 0]
click at [629, 441] on div "Select size XS-S" at bounding box center [628, 457] width 337 height 33
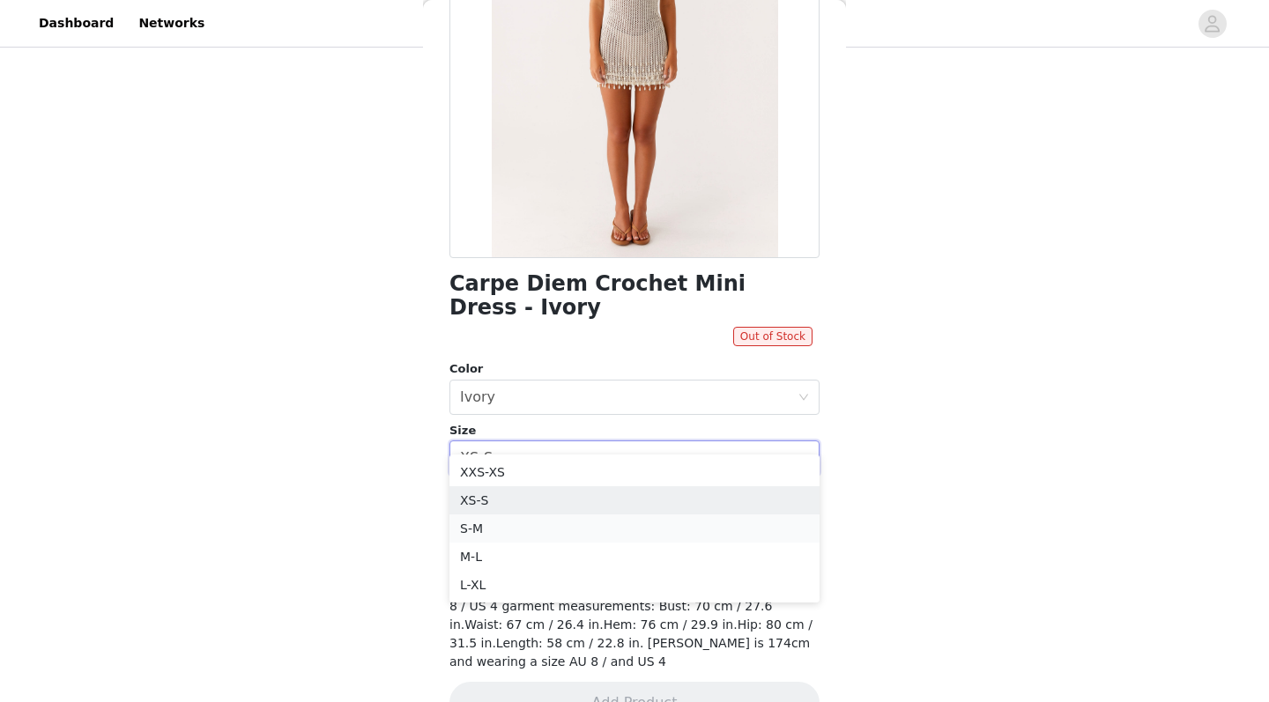
click at [537, 534] on li "S-M" at bounding box center [634, 528] width 370 height 28
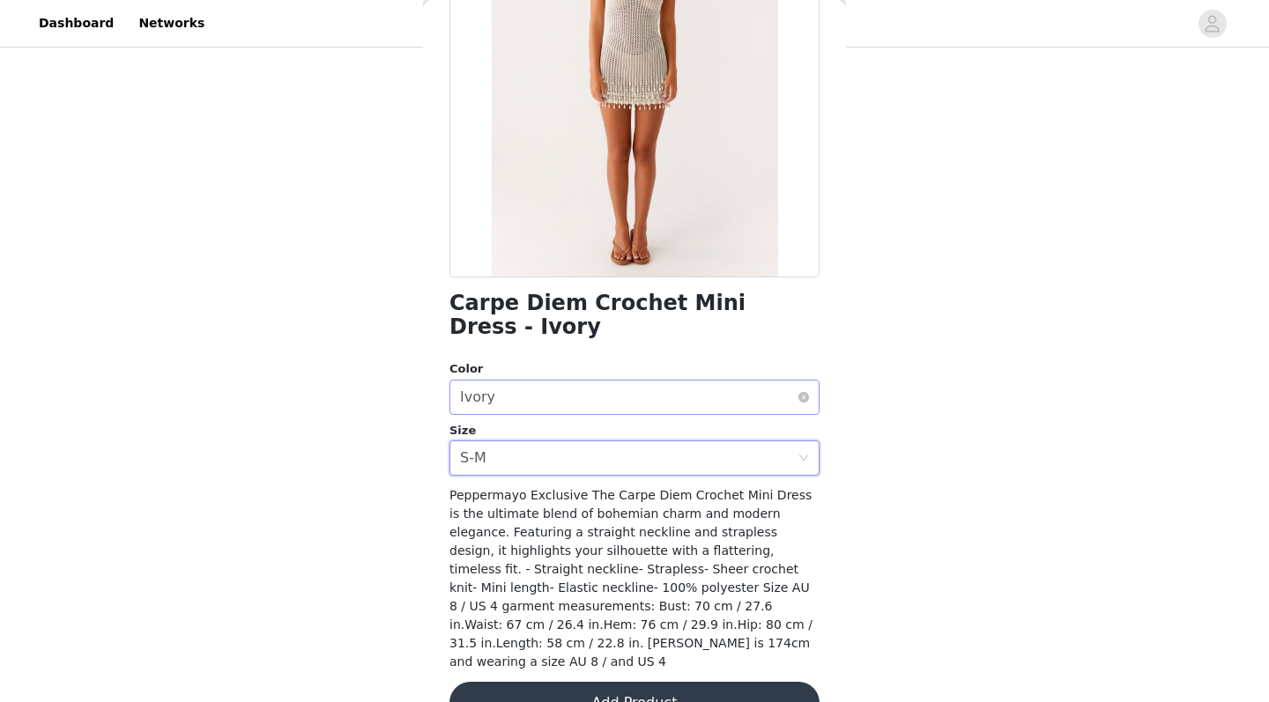
scroll to position [135, 0]
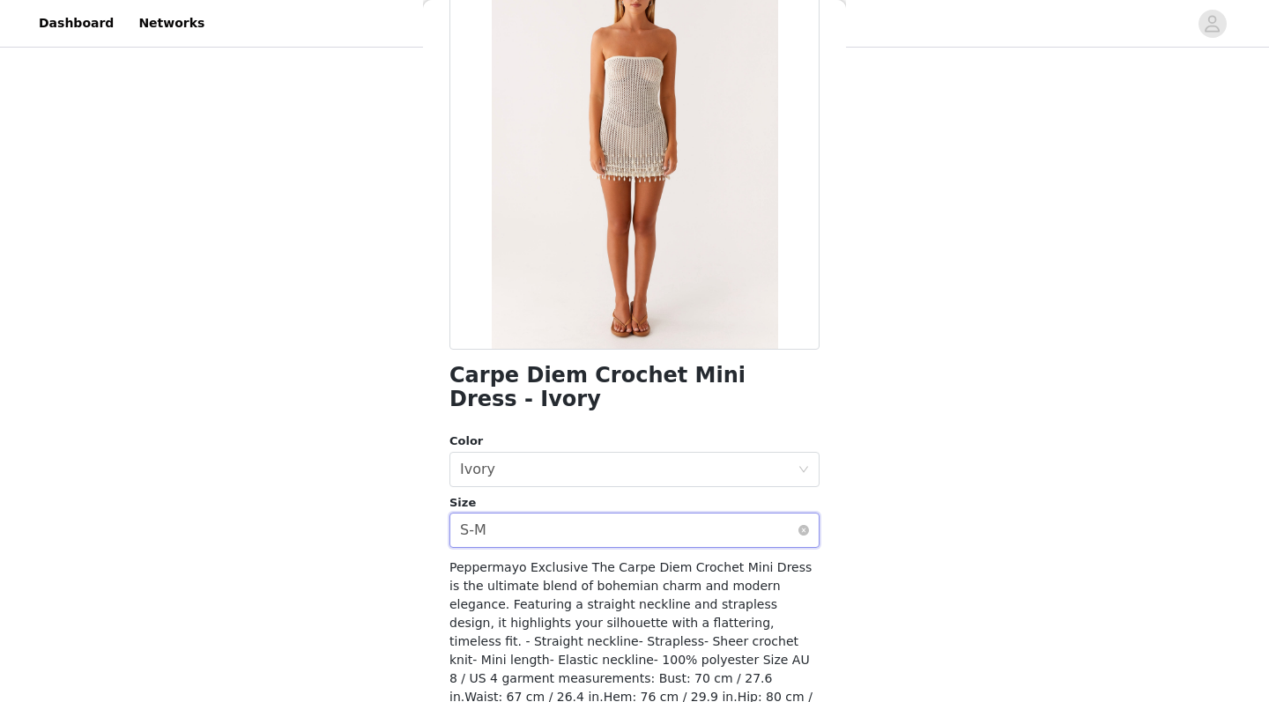
click at [547, 514] on div "Select size S-M" at bounding box center [628, 530] width 337 height 33
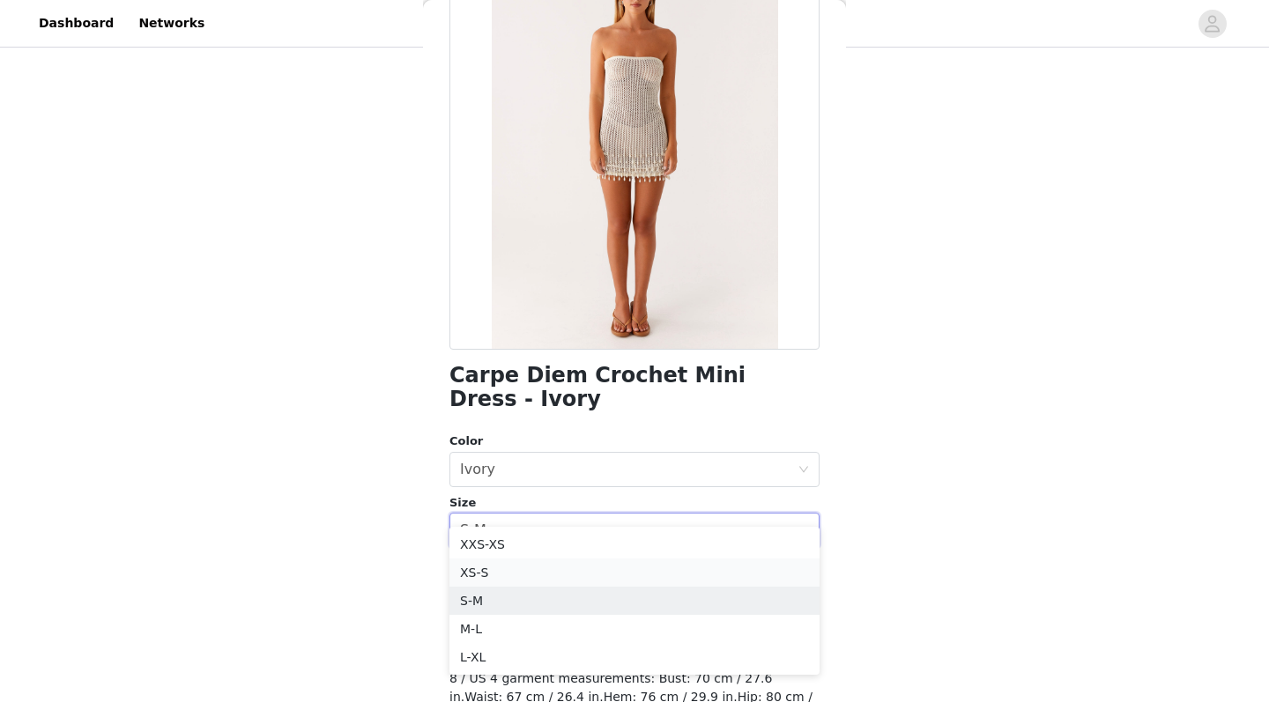
click at [527, 568] on li "XS-S" at bounding box center [634, 573] width 370 height 28
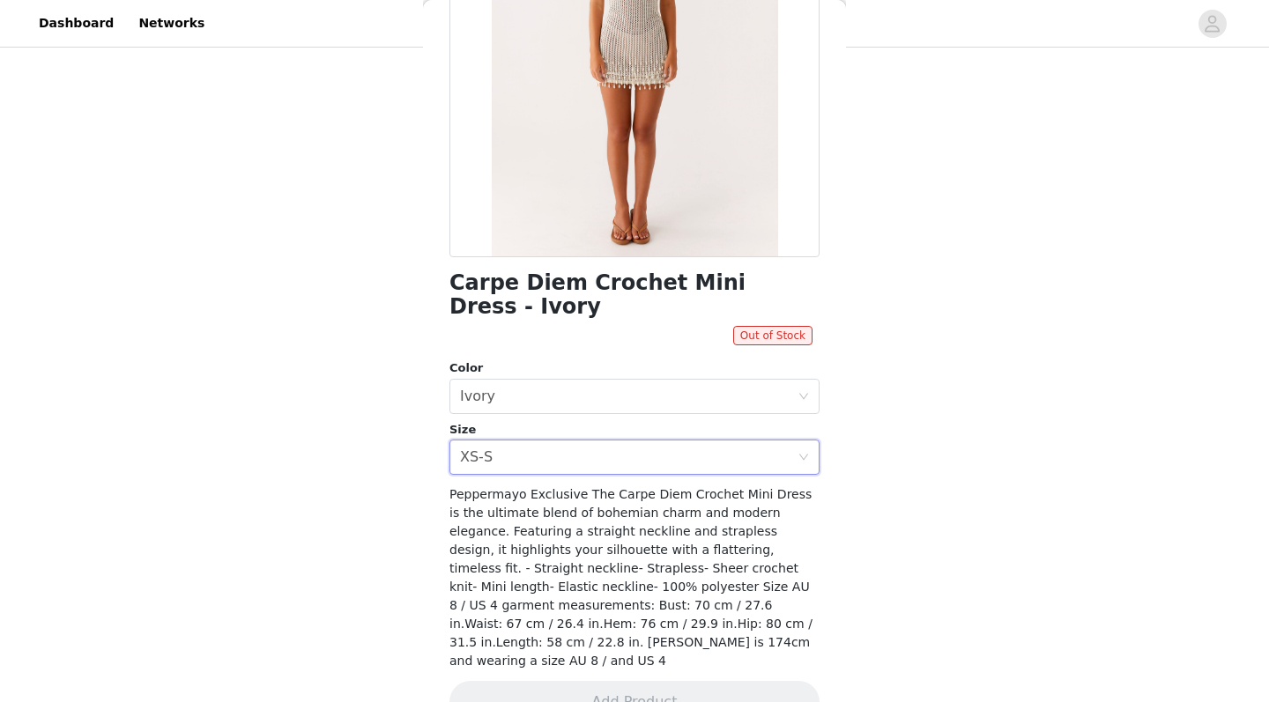
scroll to position [226, 0]
click at [582, 441] on div "Select size XS-S" at bounding box center [628, 457] width 337 height 33
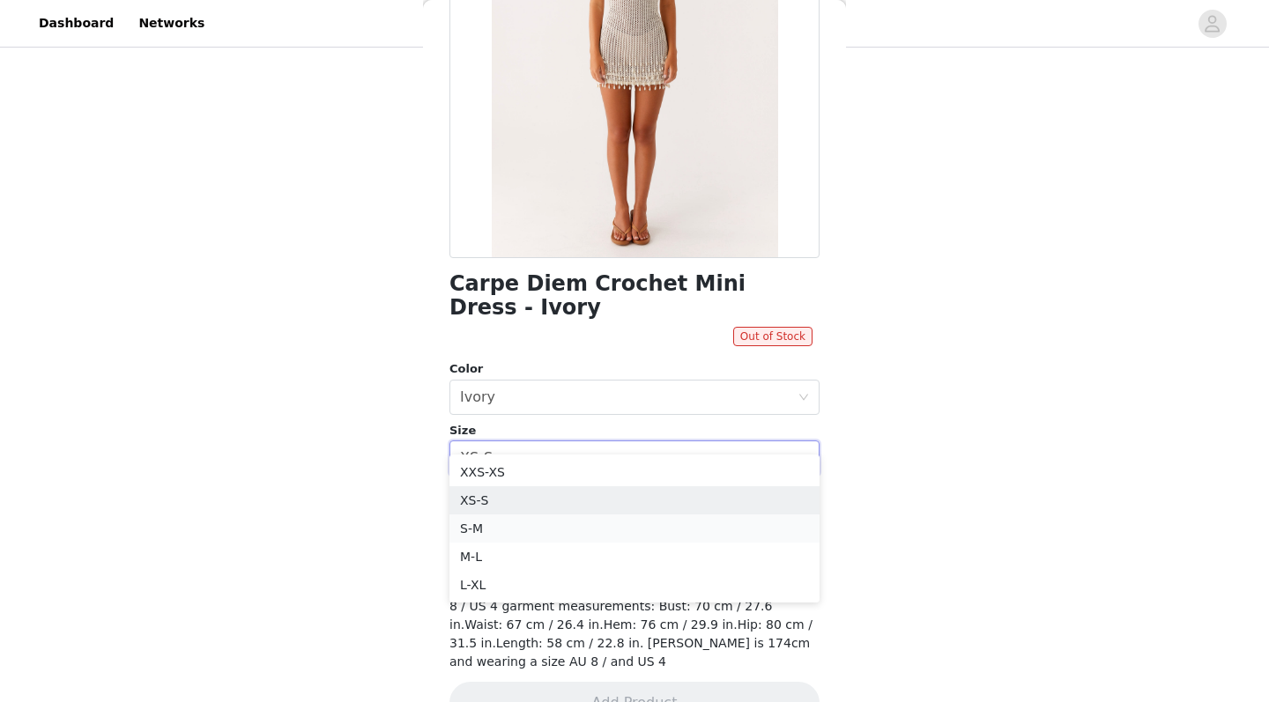
click at [551, 523] on li "S-M" at bounding box center [634, 528] width 370 height 28
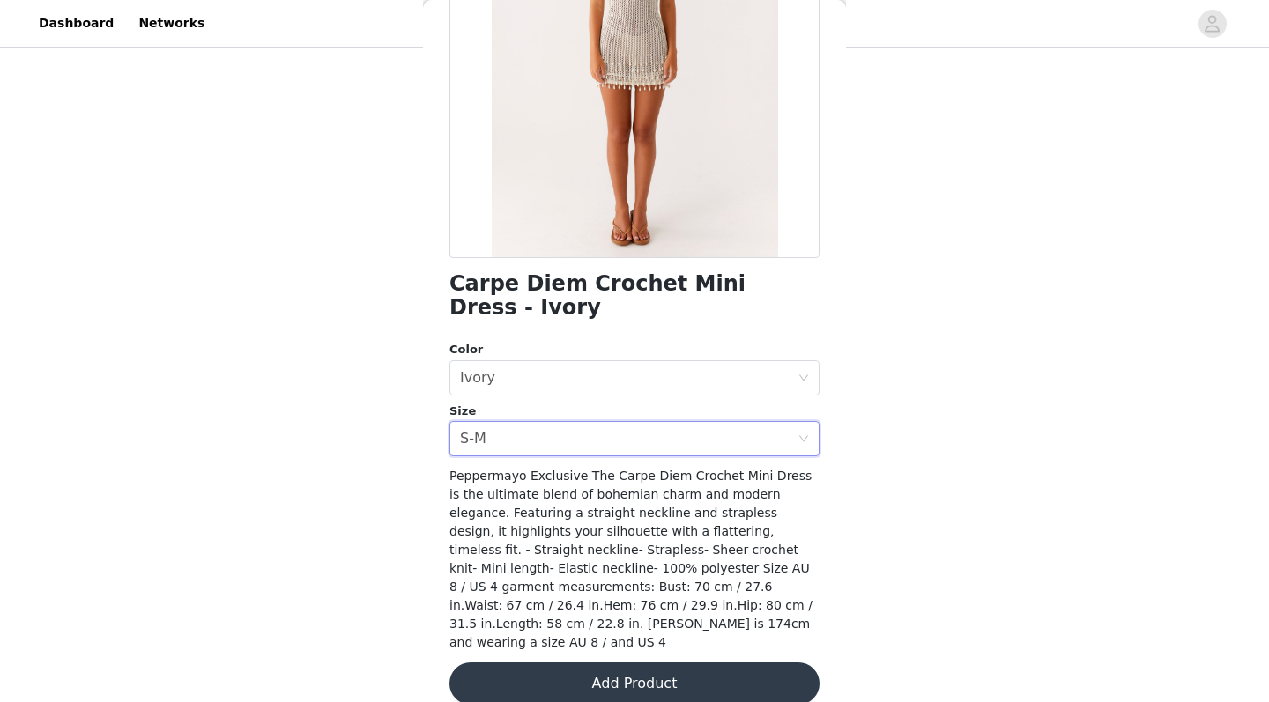
scroll to position [207, 0]
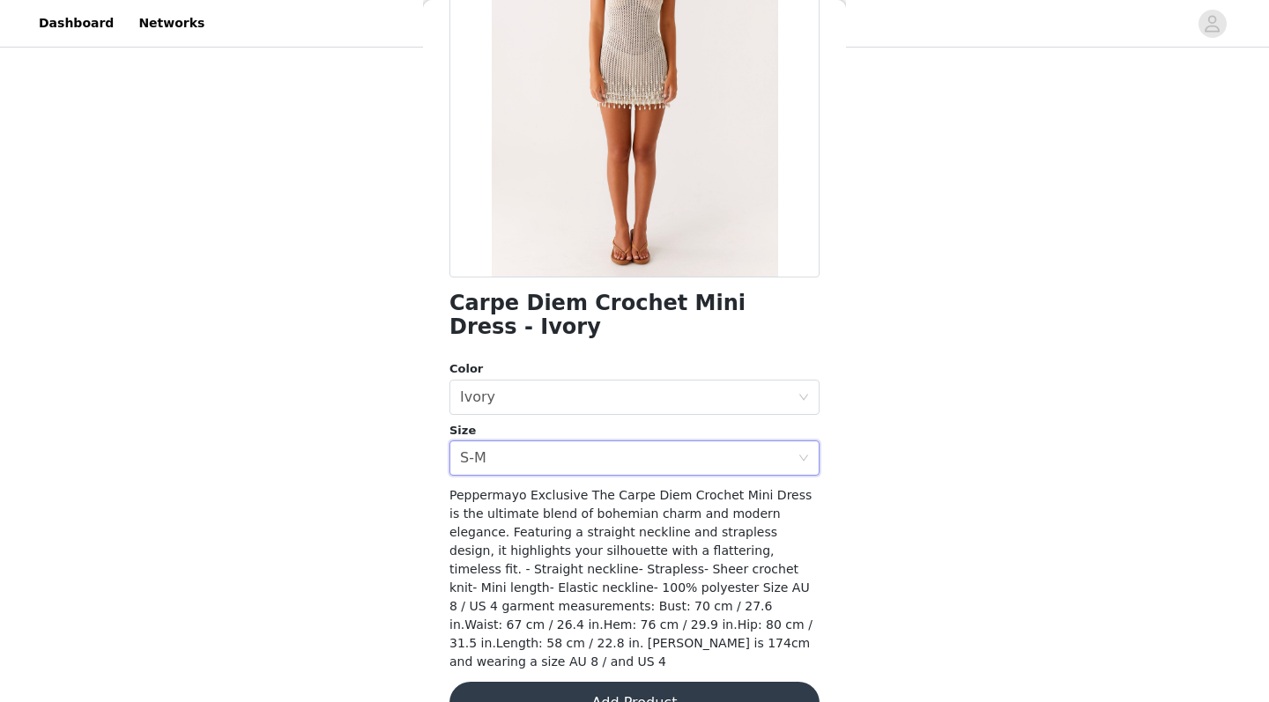
click at [575, 578] on button "Add Product" at bounding box center [634, 703] width 370 height 42
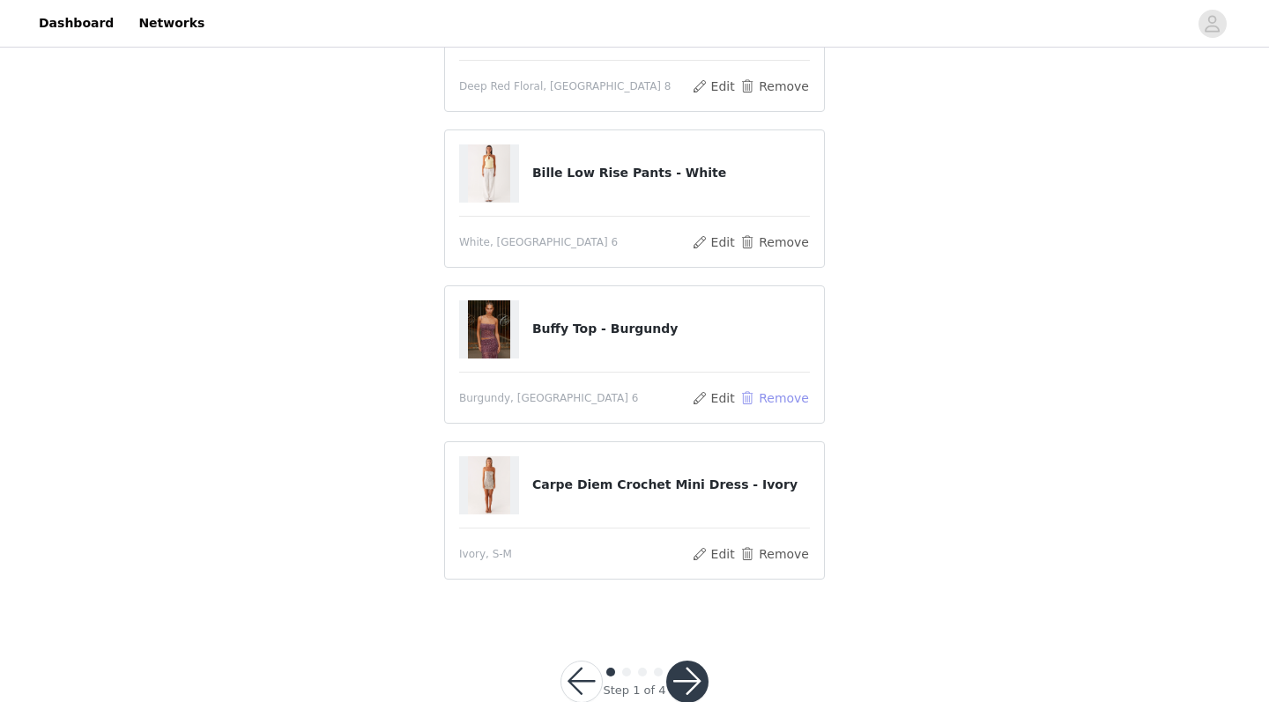
click at [780, 396] on button "Remove" at bounding box center [774, 398] width 70 height 21
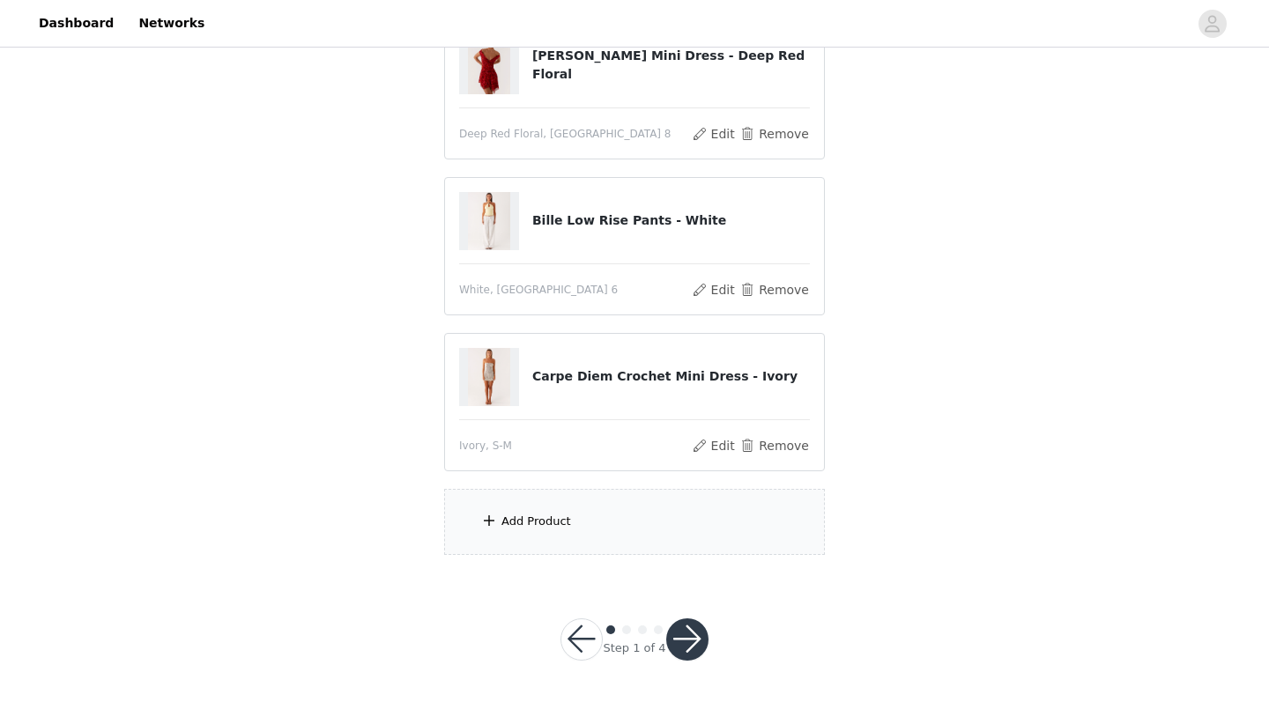
click at [654, 528] on div "Add Product" at bounding box center [634, 522] width 381 height 66
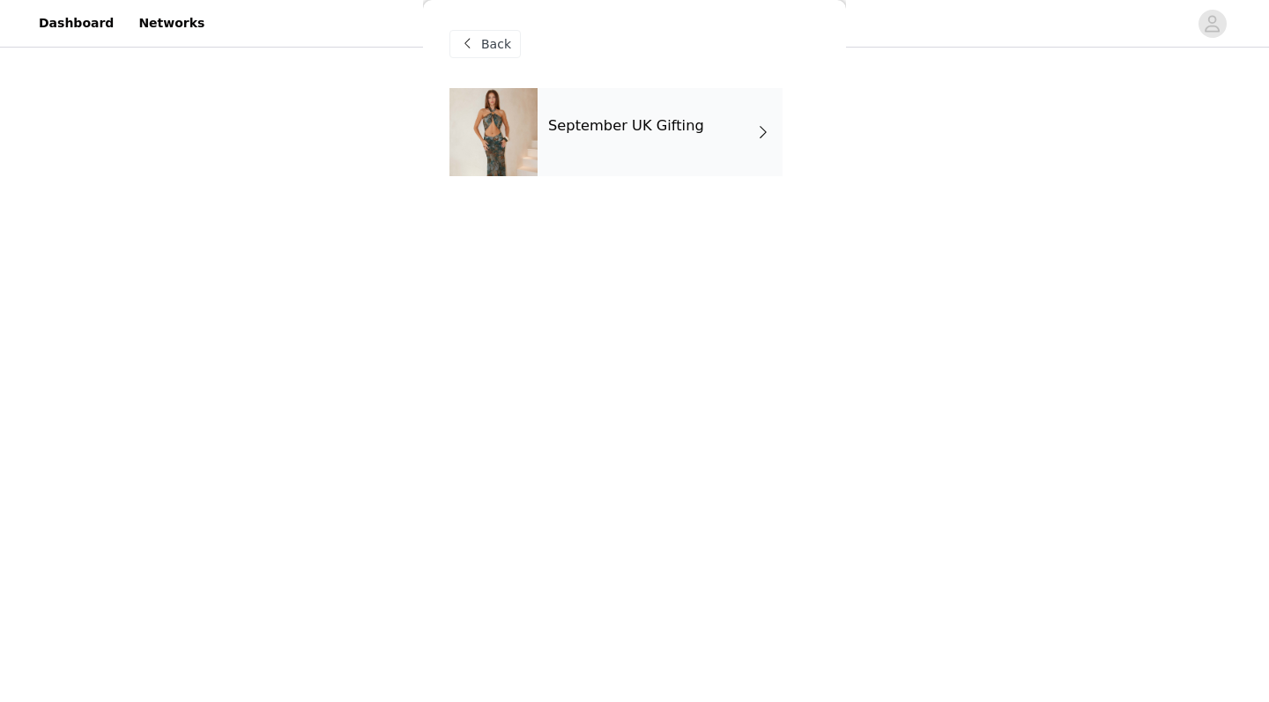
click at [653, 152] on div "September UK Gifting" at bounding box center [659, 132] width 245 height 88
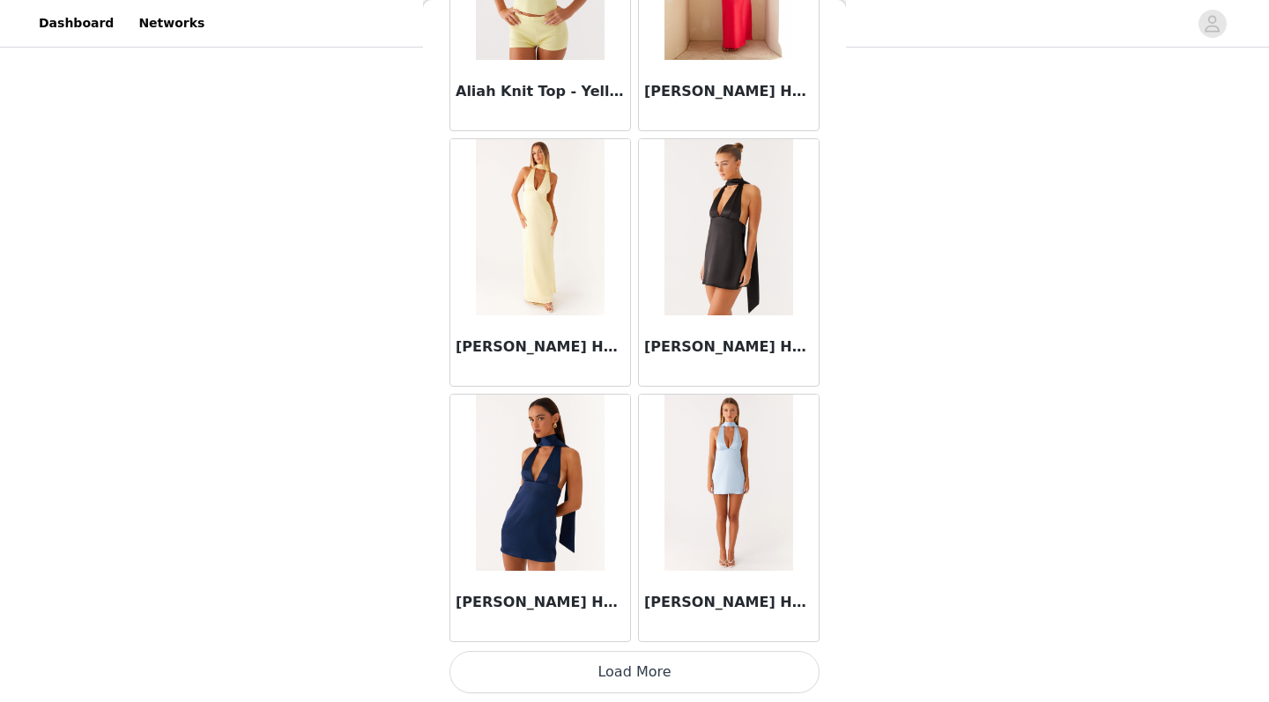
click at [610, 578] on button "Load More" at bounding box center [634, 672] width 370 height 42
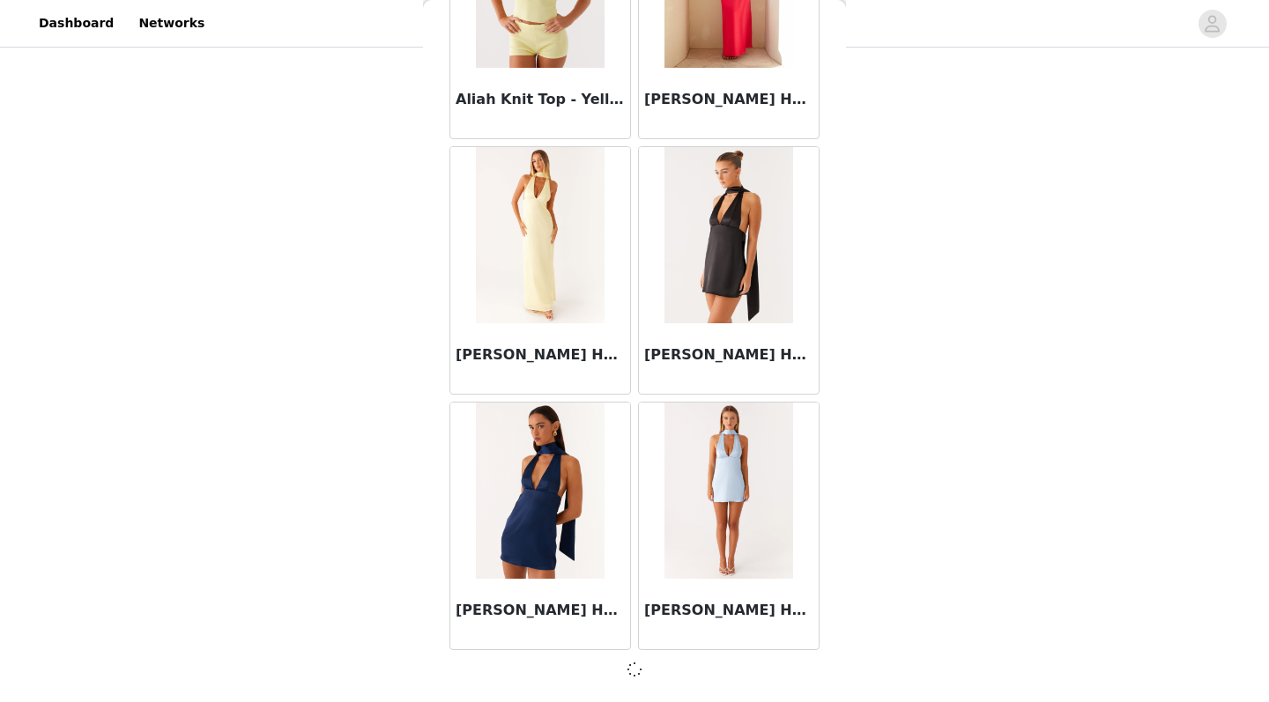
scroll to position [1986, 0]
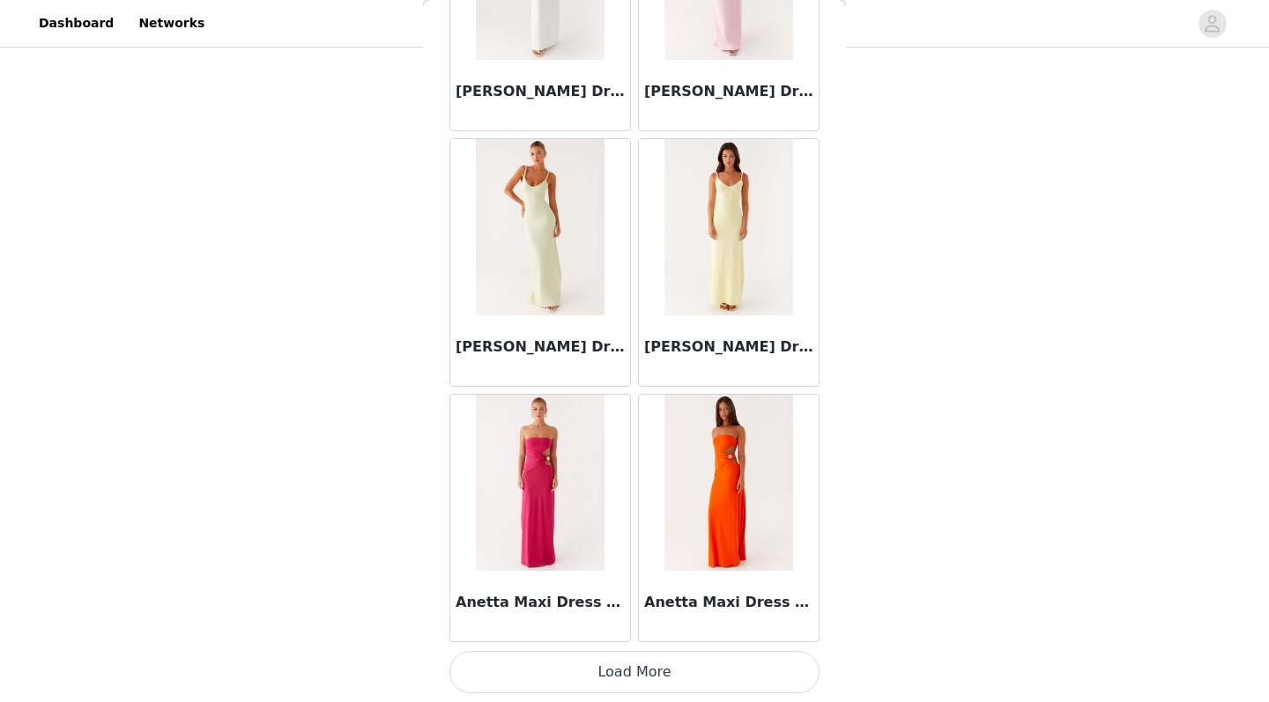
click at [604, 578] on button "Load More" at bounding box center [634, 672] width 370 height 42
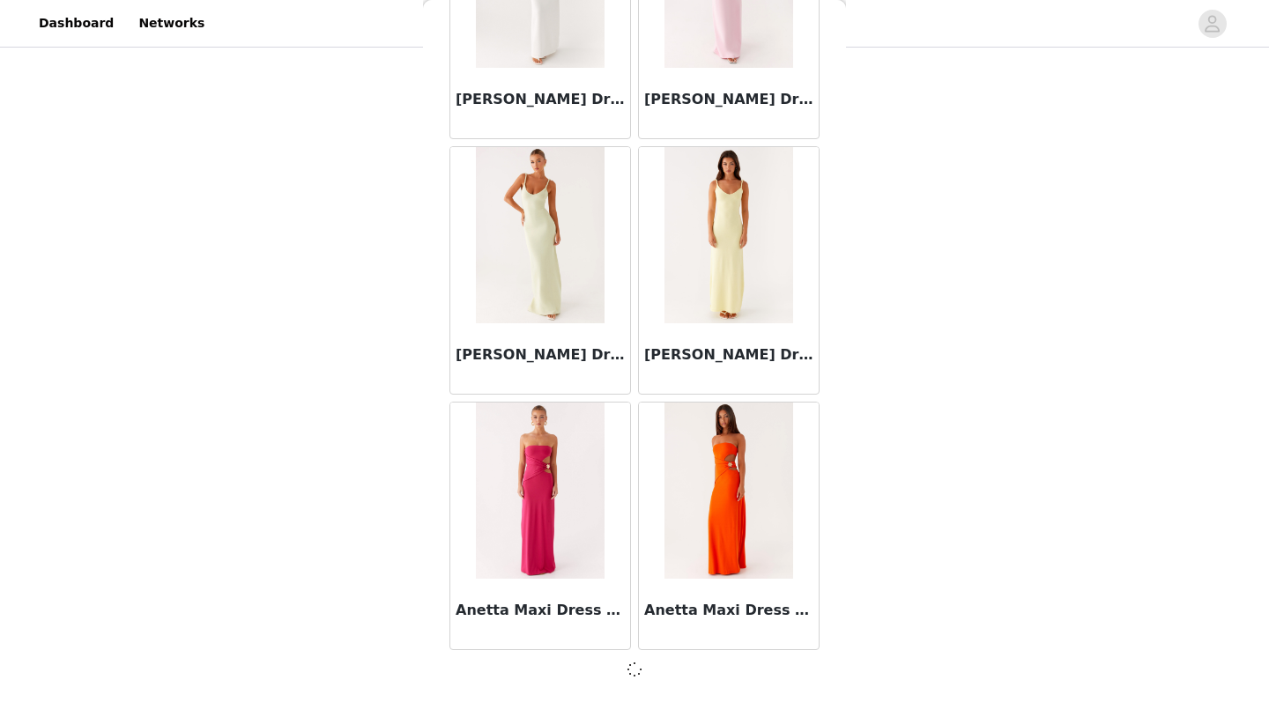
scroll to position [4541, 0]
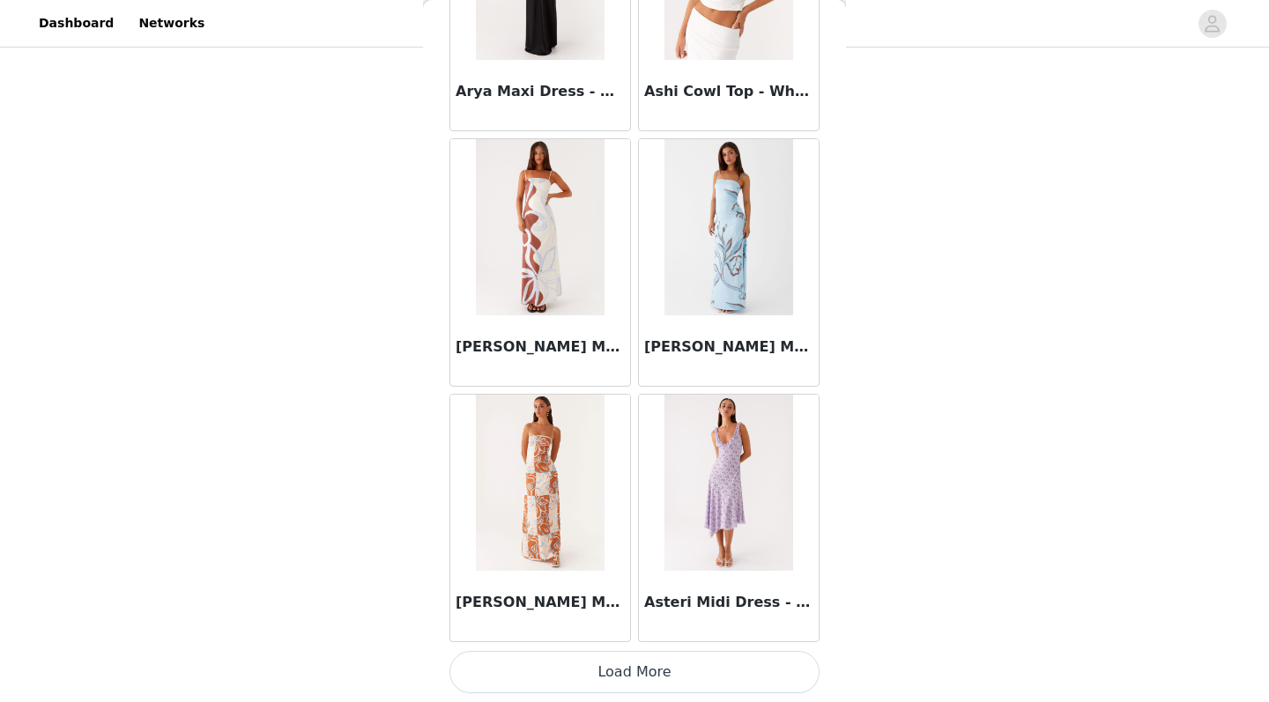
click at [629, 578] on button "Load More" at bounding box center [634, 672] width 370 height 42
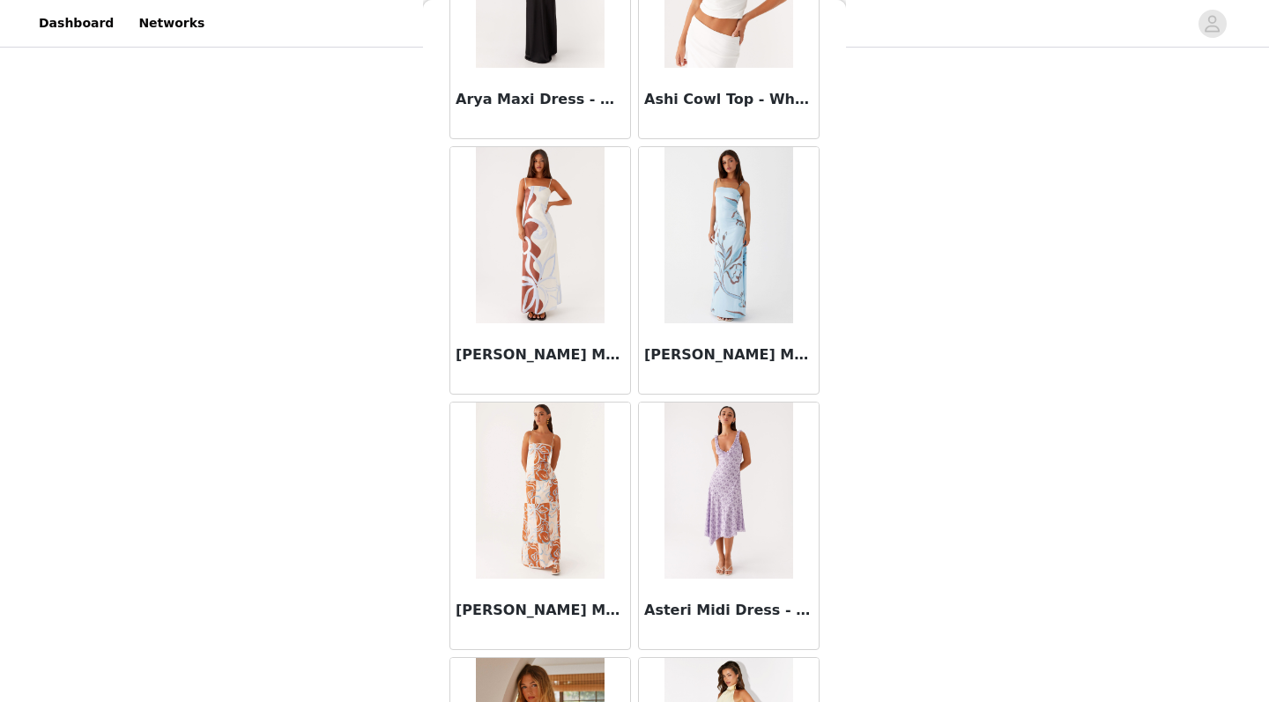
scroll to position [222, 0]
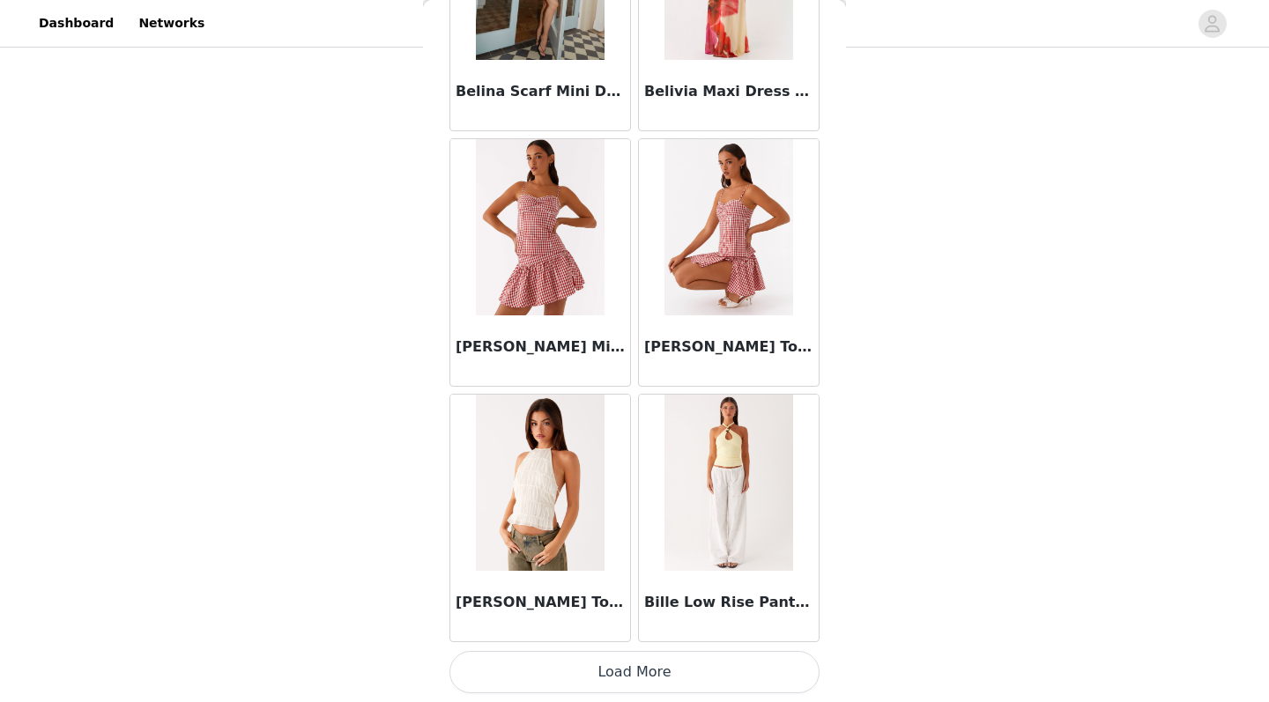
click at [610, 578] on button "Load More" at bounding box center [634, 672] width 370 height 42
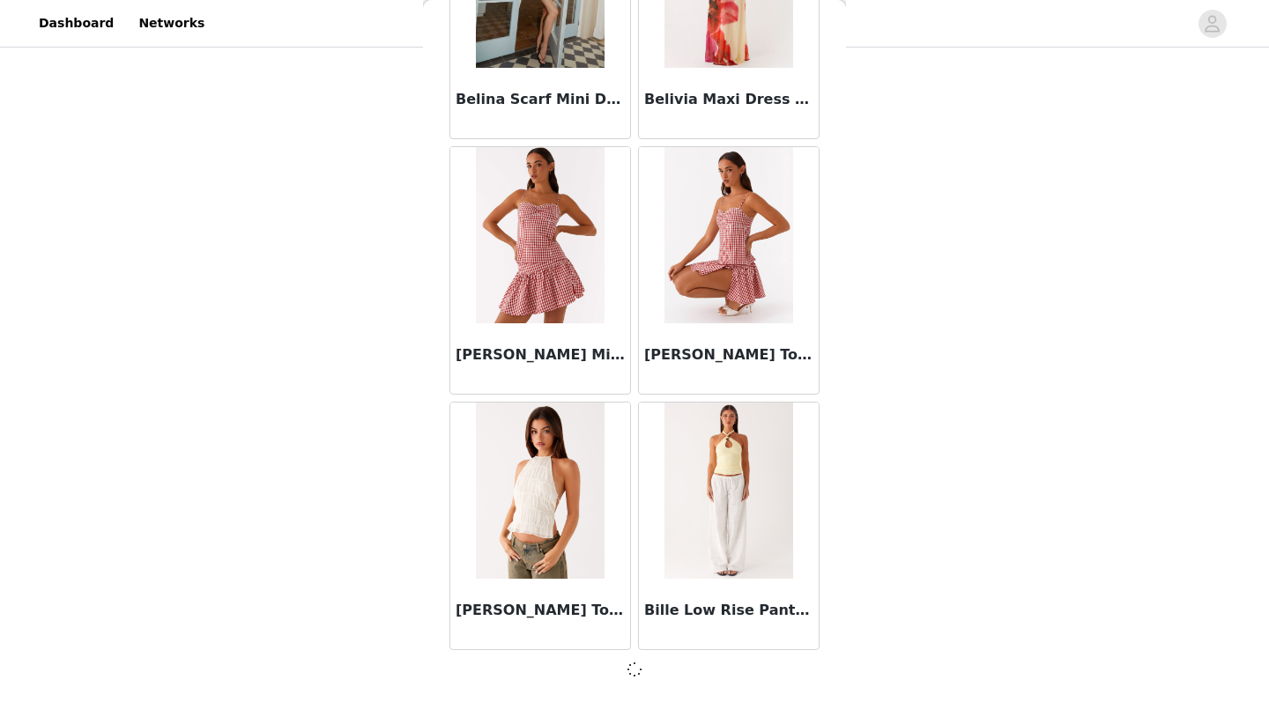
scroll to position [9650, 0]
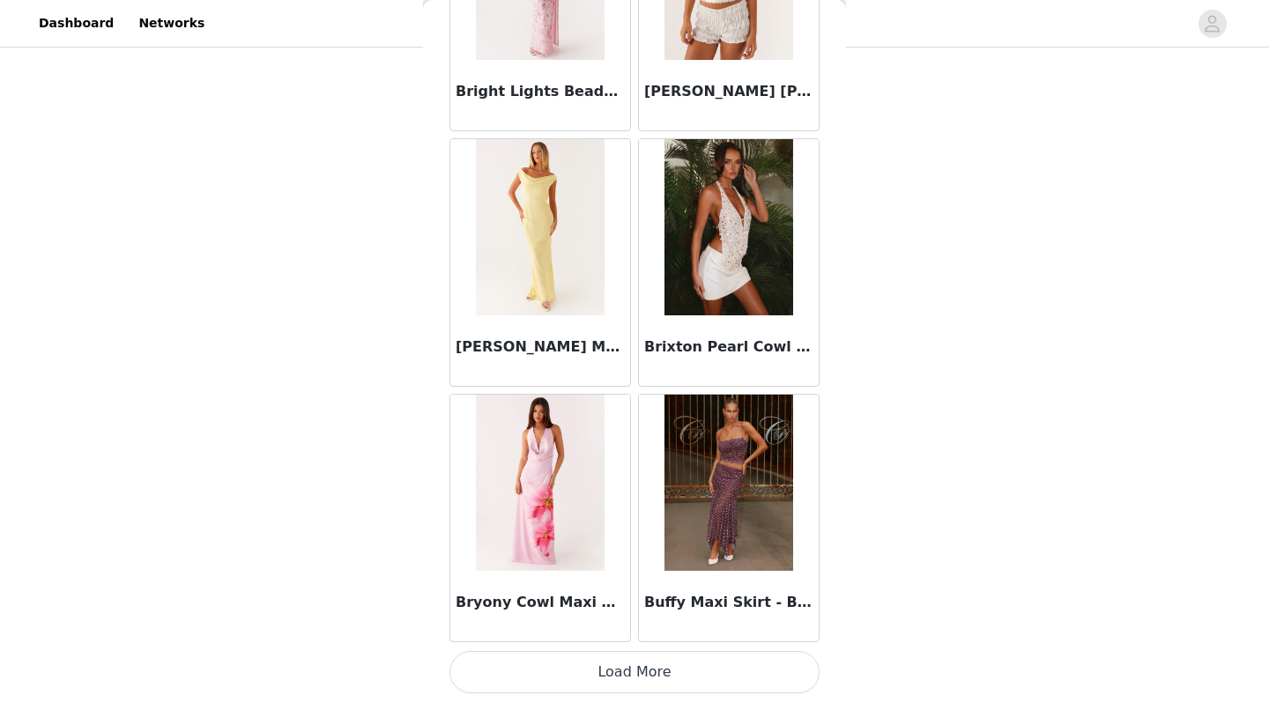
click at [612, 578] on button "Load More" at bounding box center [634, 672] width 370 height 42
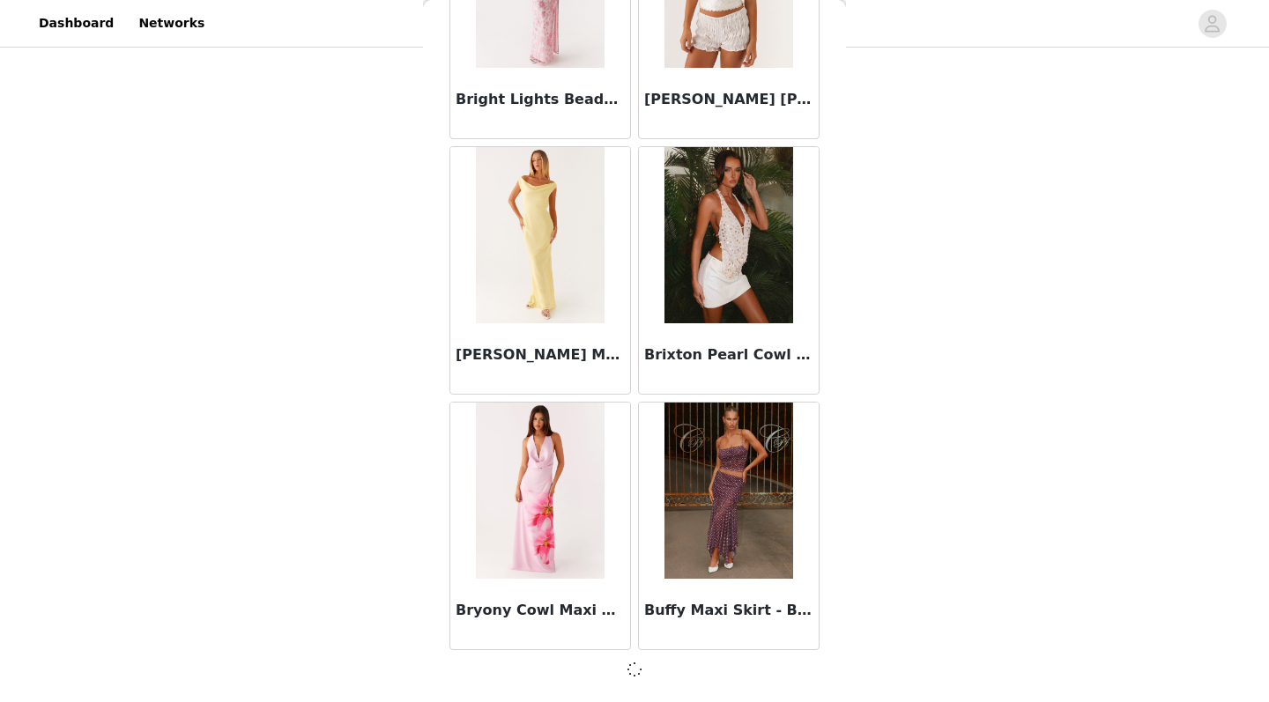
scroll to position [12205, 0]
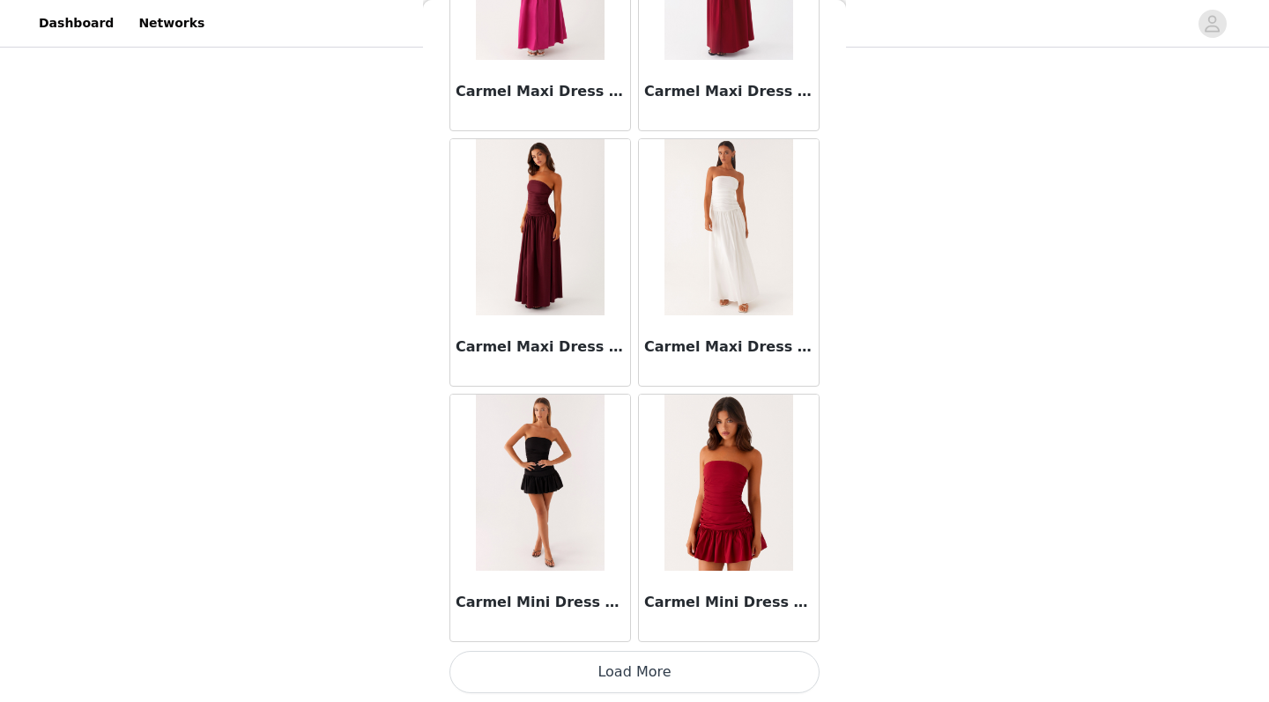
click at [618, 578] on button "Load More" at bounding box center [634, 672] width 370 height 42
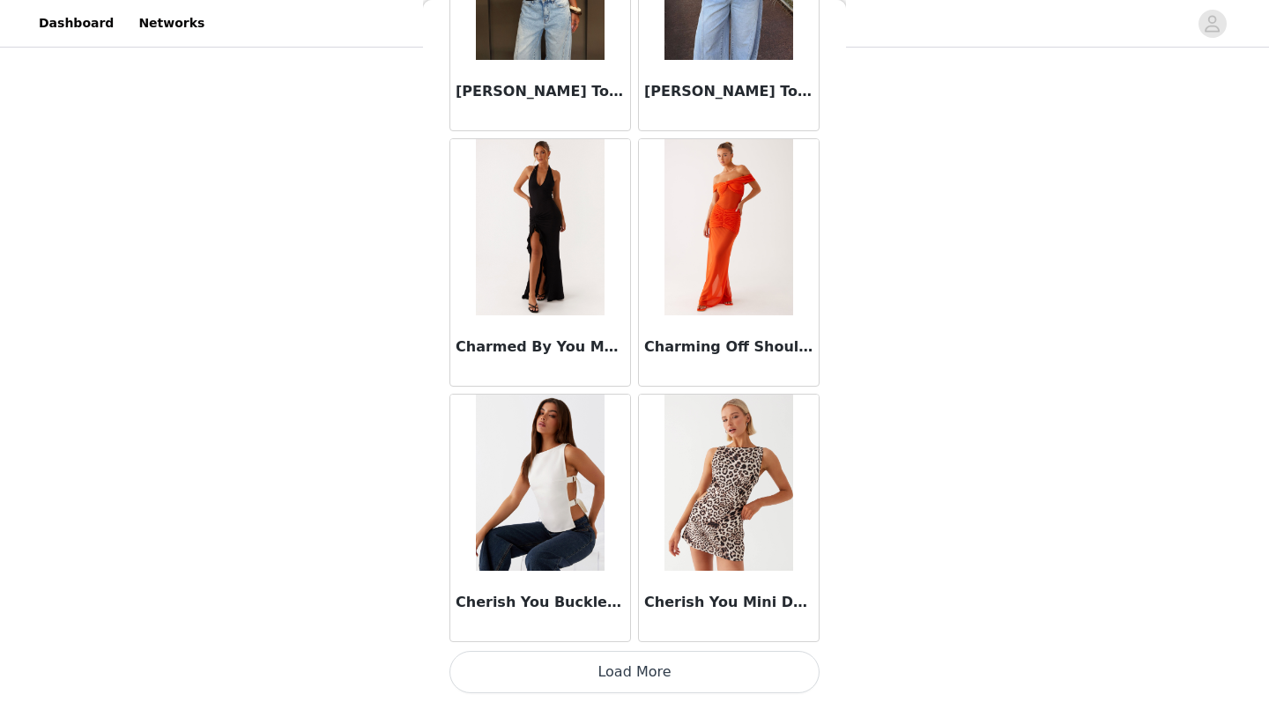
scroll to position [17323, 0]
click at [588, 578] on button "Load More" at bounding box center [634, 672] width 370 height 42
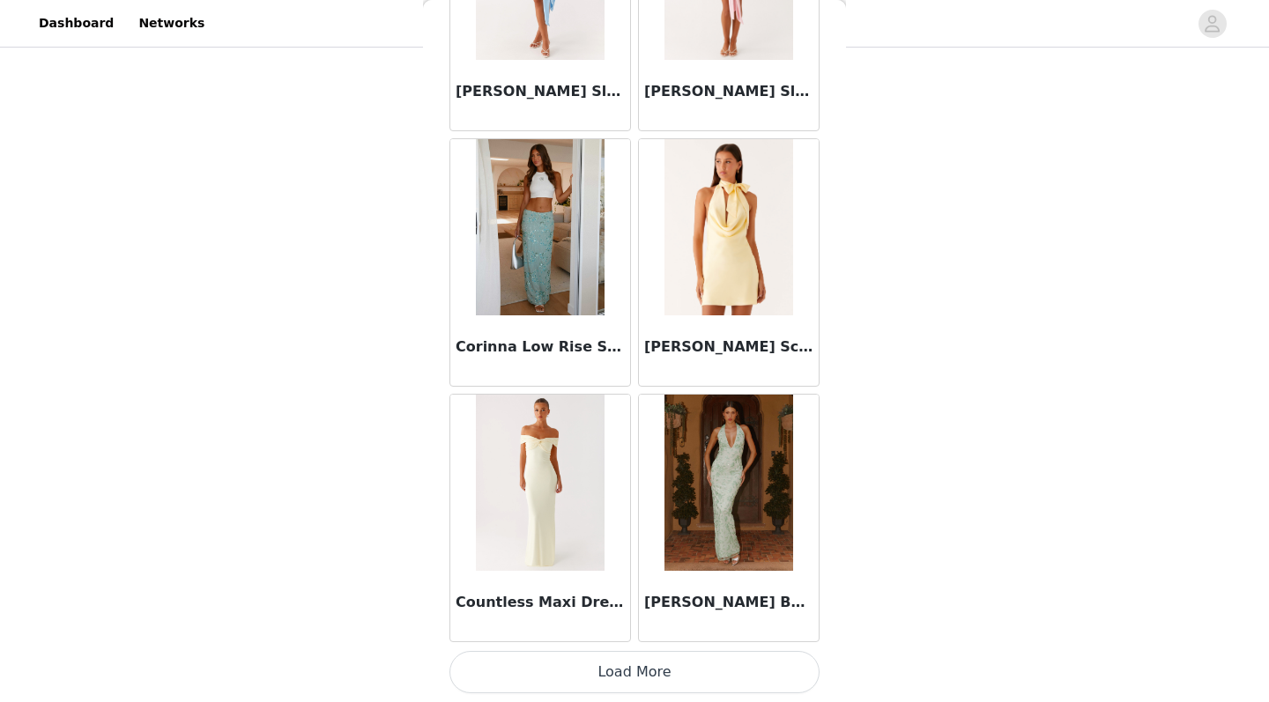
scroll to position [19877, 0]
click at [639, 578] on button "Load More" at bounding box center [634, 672] width 370 height 42
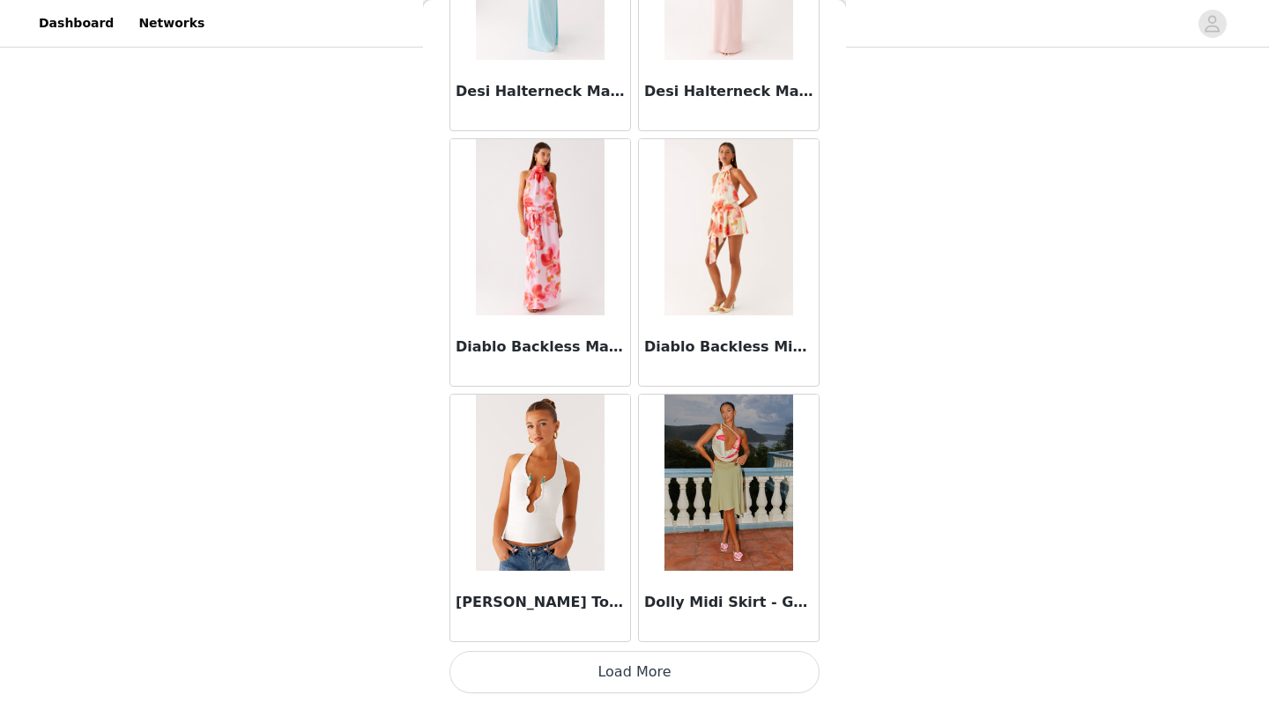
scroll to position [22432, 0]
click at [643, 578] on button "Load More" at bounding box center [634, 672] width 370 height 42
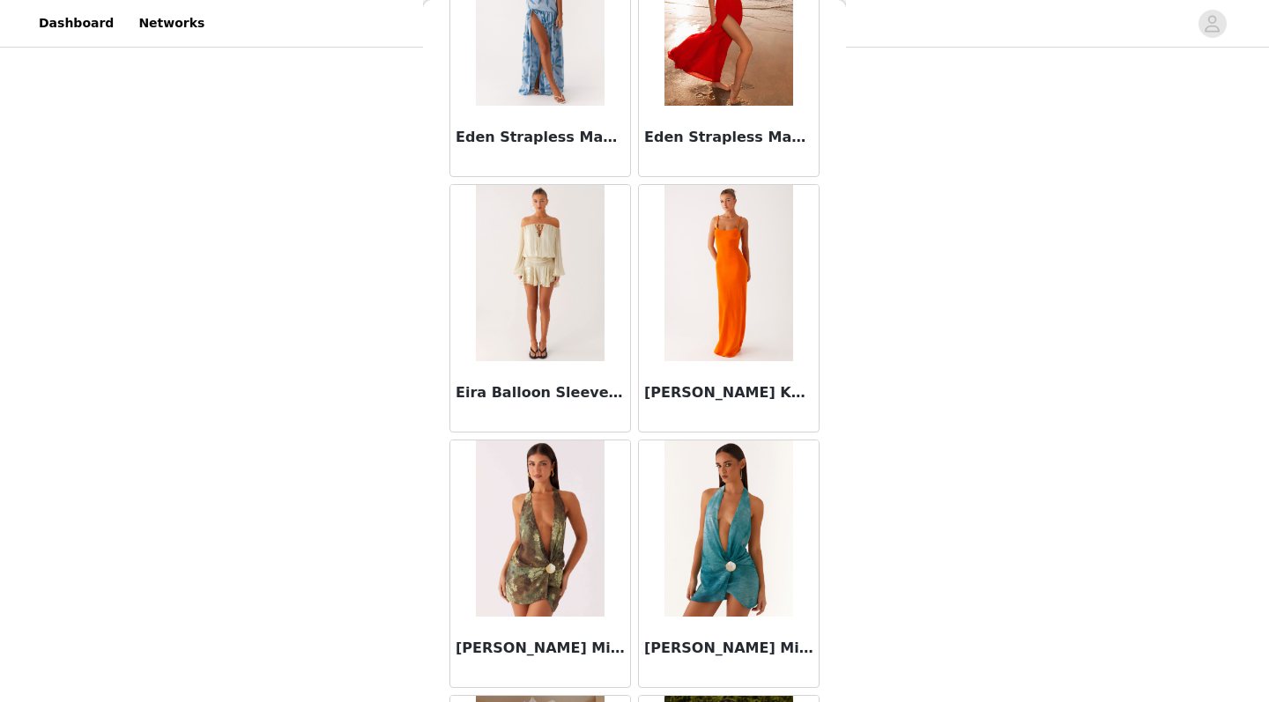
scroll to position [24438, 0]
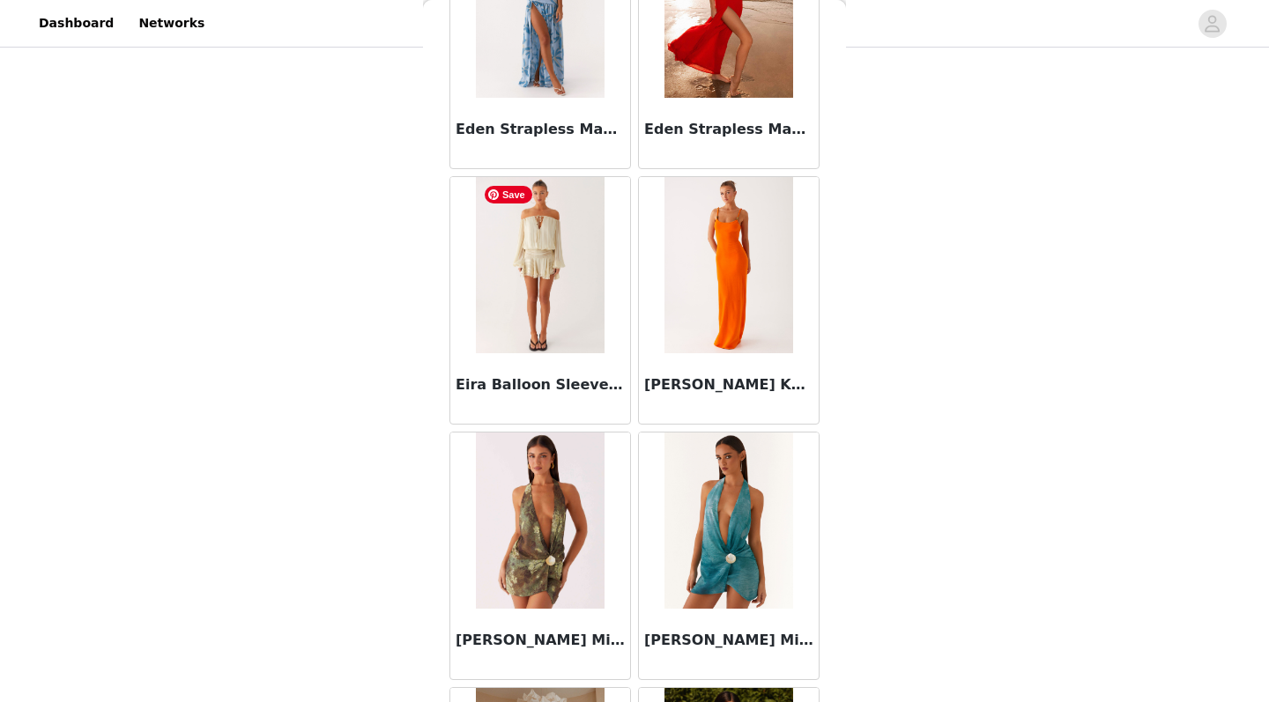
click at [559, 306] on img at bounding box center [540, 265] width 128 height 176
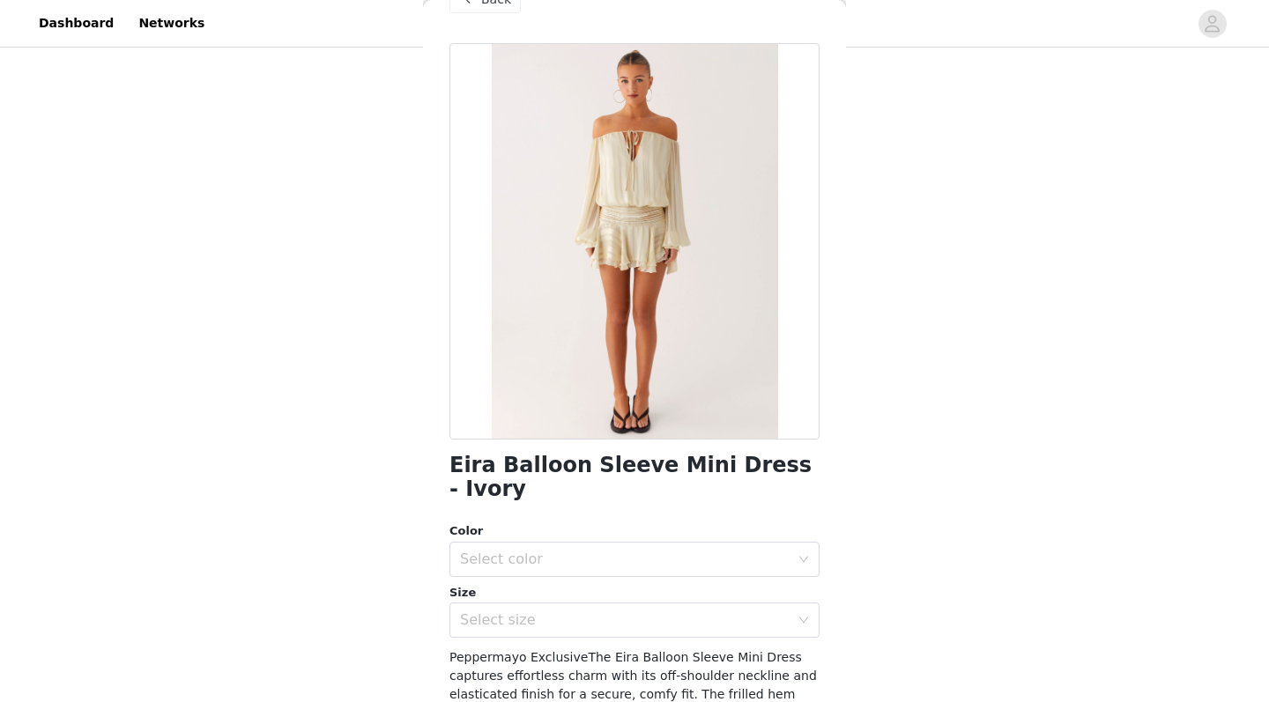
scroll to position [0, 0]
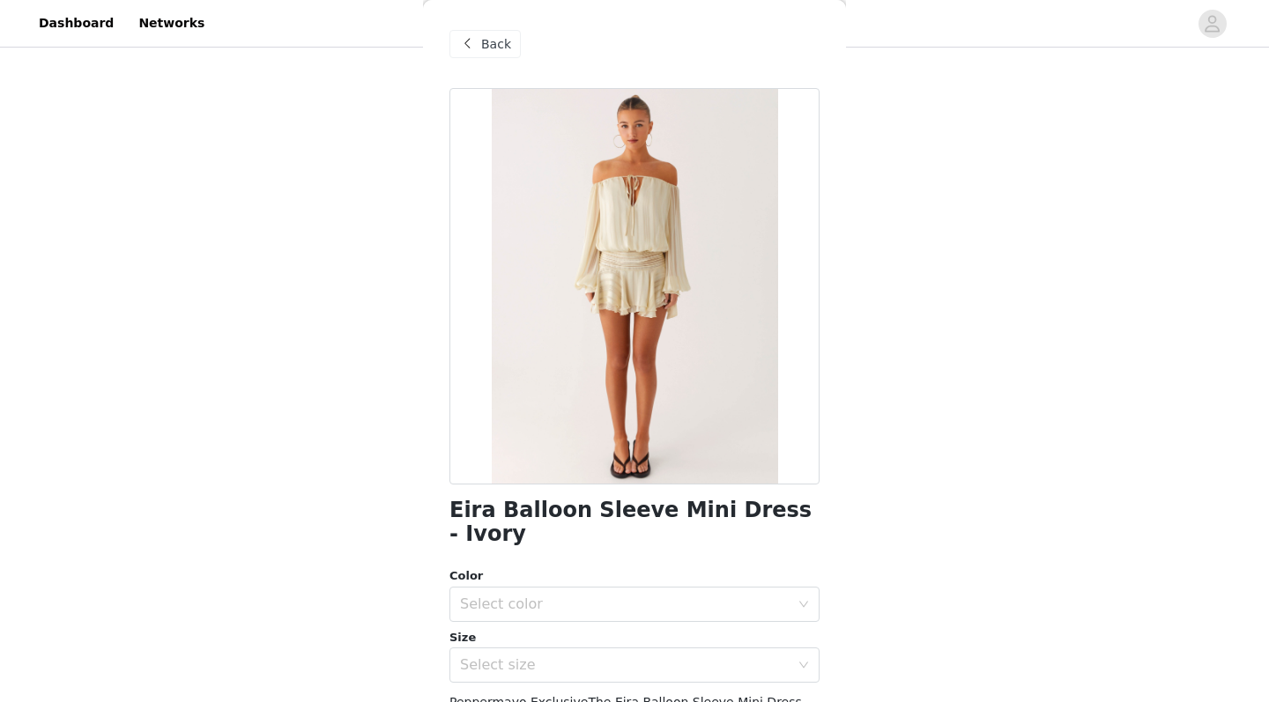
click at [501, 41] on span "Back" at bounding box center [496, 44] width 30 height 19
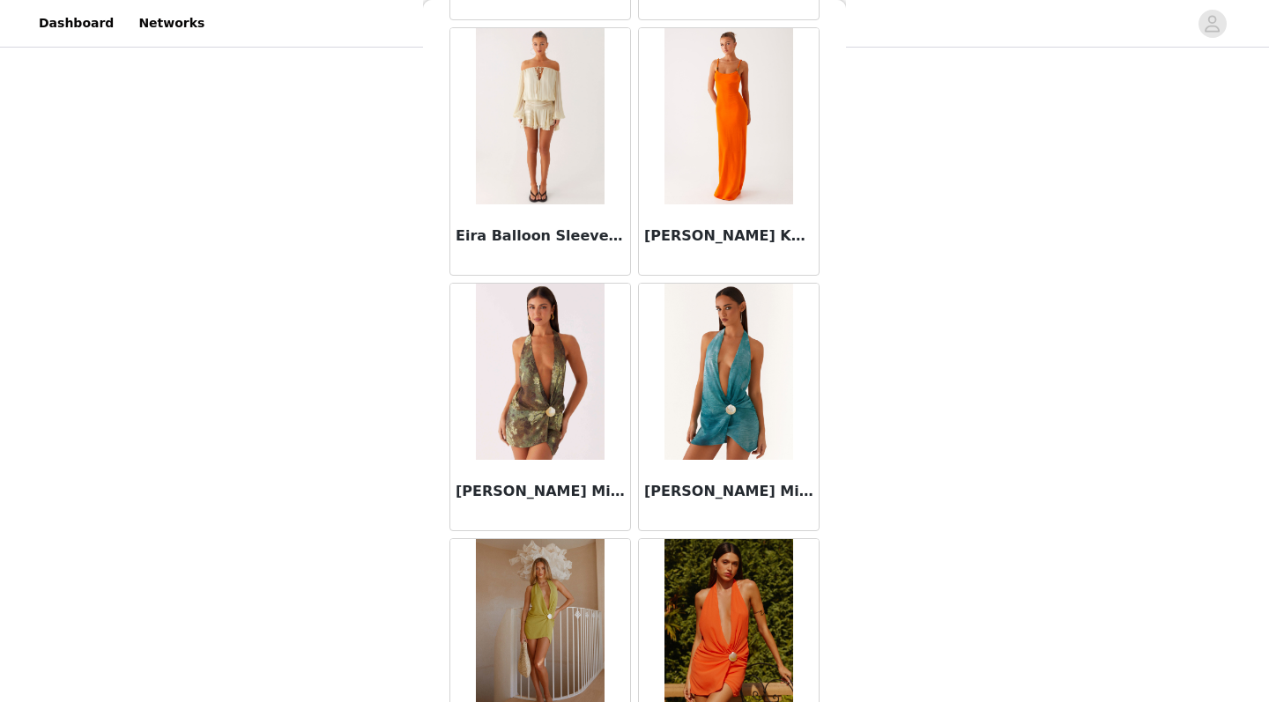
scroll to position [24611, 0]
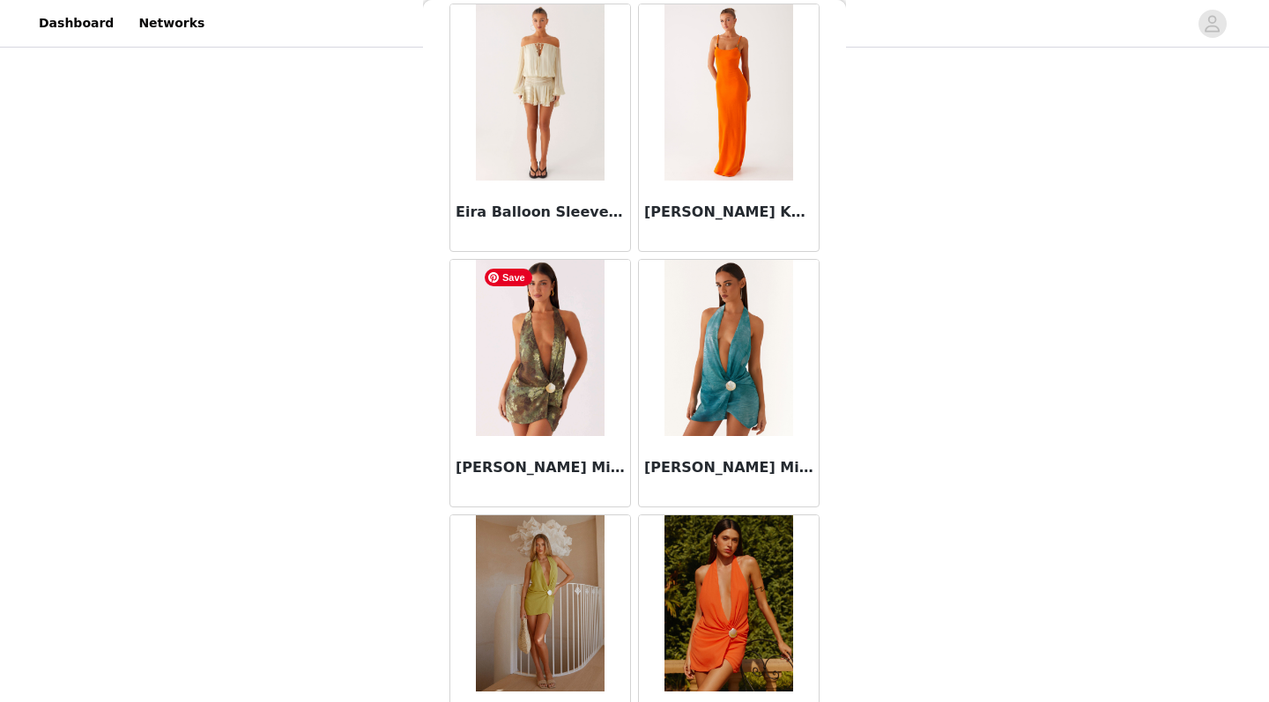
click at [568, 389] on img at bounding box center [540, 348] width 128 height 176
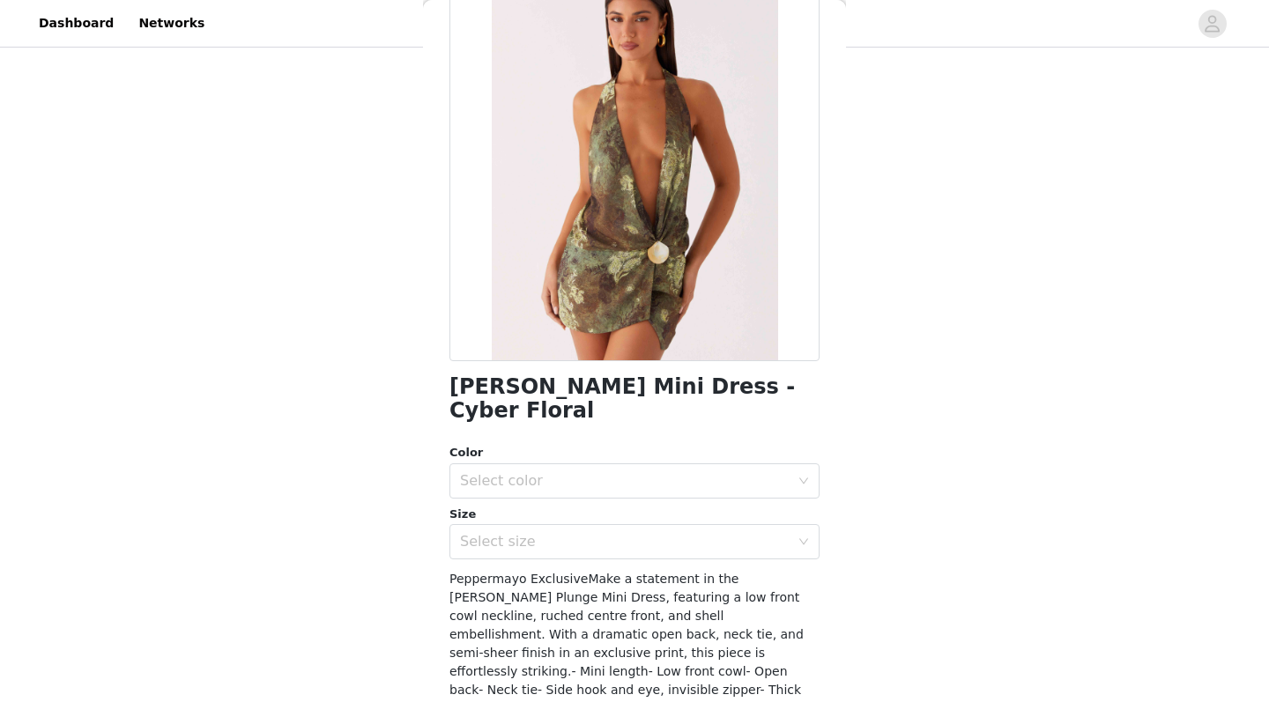
scroll to position [119, 0]
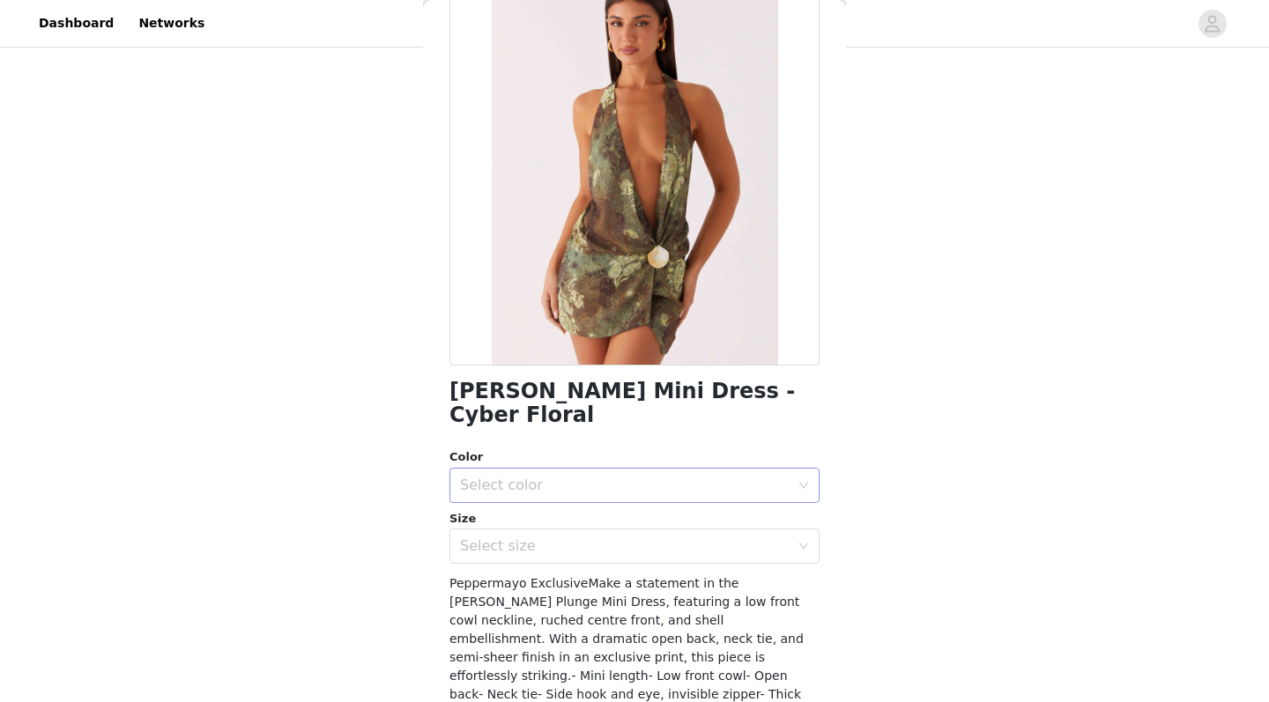
click at [699, 478] on div "Select color" at bounding box center [624, 486] width 329 height 18
click at [604, 526] on li "Cyber Floral" at bounding box center [634, 523] width 370 height 28
click at [604, 542] on div "Select size" at bounding box center [624, 546] width 329 height 18
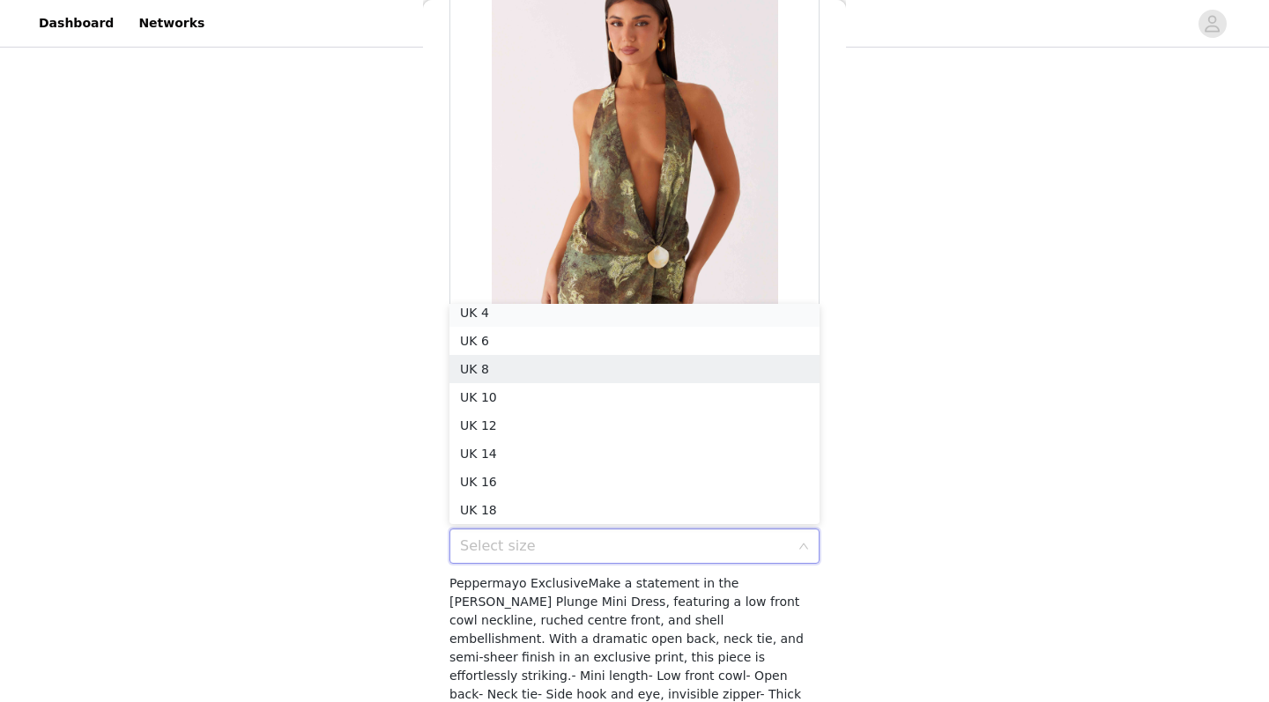
scroll to position [4, 0]
click at [581, 355] on li "UK 6" at bounding box center [634, 346] width 370 height 28
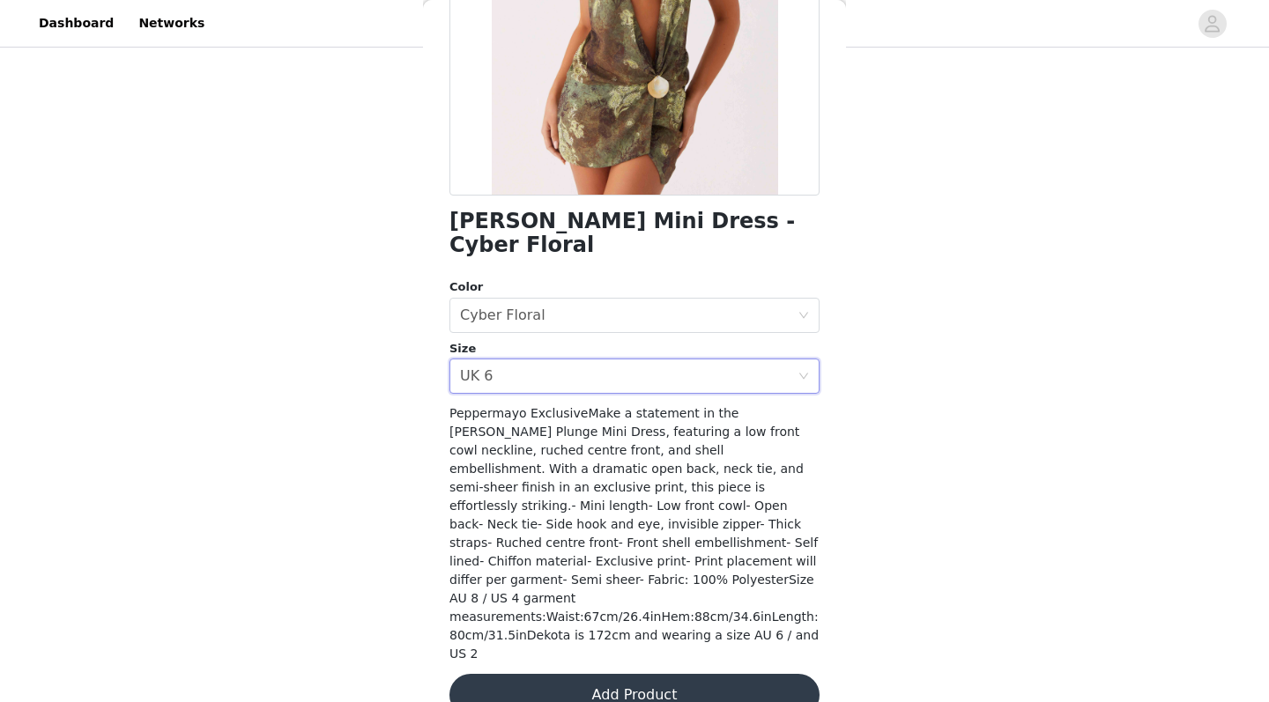
scroll to position [286, 0]
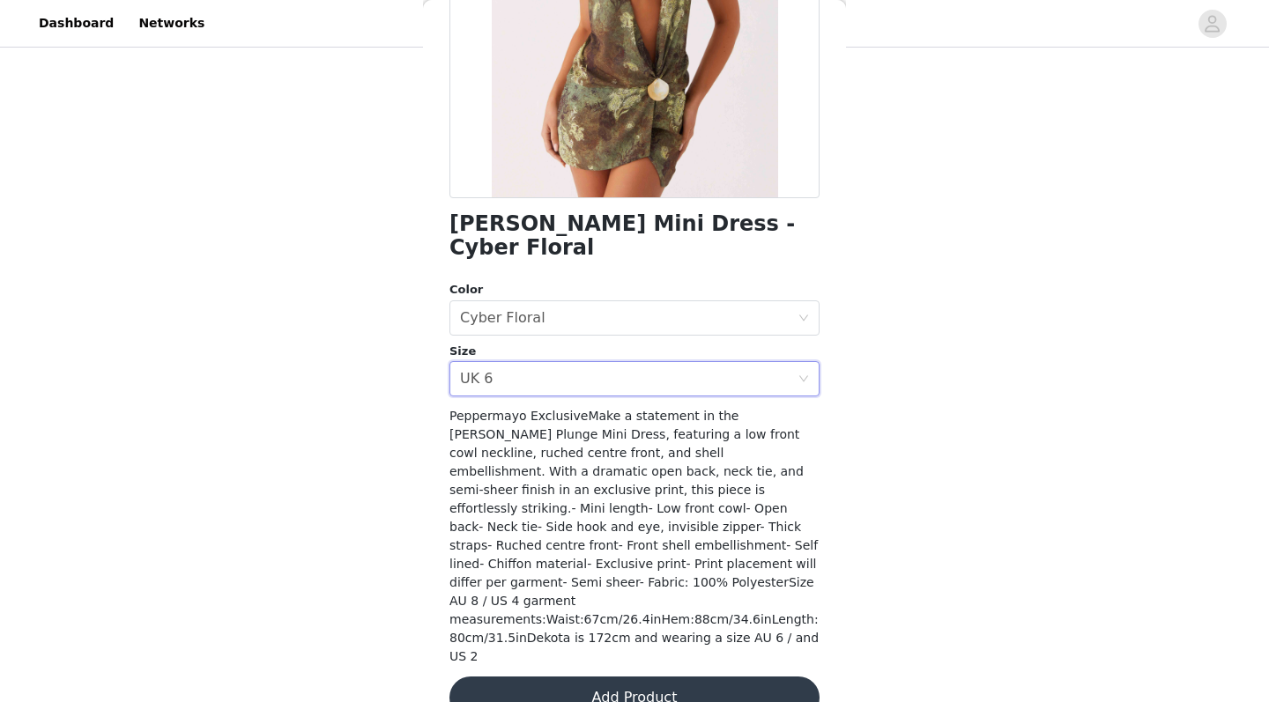
click at [593, 578] on button "Add Product" at bounding box center [634, 698] width 370 height 42
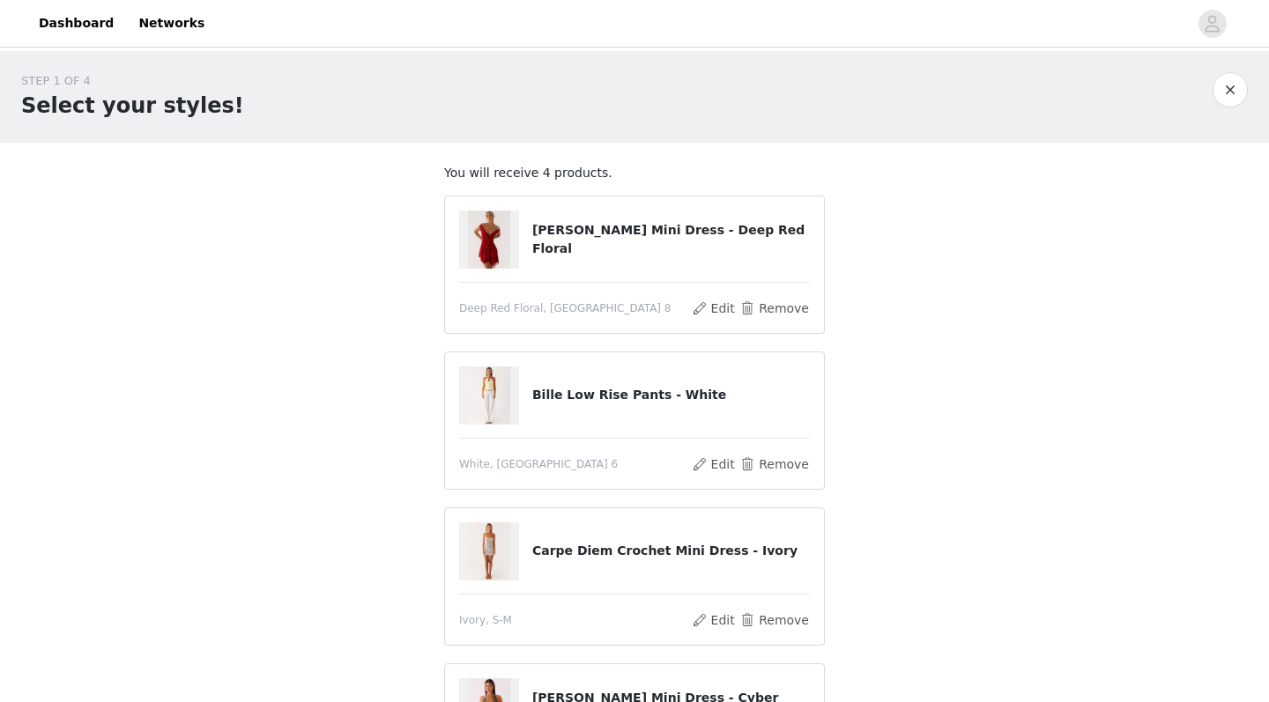
scroll to position [0, 0]
click at [764, 300] on button "Remove" at bounding box center [774, 308] width 70 height 21
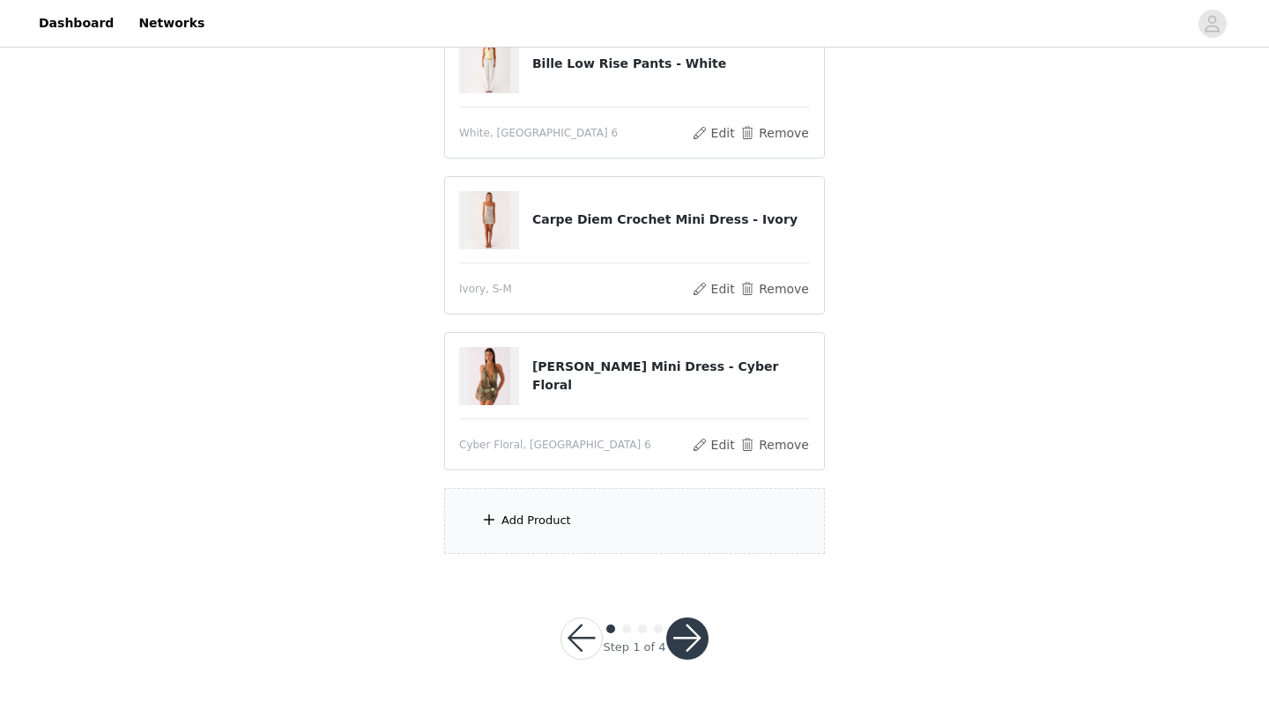
scroll to position [222, 0]
click at [596, 514] on div "Add Product" at bounding box center [634, 522] width 381 height 66
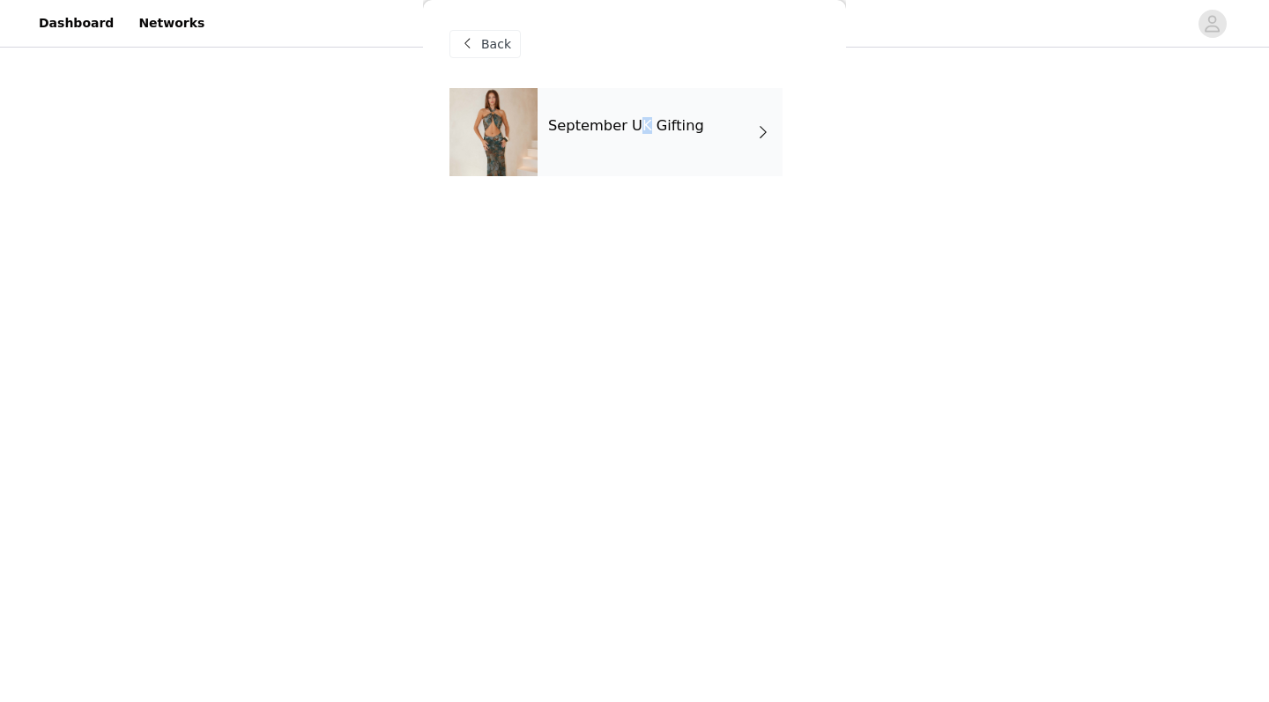
click at [640, 131] on h4 "September UK Gifting" at bounding box center [626, 126] width 156 height 16
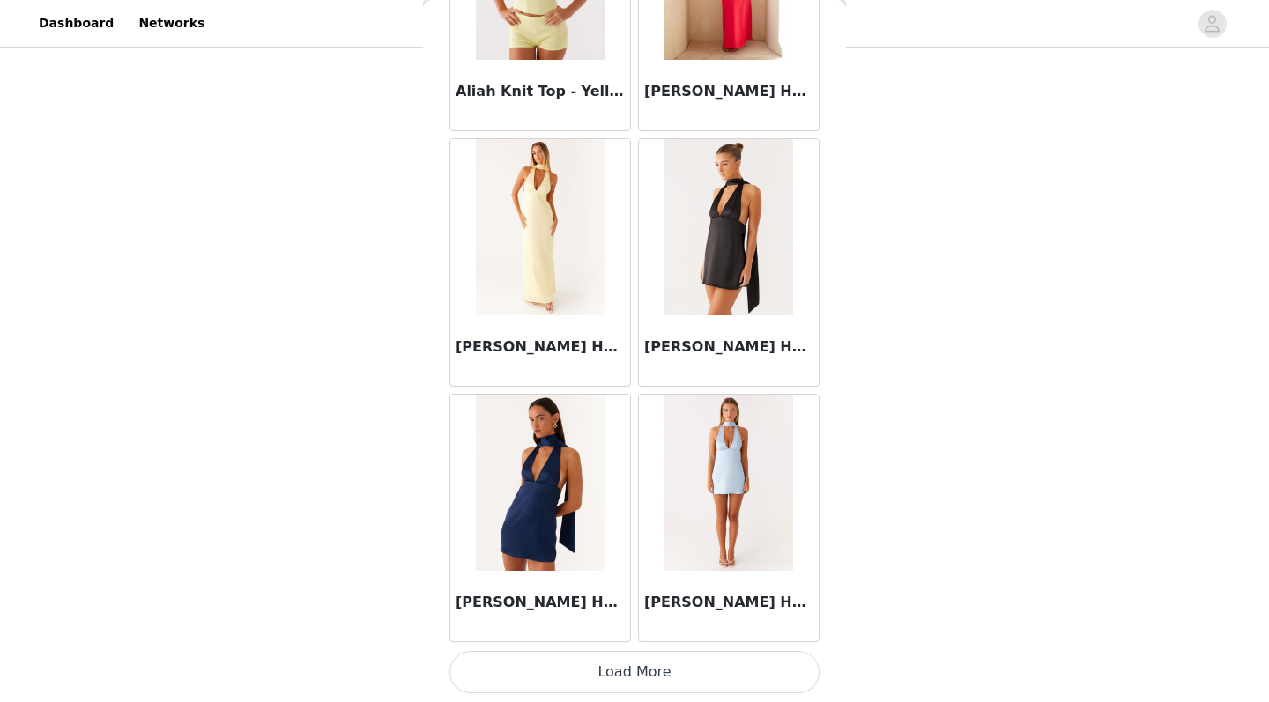
click at [620, 578] on button "Load More" at bounding box center [634, 672] width 370 height 42
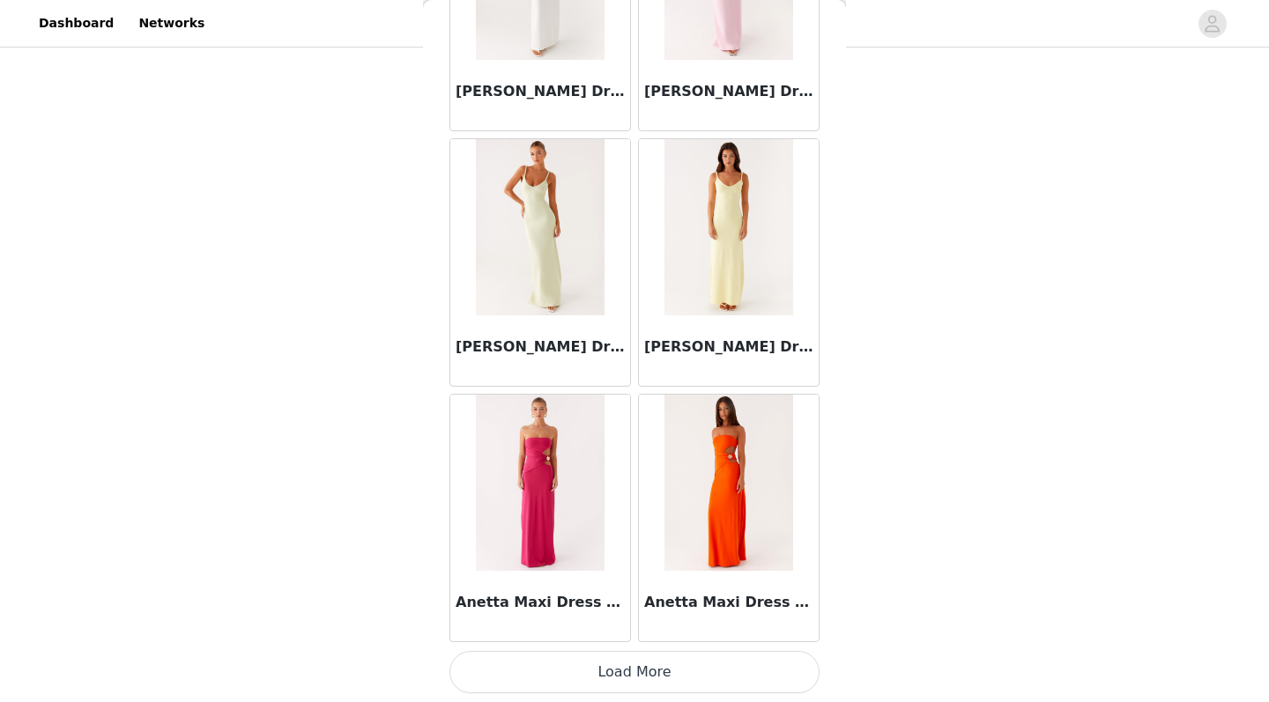
click at [640, 578] on button "Load More" at bounding box center [634, 672] width 370 height 42
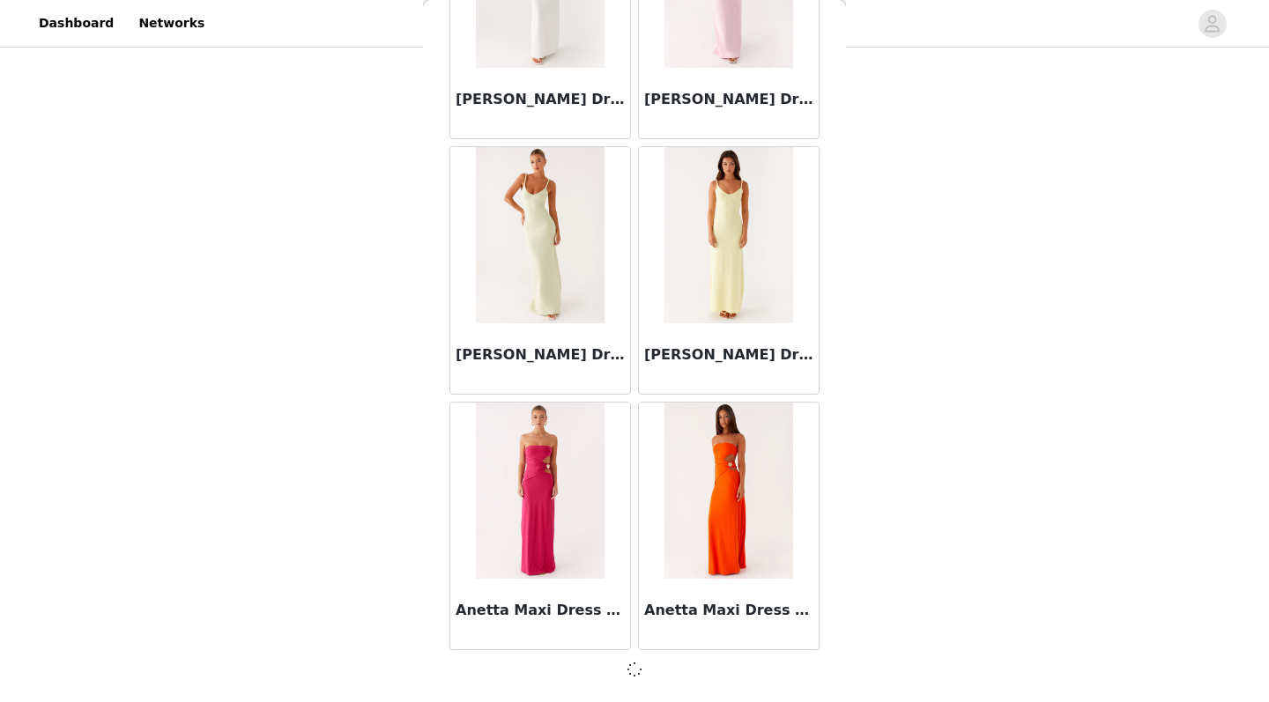
scroll to position [4541, 0]
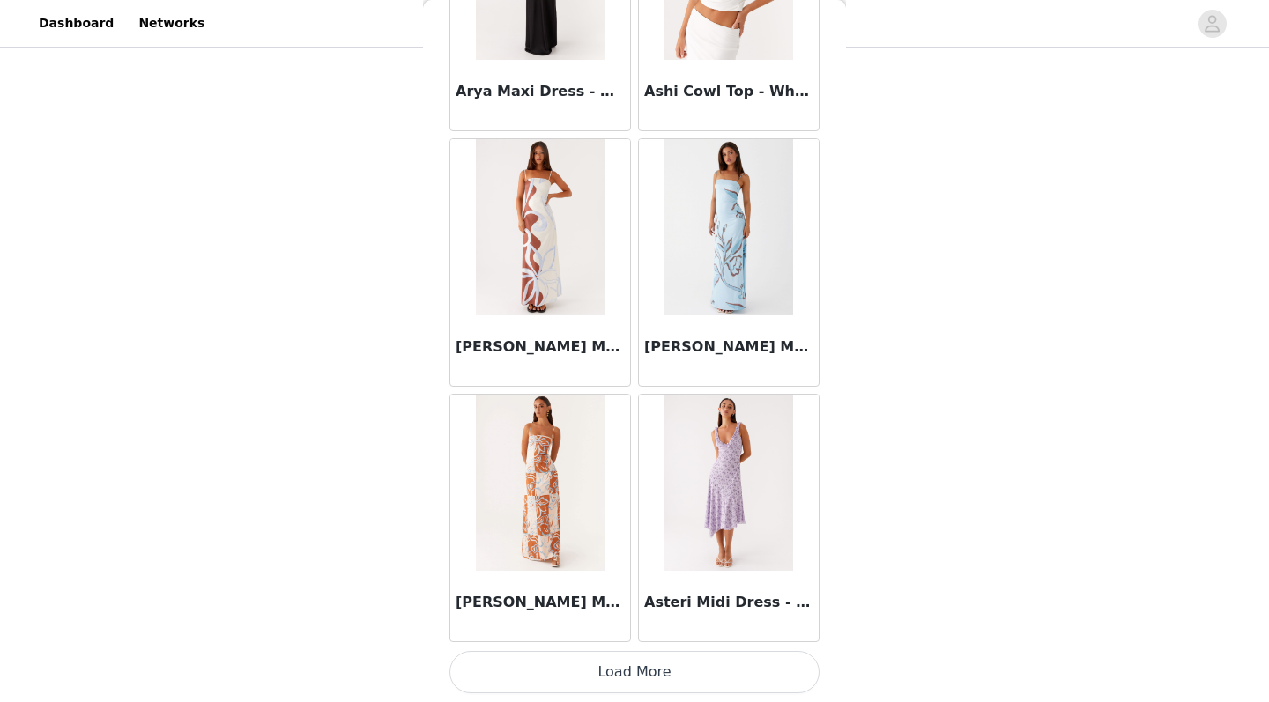
click at [621, 578] on button "Load More" at bounding box center [634, 672] width 370 height 42
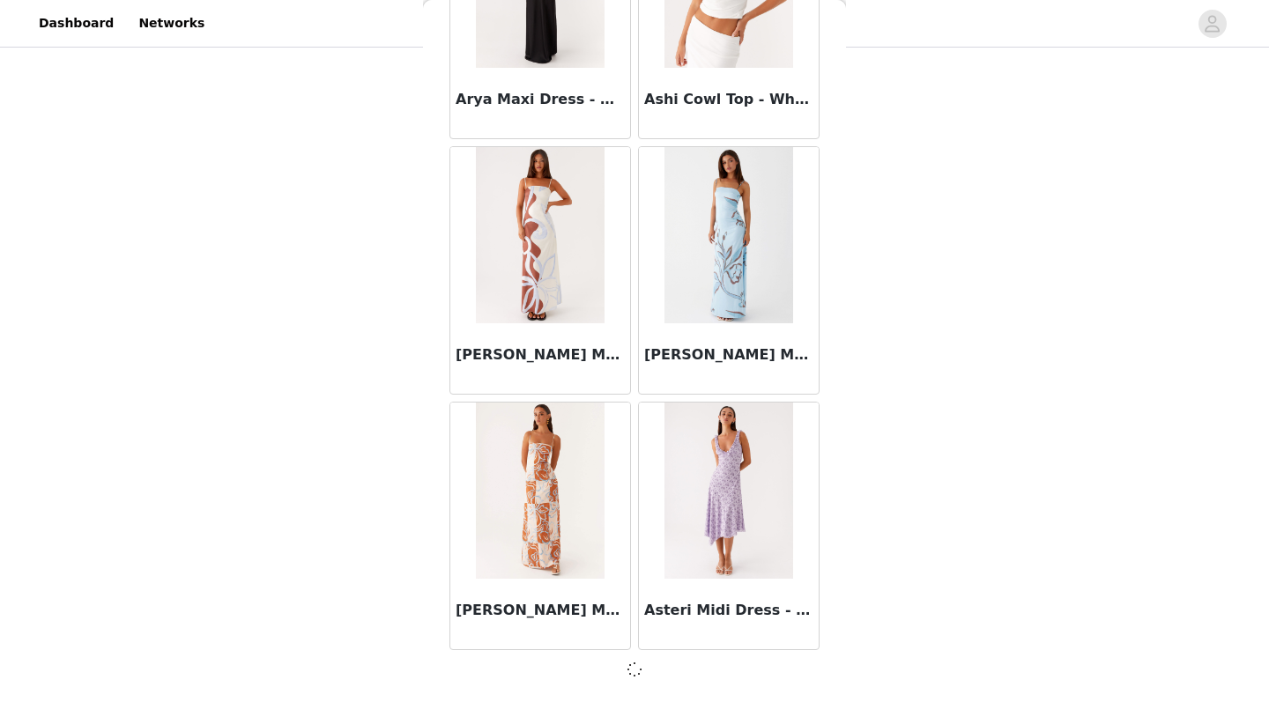
scroll to position [7095, 0]
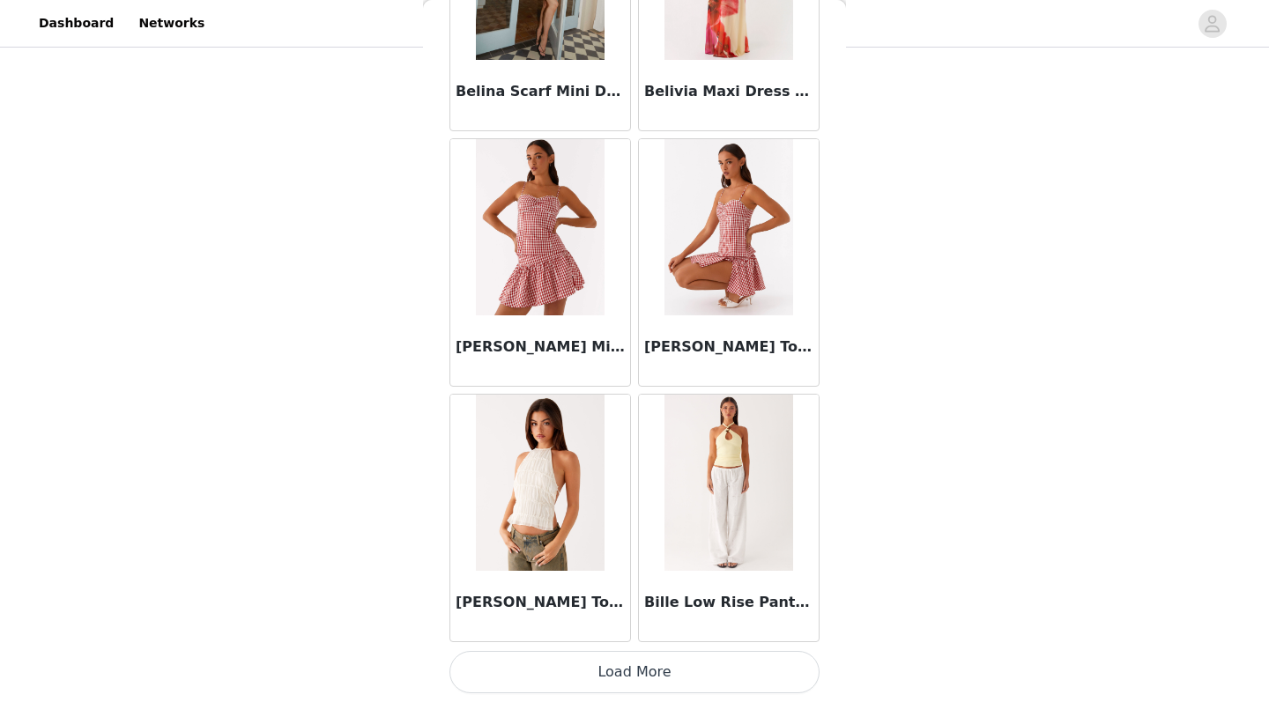
click at [621, 578] on button "Load More" at bounding box center [634, 672] width 370 height 42
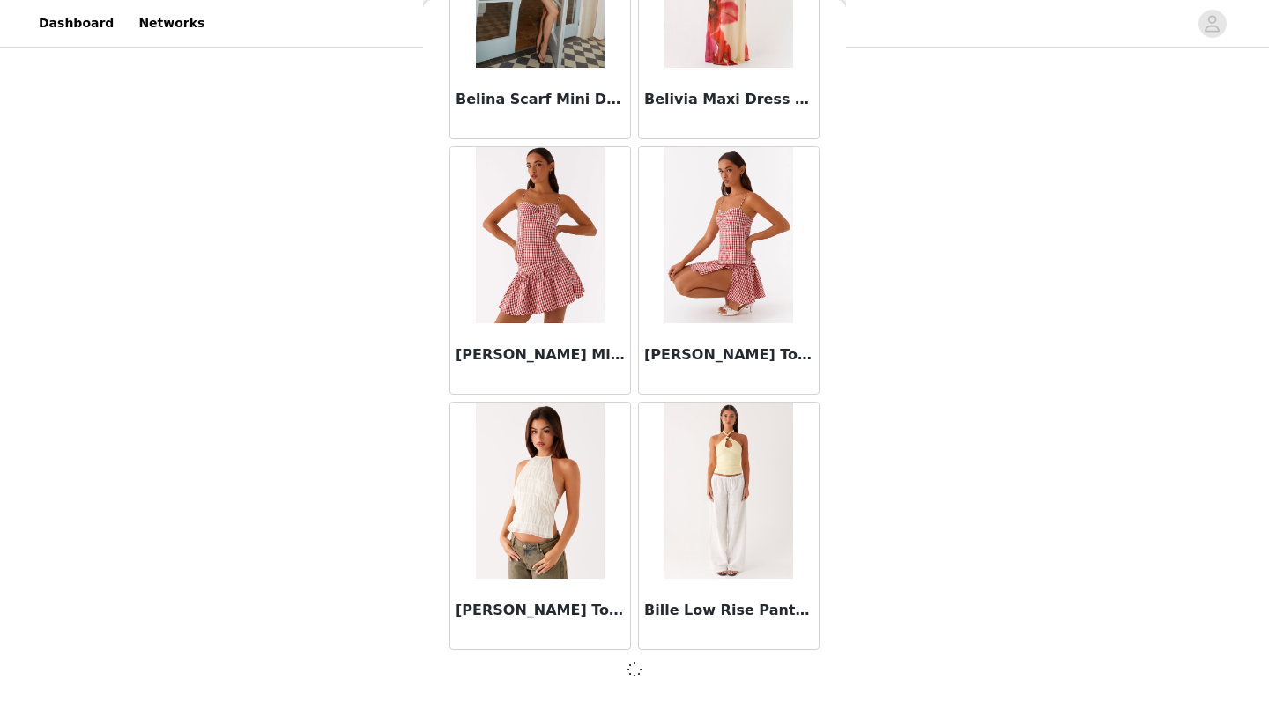
scroll to position [9650, 0]
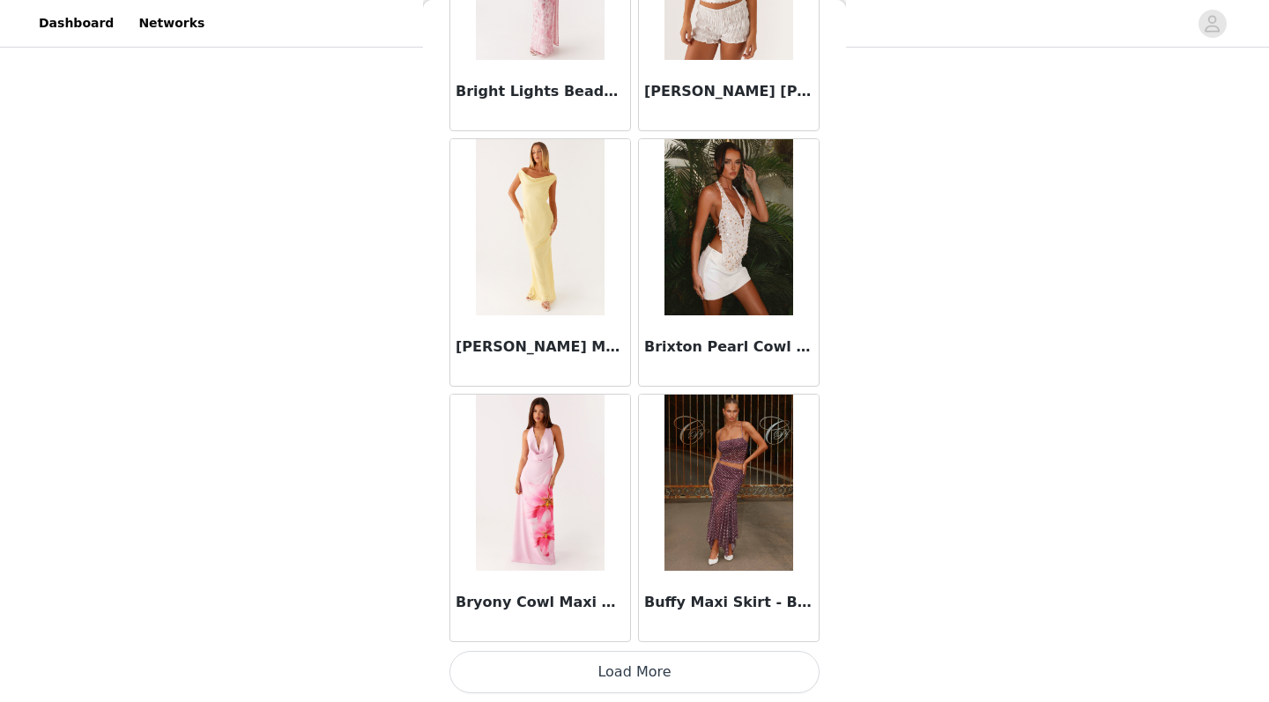
click at [639, 578] on button "Load More" at bounding box center [634, 672] width 370 height 42
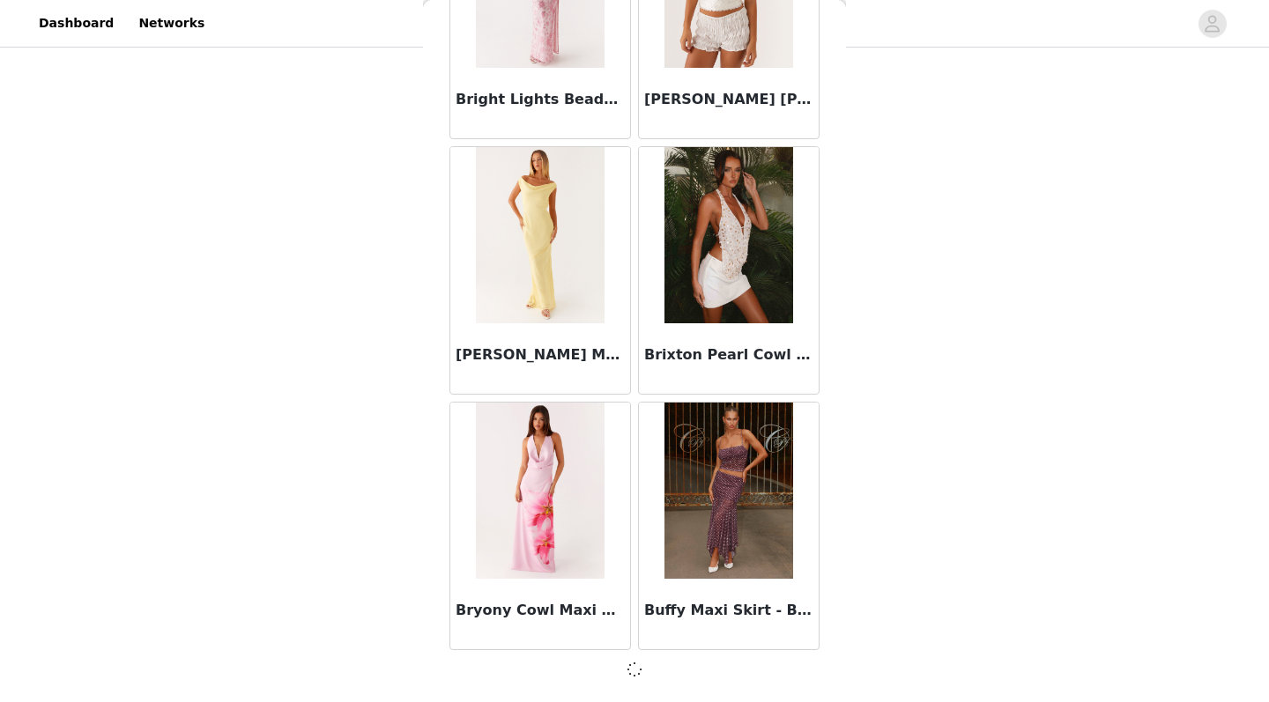
scroll to position [12205, 0]
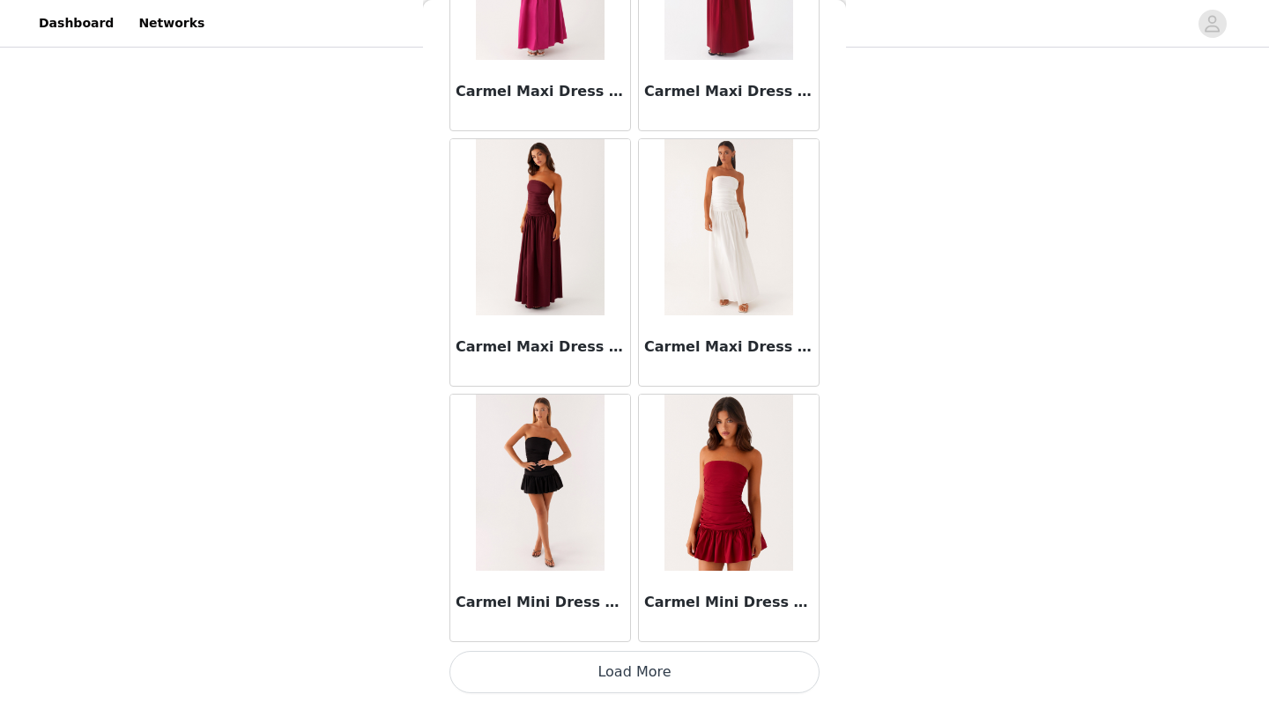
click at [626, 578] on button "Load More" at bounding box center [634, 672] width 370 height 42
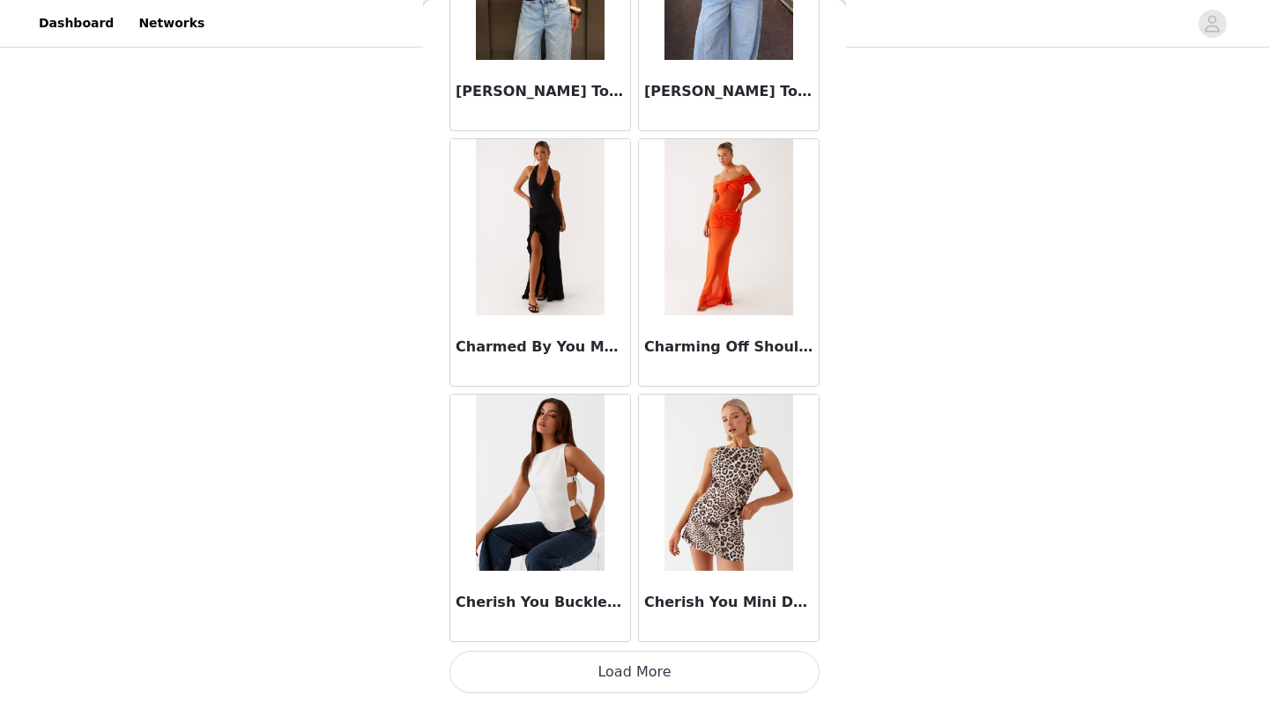
scroll to position [222, 0]
click at [611, 578] on button "Load More" at bounding box center [634, 672] width 370 height 42
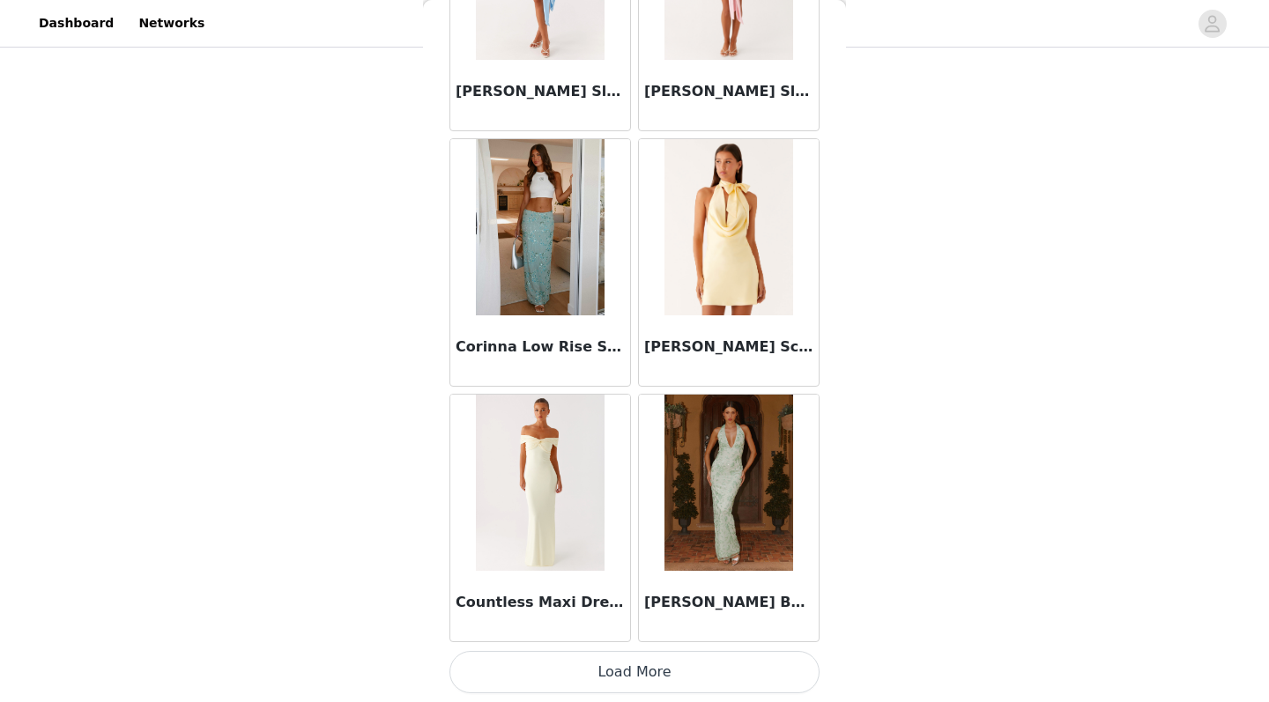
click at [619, 578] on button "Load More" at bounding box center [634, 672] width 370 height 42
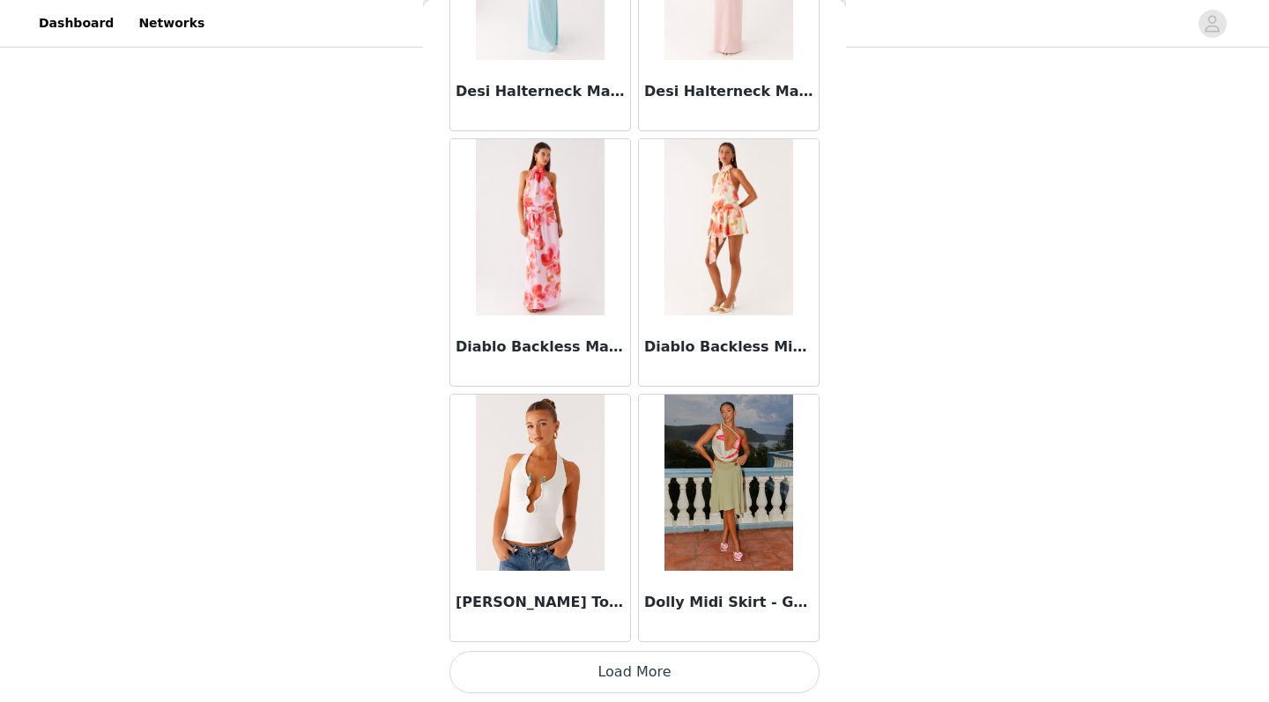
click at [631, 578] on button "Load More" at bounding box center [634, 672] width 370 height 42
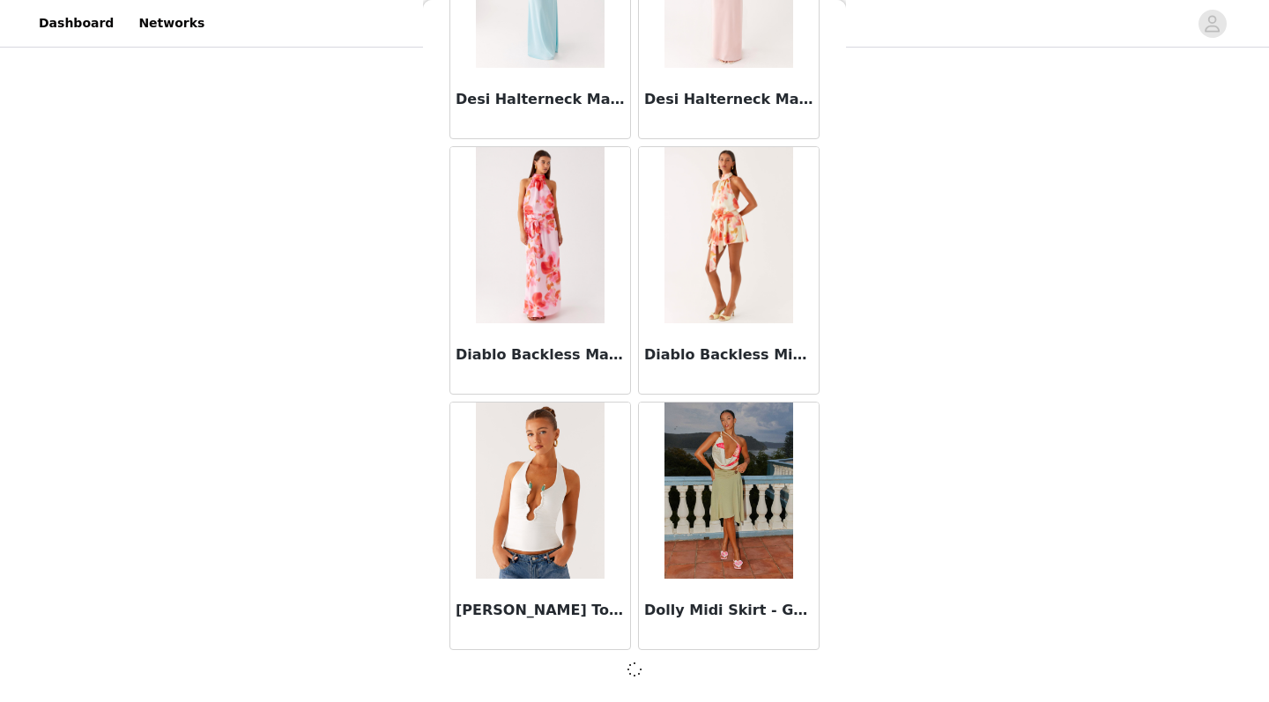
scroll to position [22424, 0]
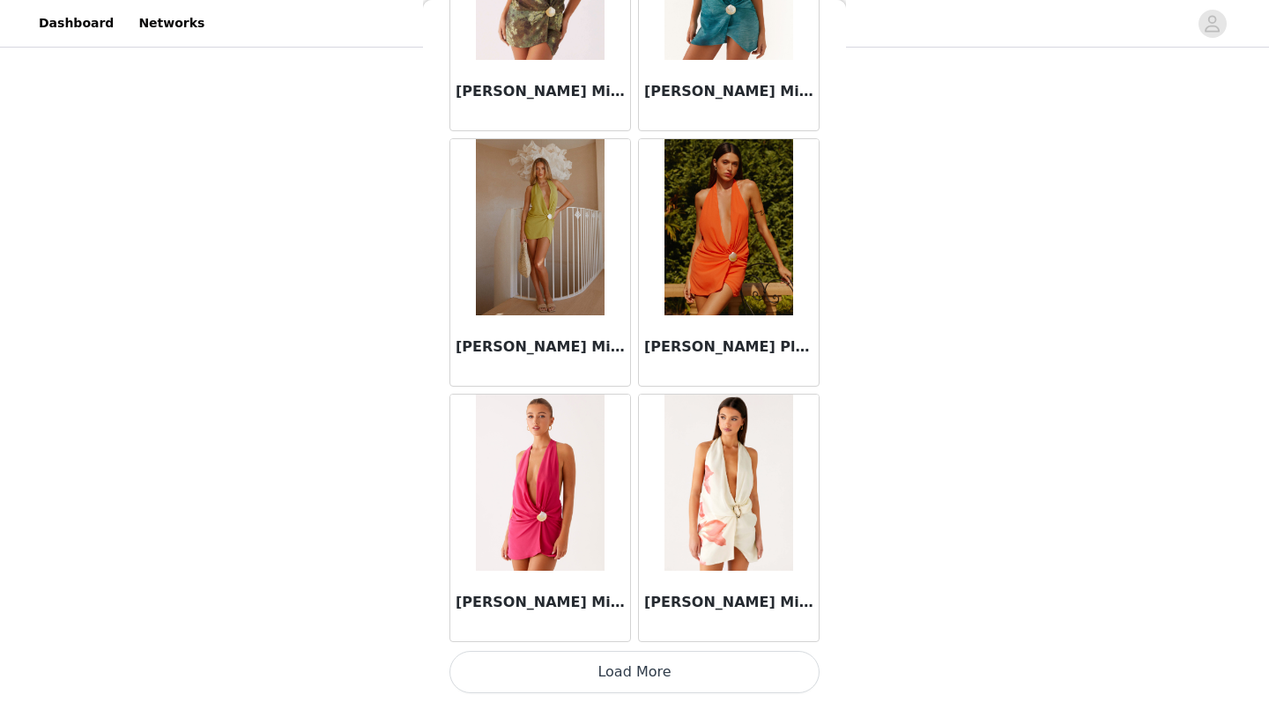
click at [603, 578] on button "Load More" at bounding box center [634, 672] width 370 height 42
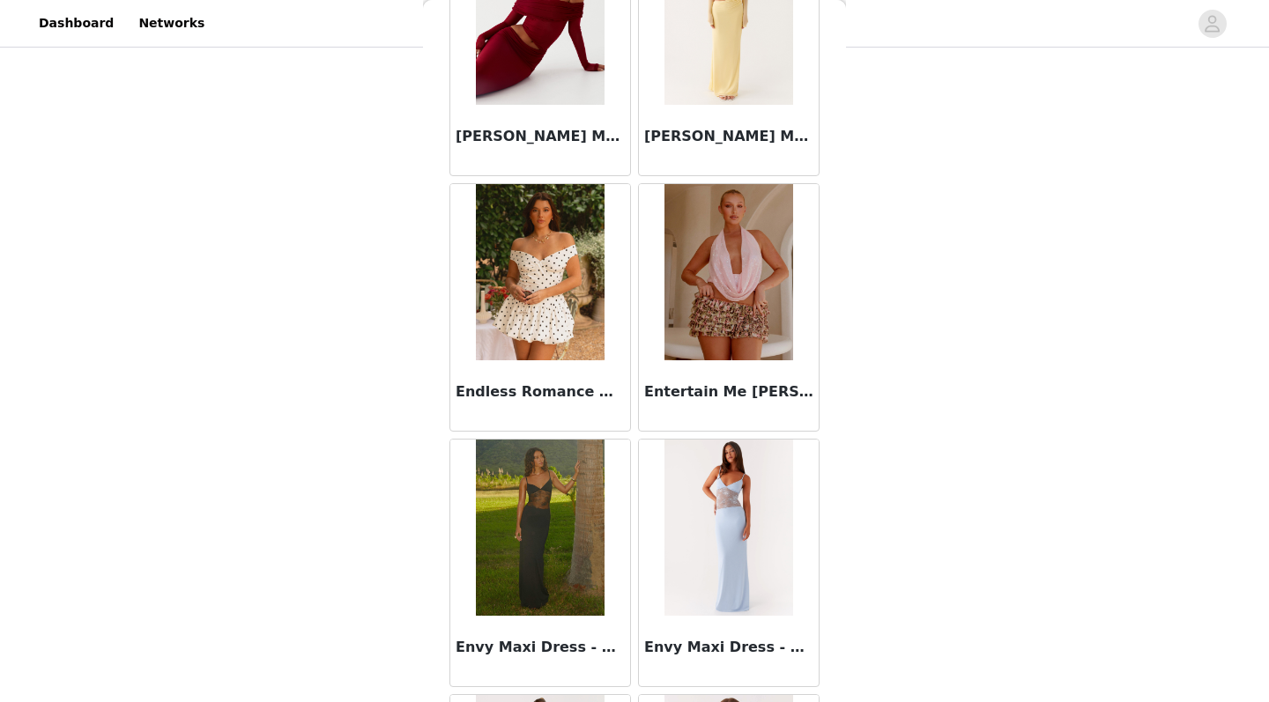
scroll to position [27266, 0]
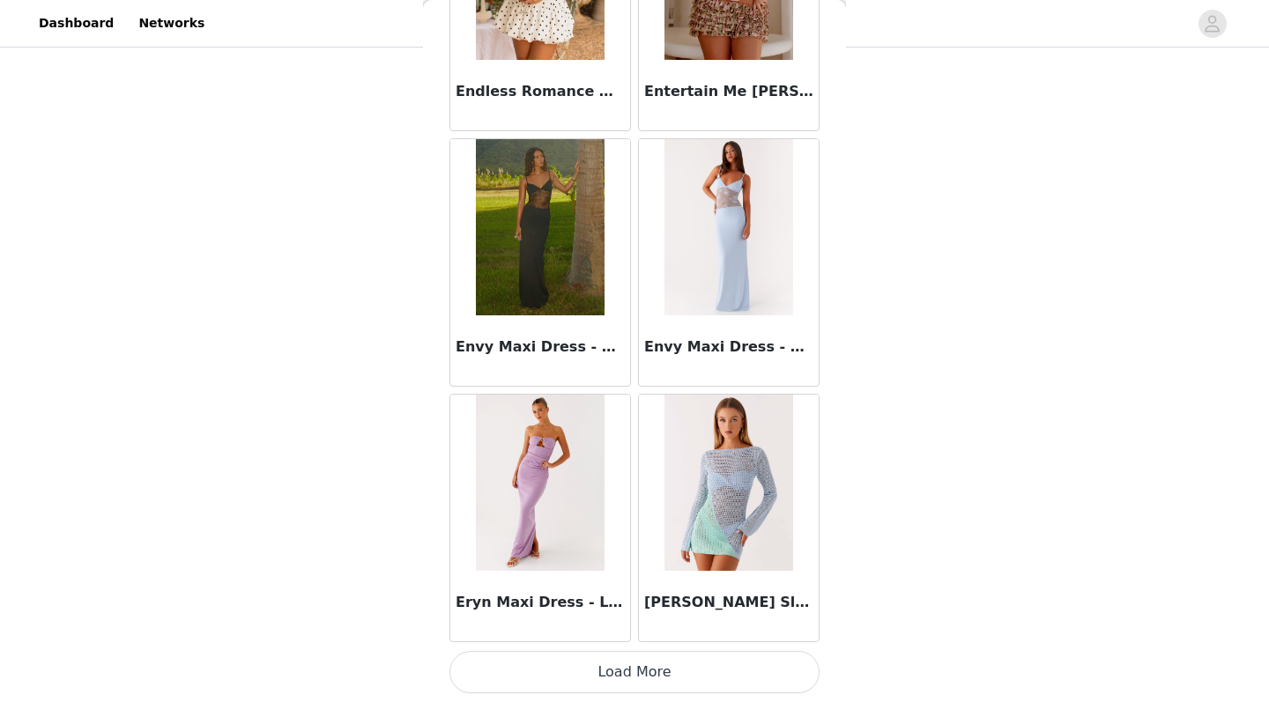
click at [645, 578] on button "Load More" at bounding box center [634, 672] width 370 height 42
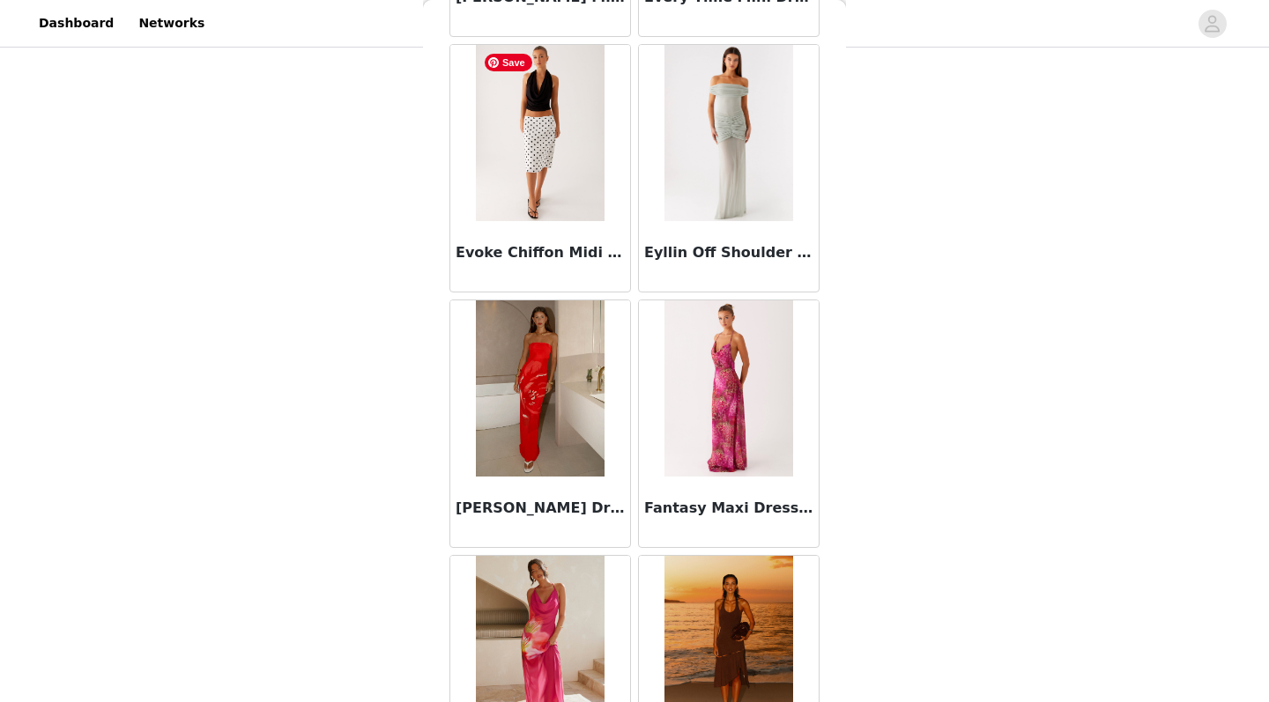
click at [567, 181] on img at bounding box center [540, 133] width 128 height 176
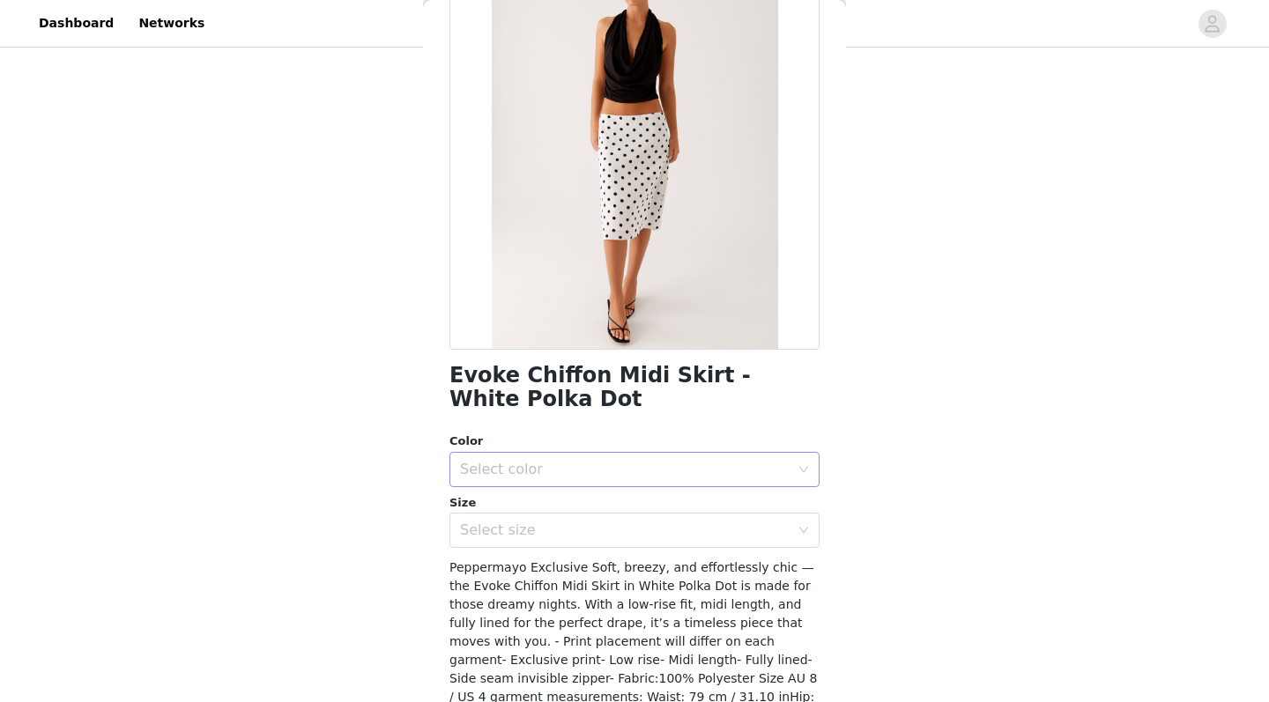
click at [692, 472] on div "Select color" at bounding box center [624, 470] width 329 height 18
click at [668, 512] on li "White Polka Dot" at bounding box center [634, 507] width 370 height 28
click at [655, 534] on div "Select size" at bounding box center [624, 531] width 329 height 18
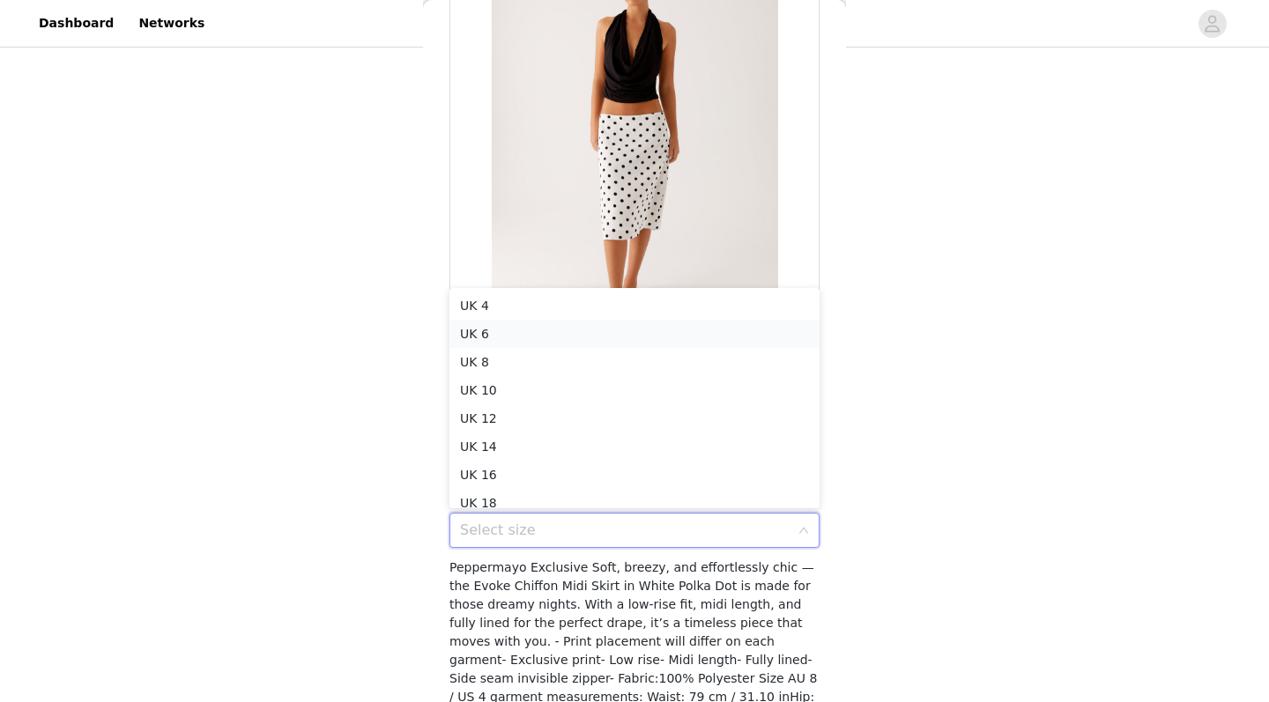
click at [585, 344] on li "UK 6" at bounding box center [634, 334] width 370 height 28
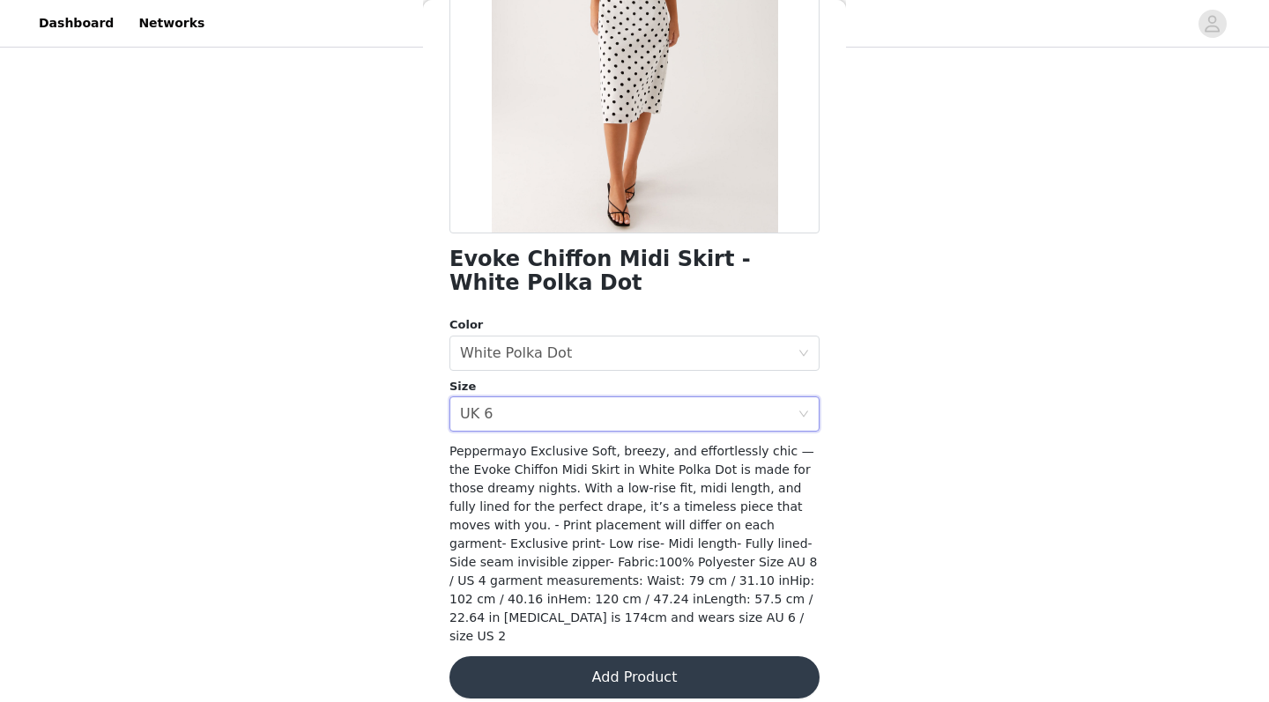
scroll to position [249, 0]
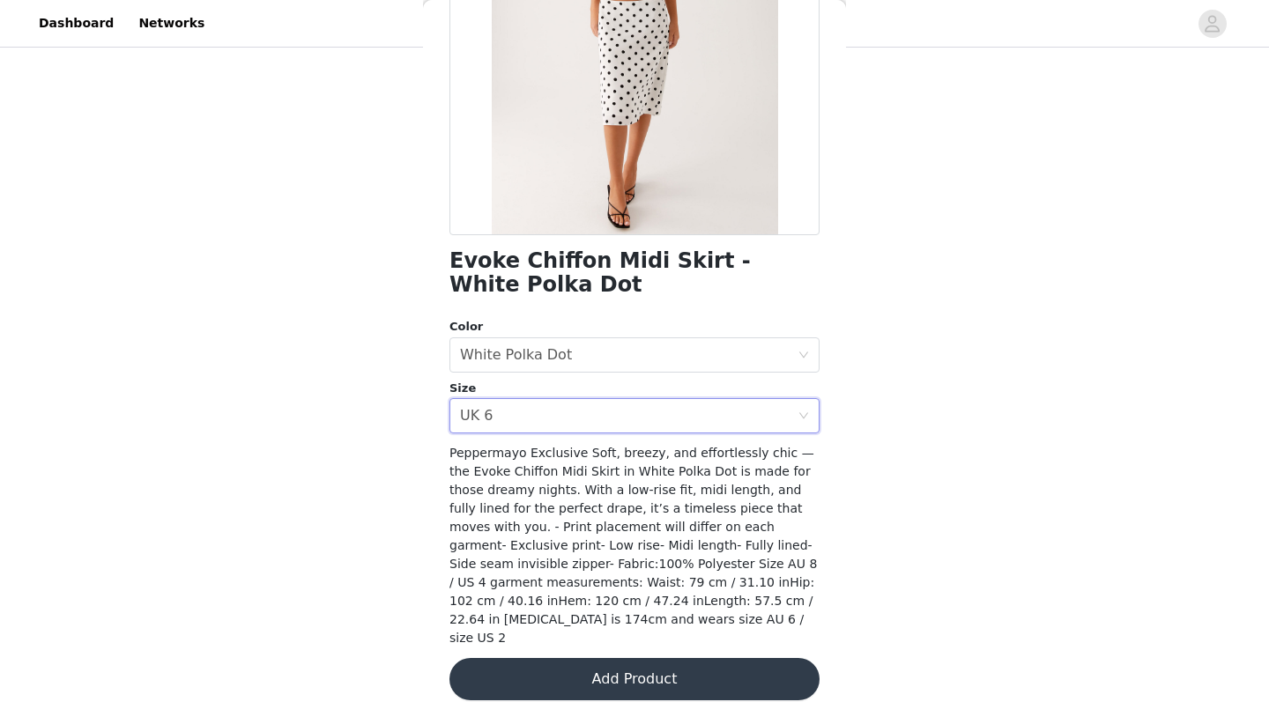
click at [618, 578] on button "Add Product" at bounding box center [634, 679] width 370 height 42
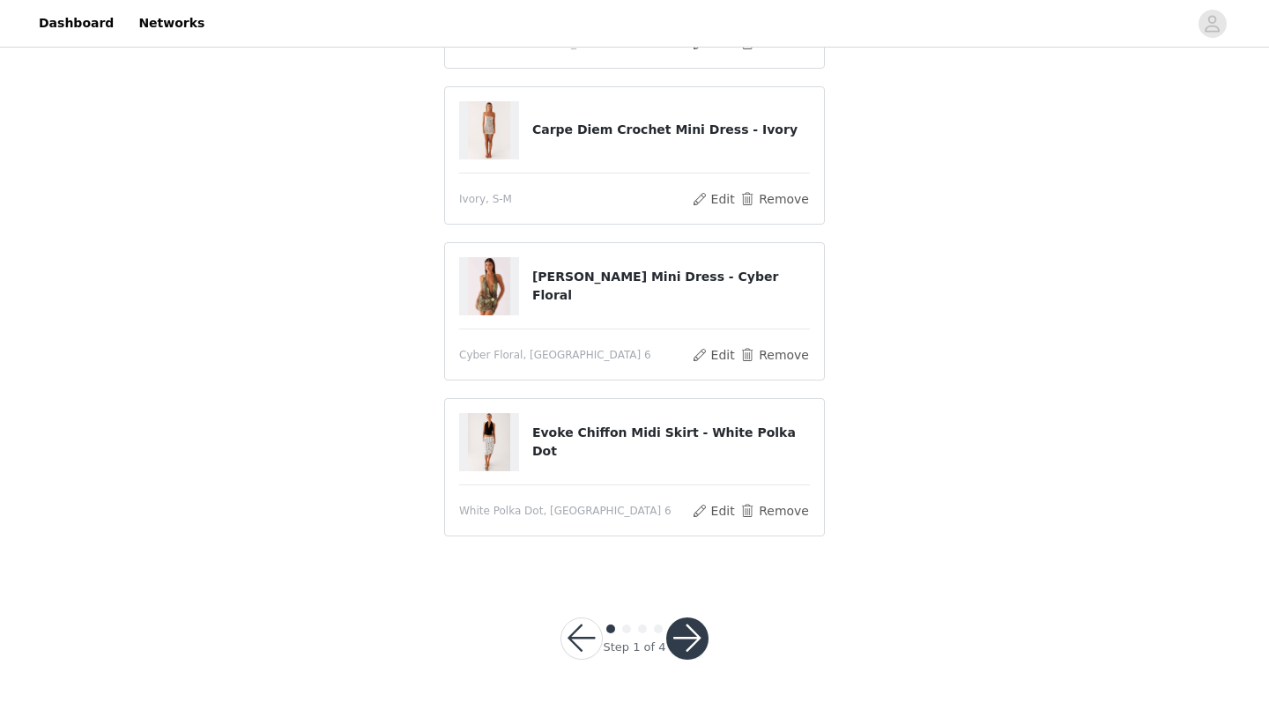
scroll to position [264, 0]
click at [696, 578] on button "button" at bounding box center [687, 639] width 42 height 42
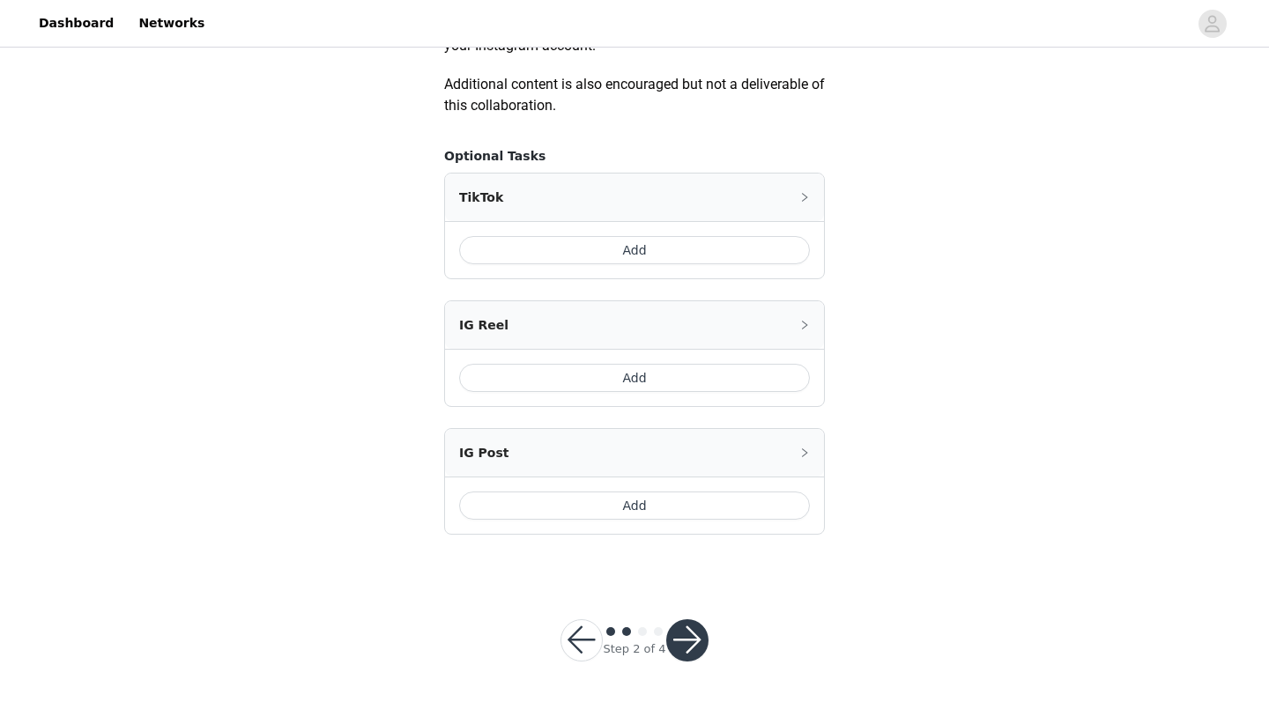
scroll to position [1010, 0]
click at [688, 578] on button "button" at bounding box center [687, 642] width 42 height 42
click at [699, 578] on button "button" at bounding box center [687, 642] width 42 height 42
click at [643, 245] on button "Add" at bounding box center [634, 252] width 351 height 28
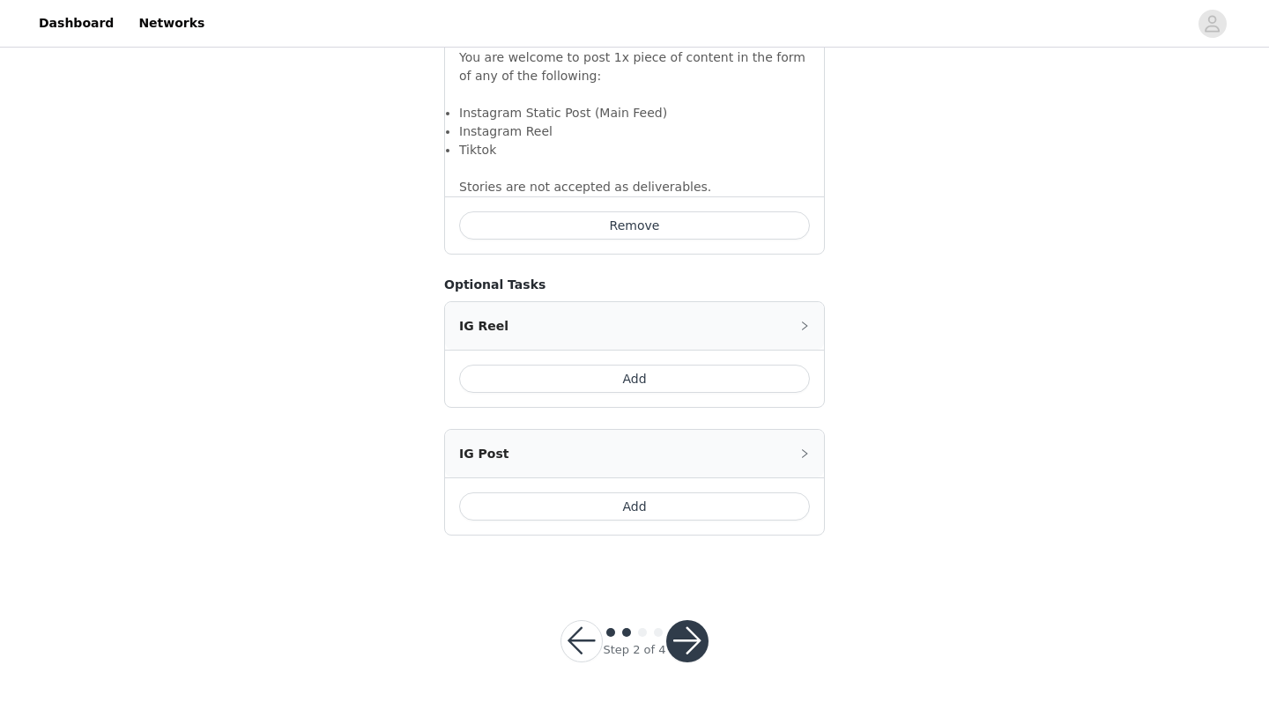
scroll to position [1250, 0]
click at [677, 366] on button "Add" at bounding box center [634, 380] width 351 height 28
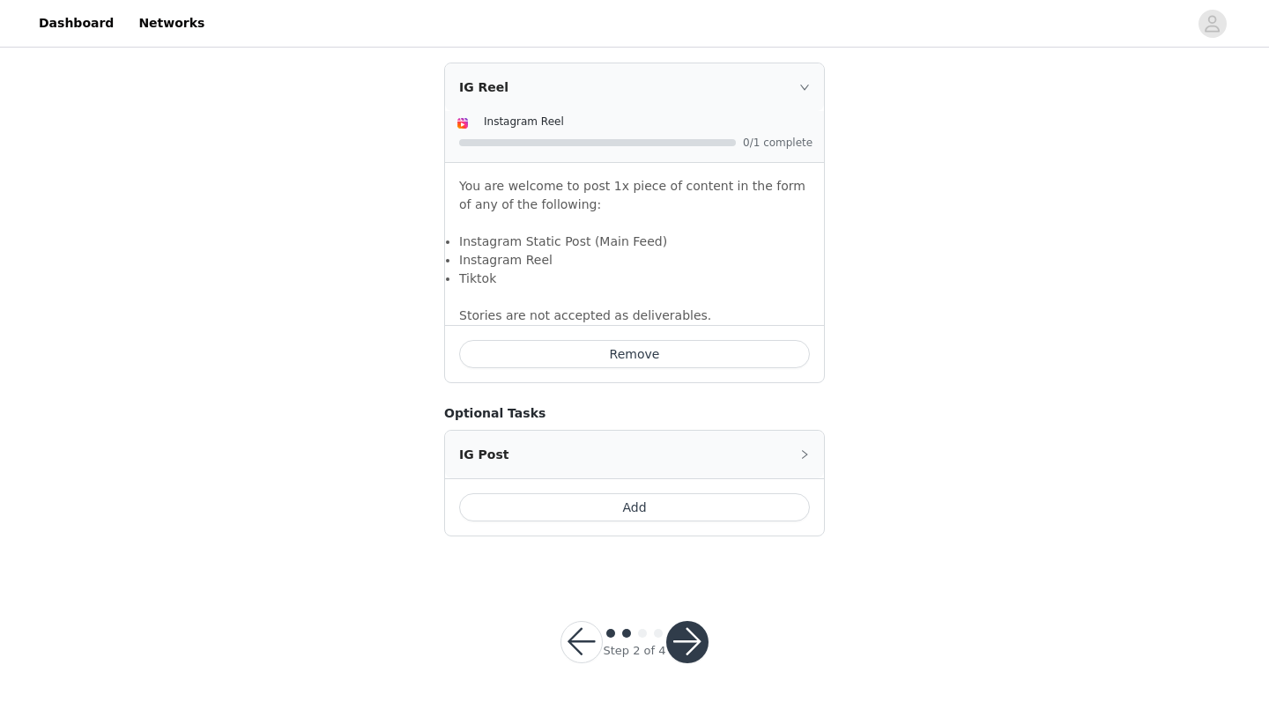
click at [647, 506] on button "Add" at bounding box center [634, 507] width 351 height 28
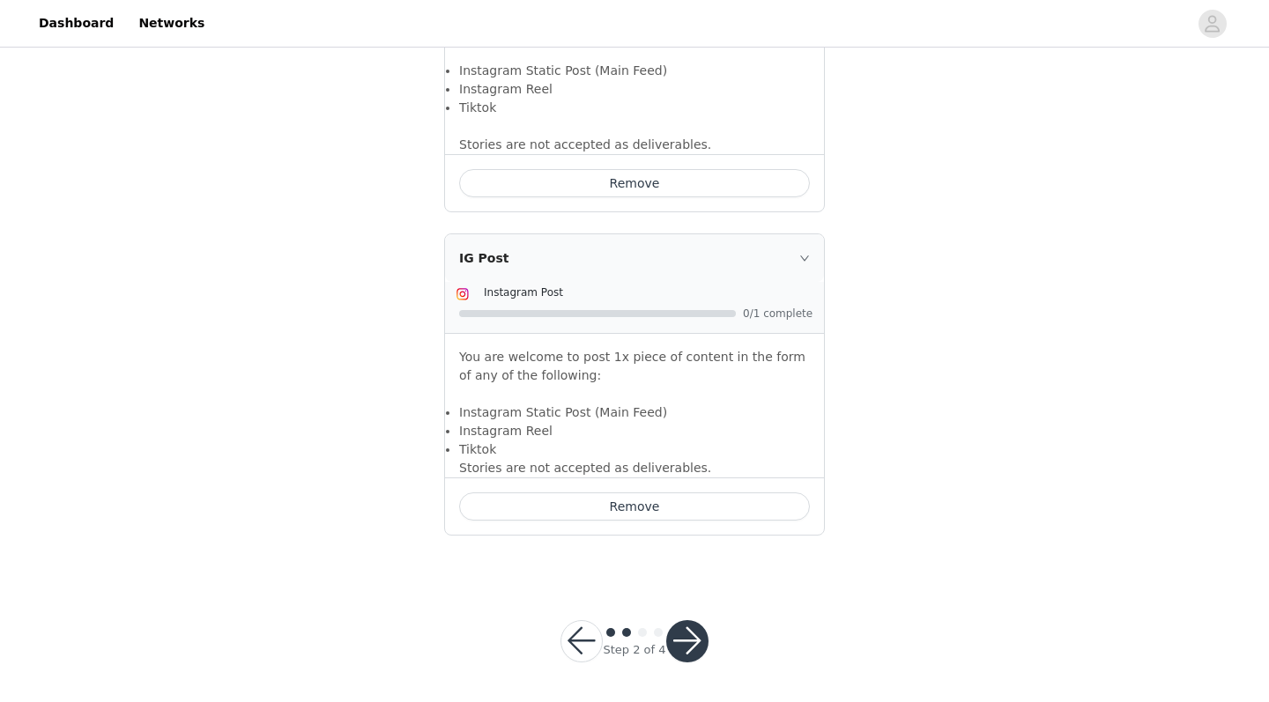
scroll to position [1634, 0]
click at [685, 578] on button "button" at bounding box center [687, 642] width 42 height 42
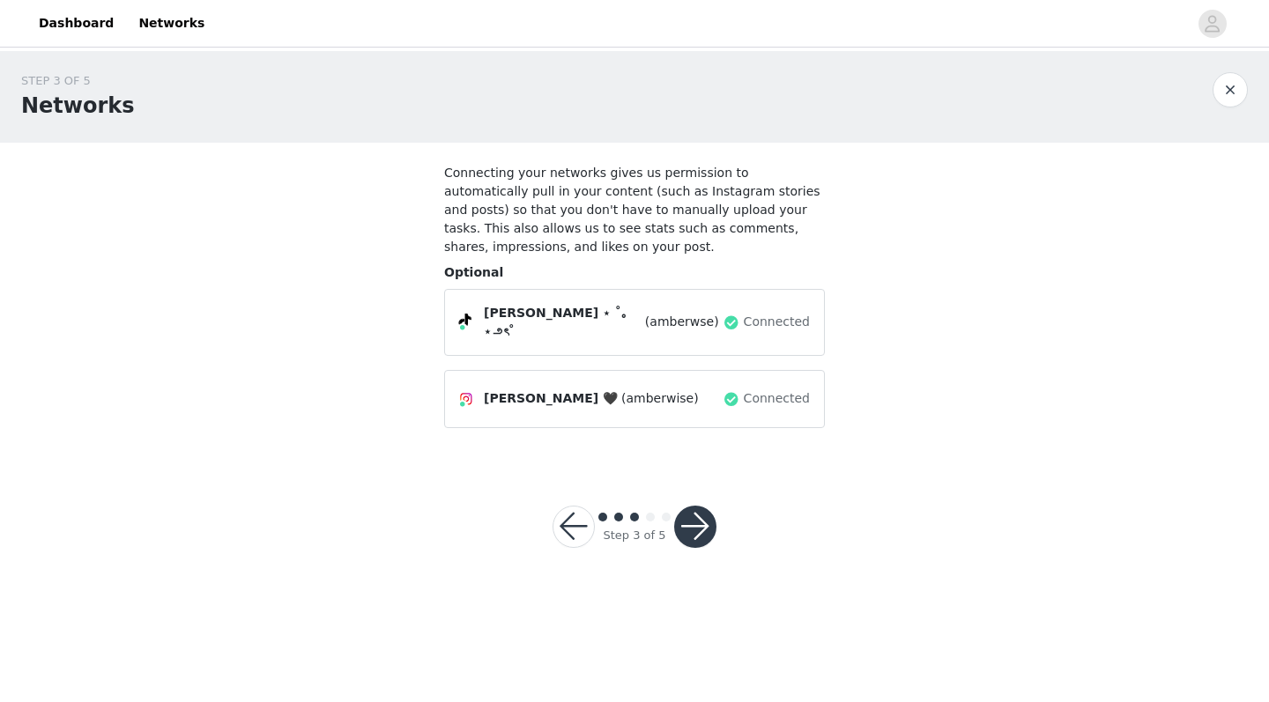
click at [699, 506] on button "button" at bounding box center [695, 527] width 42 height 42
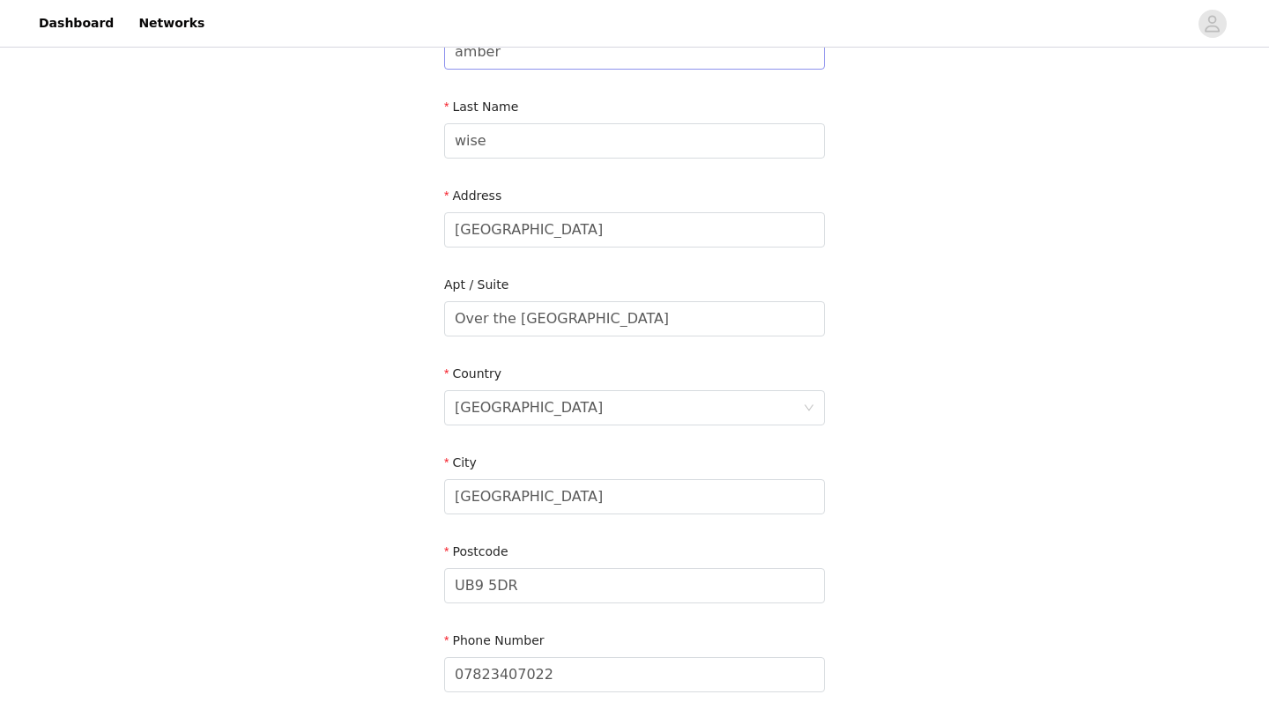
scroll to position [384, 0]
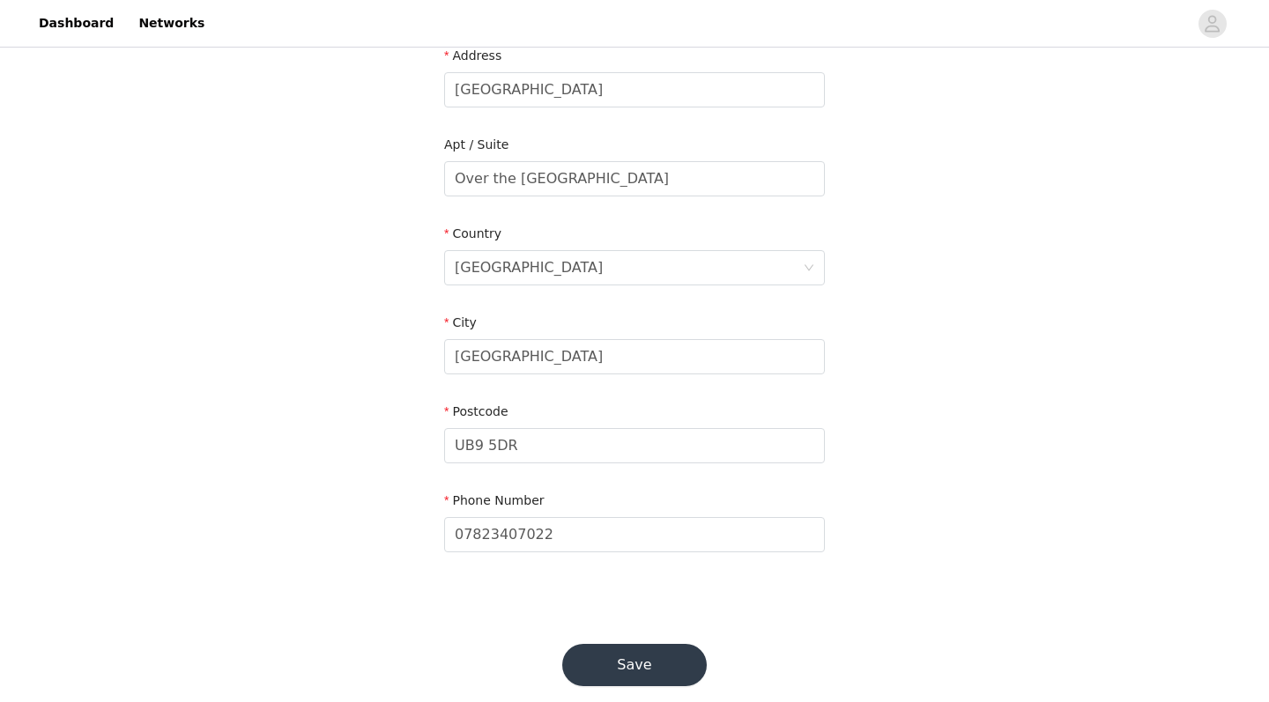
click at [606, 578] on button "Save" at bounding box center [634, 665] width 144 height 42
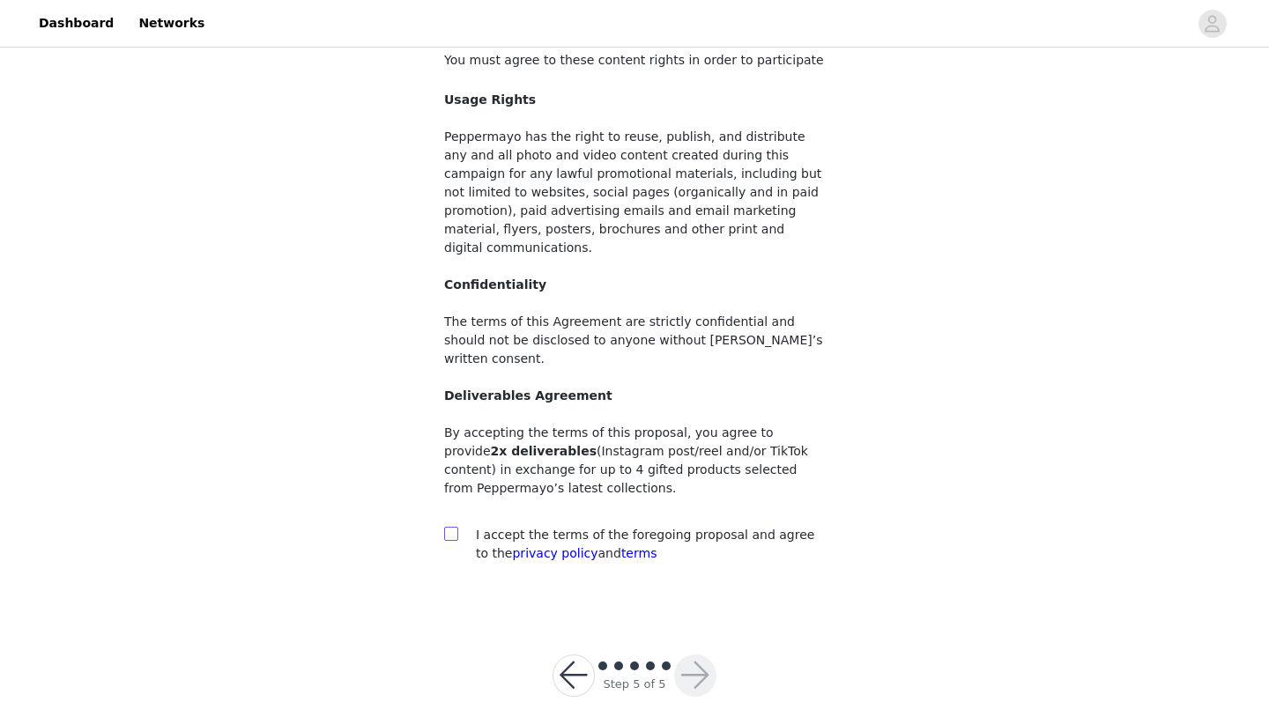
scroll to position [112, 0]
click at [454, 528] on input "checkbox" at bounding box center [450, 534] width 12 height 12
checkbox input "true"
click at [699, 578] on button "button" at bounding box center [695, 676] width 42 height 42
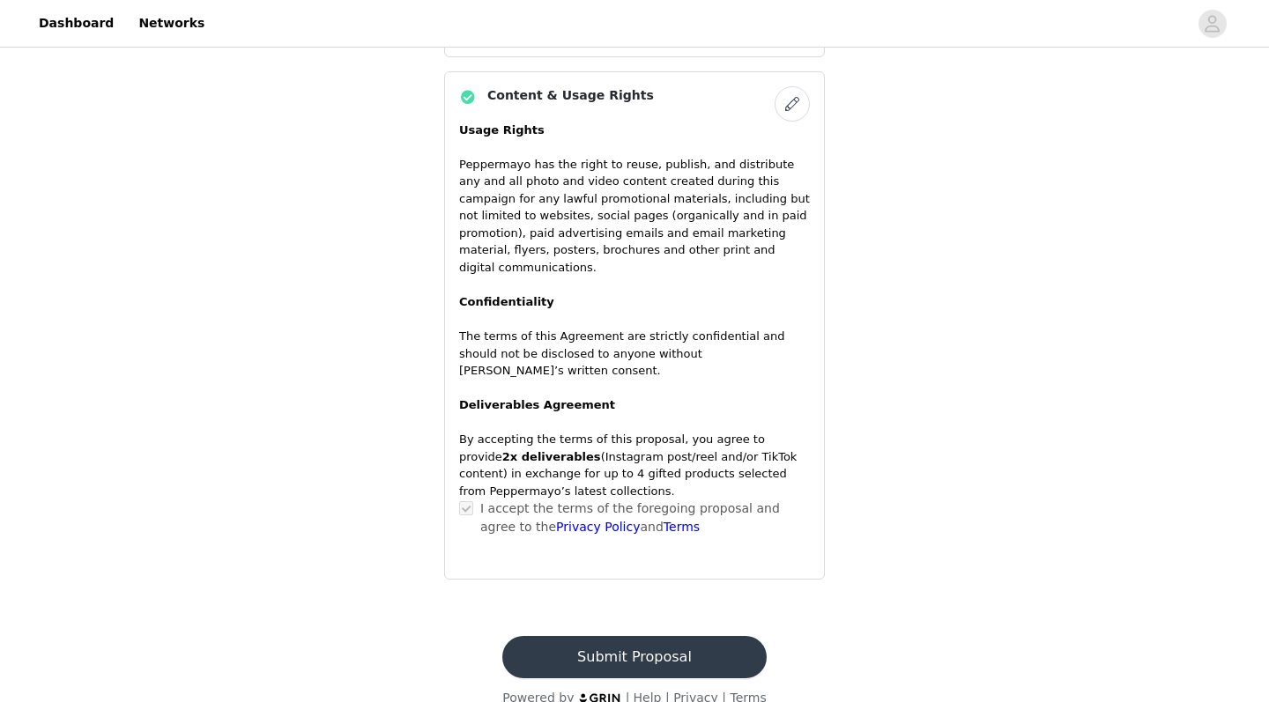
click at [655, 578] on button "Submit Proposal" at bounding box center [633, 657] width 263 height 42
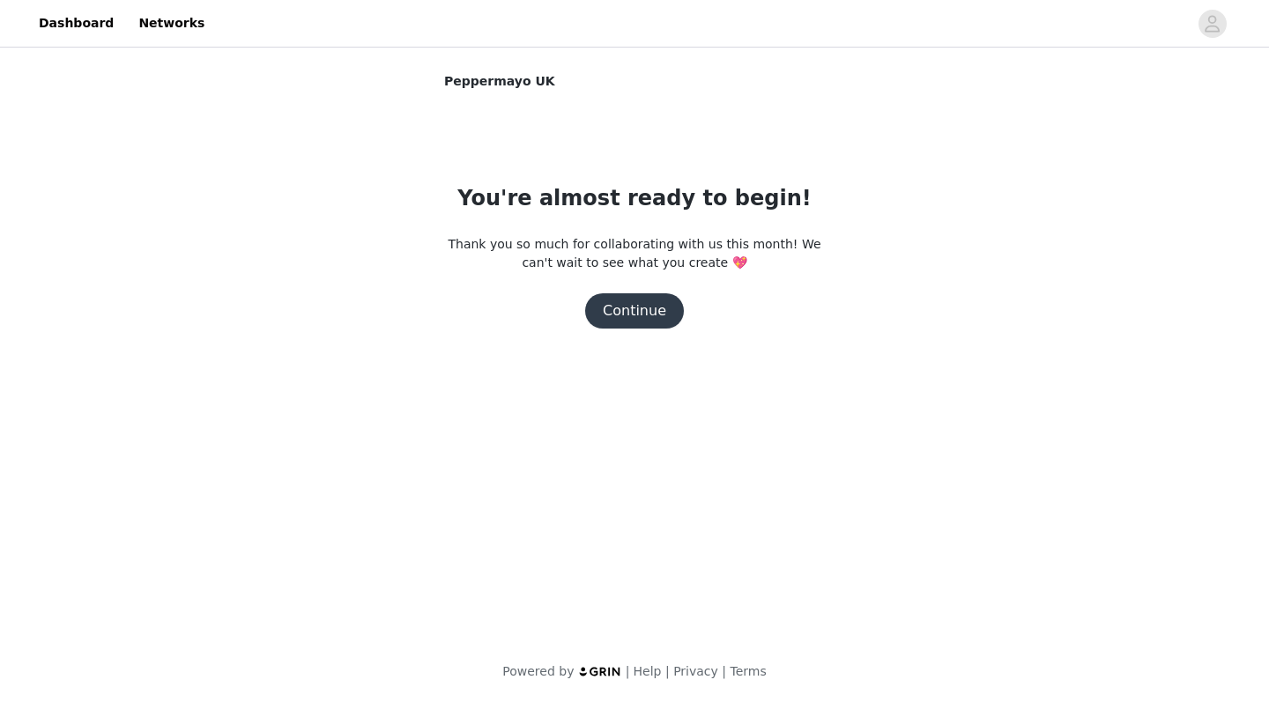
click at [660, 299] on button "Continue" at bounding box center [634, 310] width 99 height 35
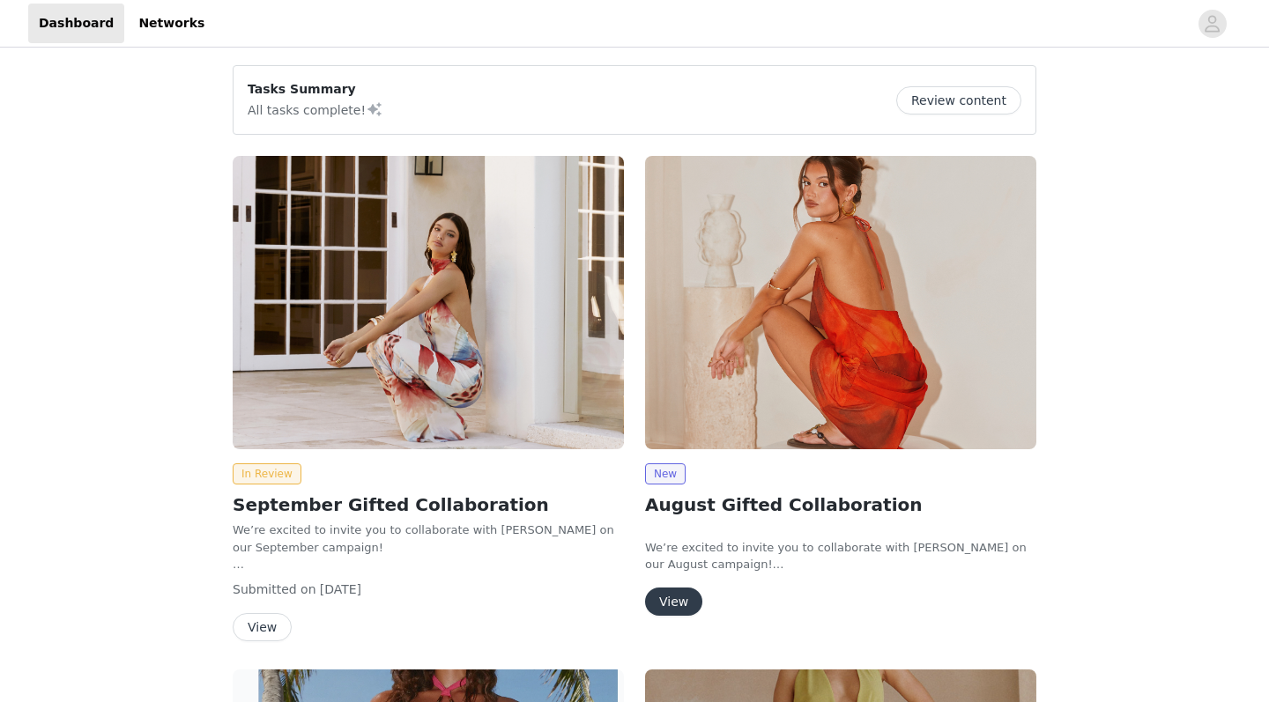
click at [682, 597] on button "View" at bounding box center [673, 602] width 57 height 28
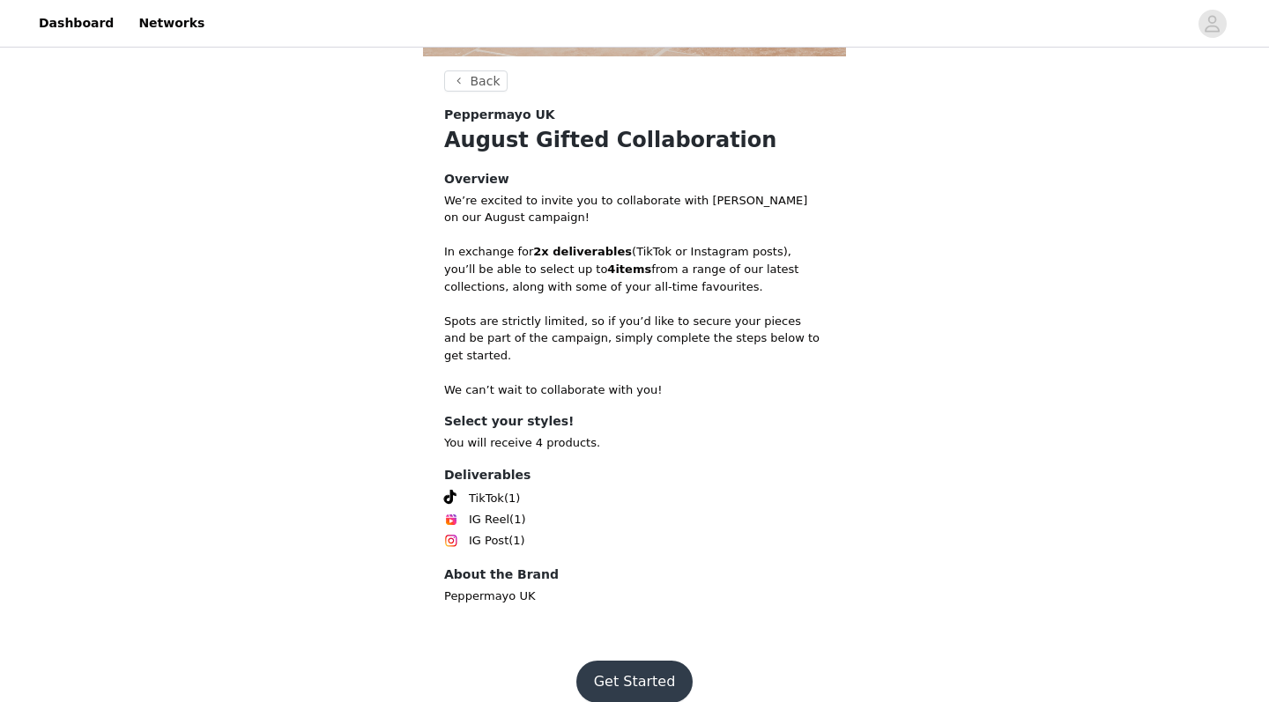
scroll to position [628, 0]
